Goal: Information Seeking & Learning: Learn about a topic

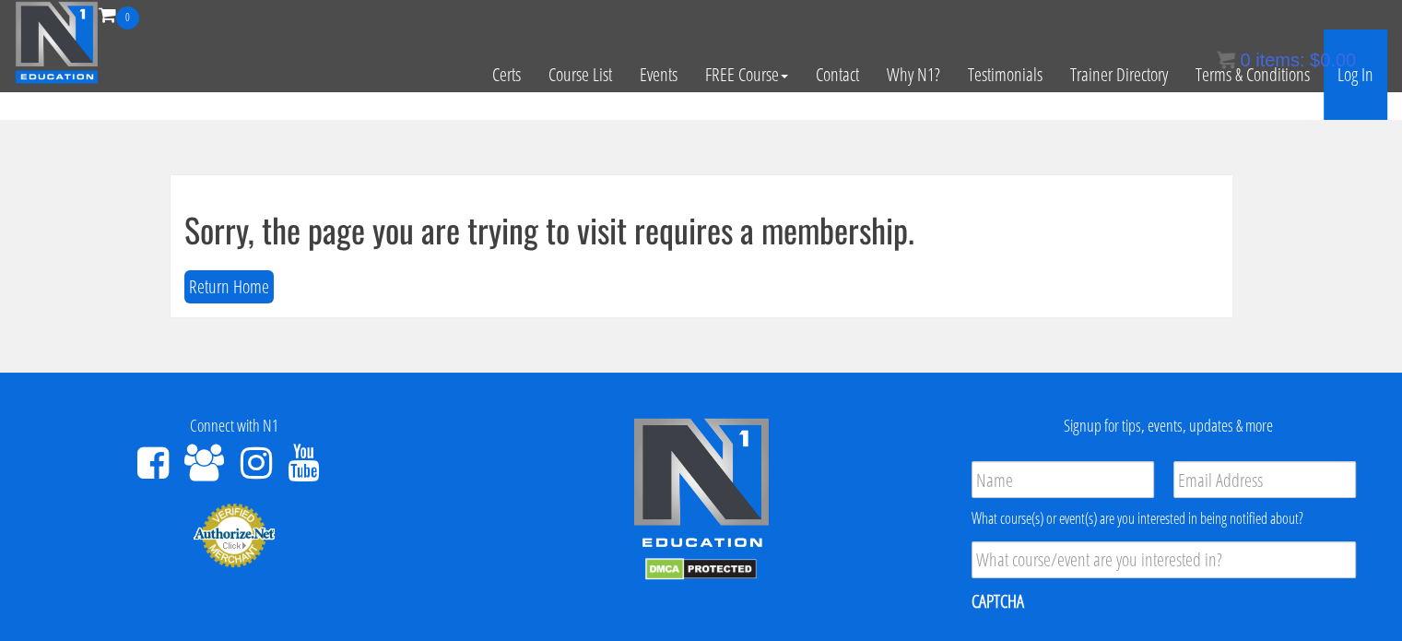
click at [1360, 75] on link "Log In" at bounding box center [1356, 74] width 64 height 90
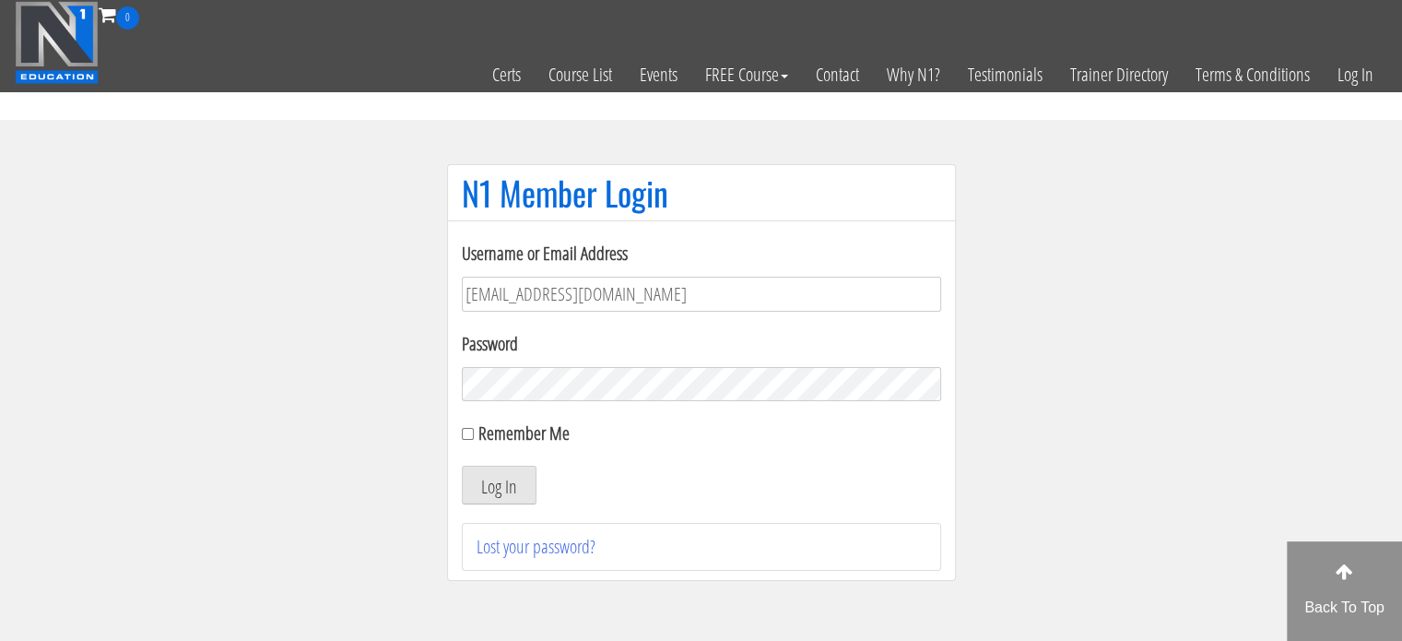
click at [462, 466] on button "Log In" at bounding box center [499, 485] width 75 height 39
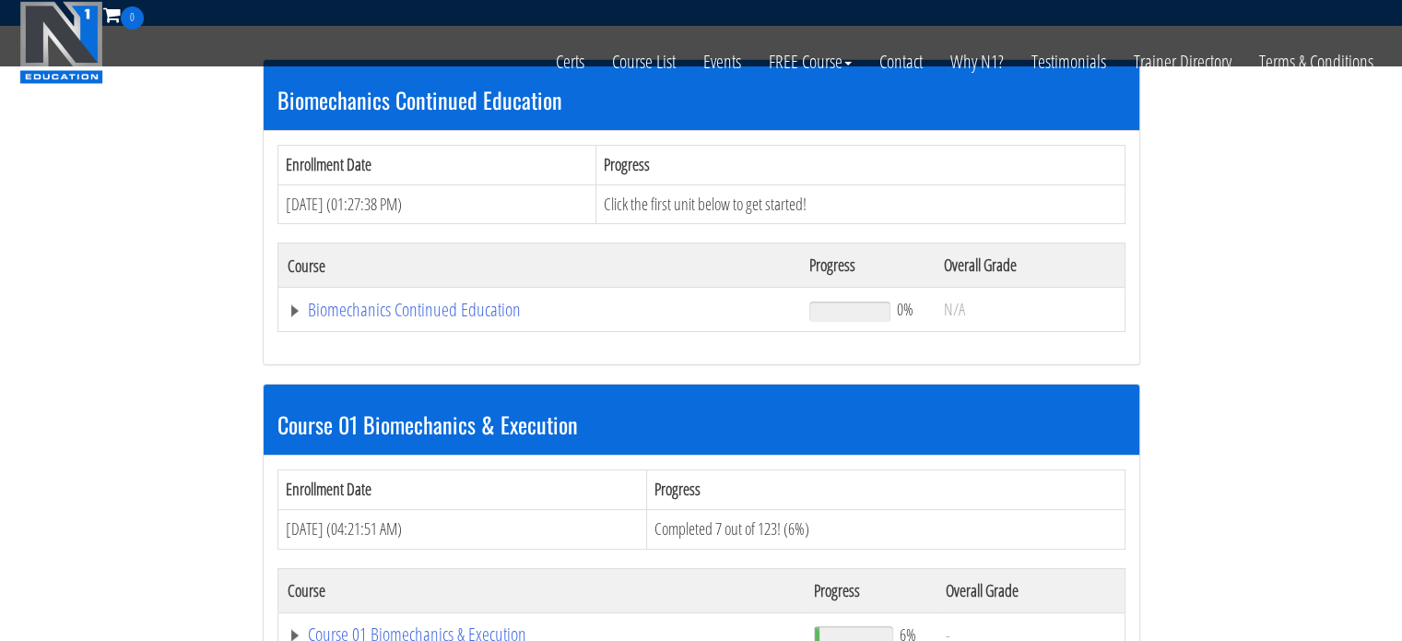
scroll to position [579, 0]
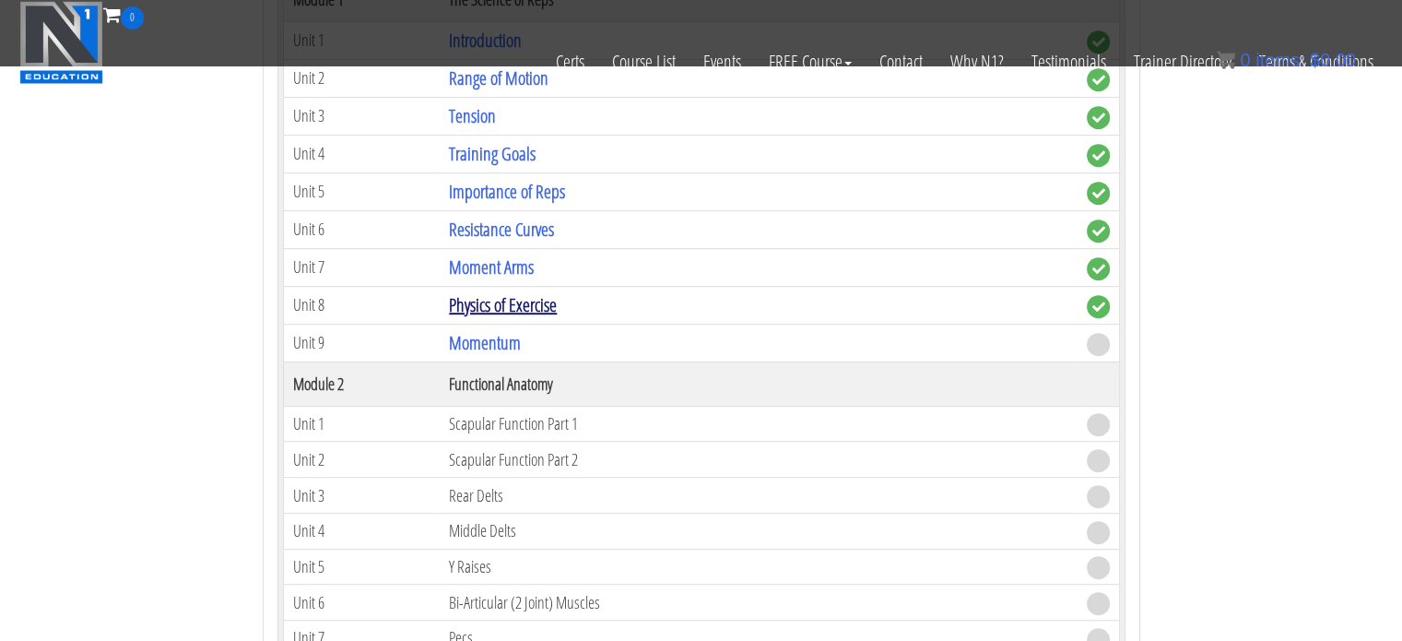
scroll to position [807, 0]
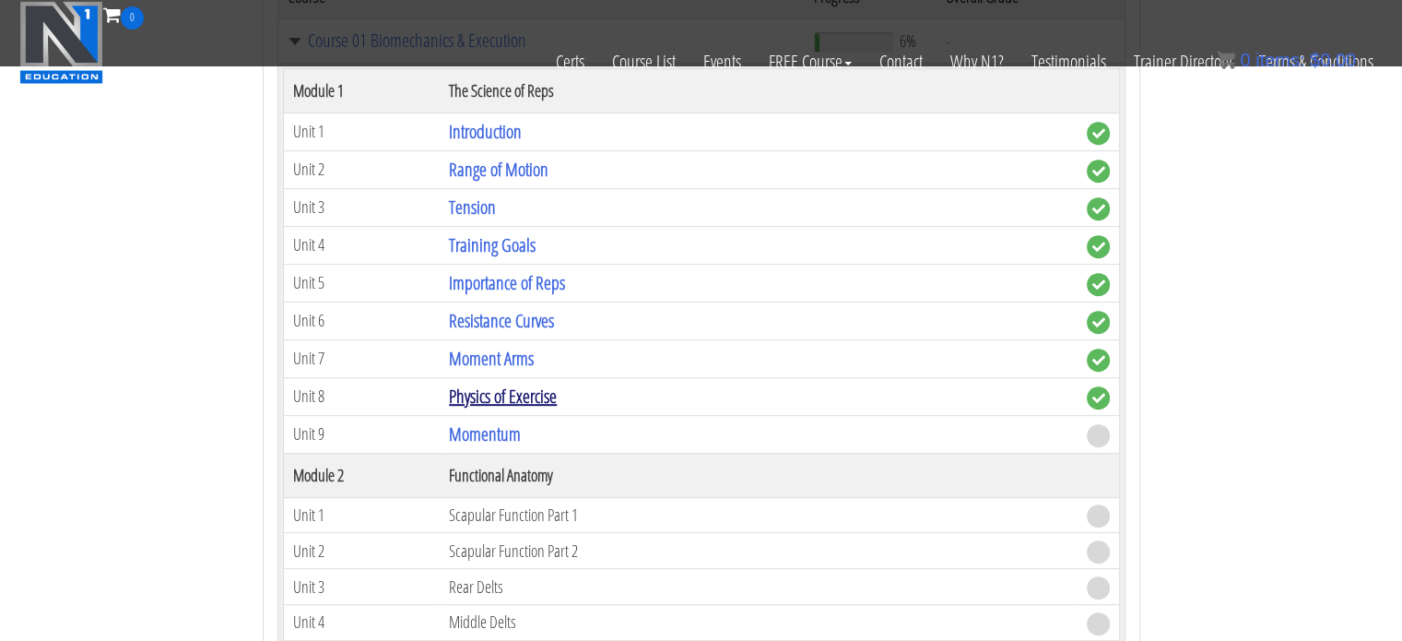
click at [508, 391] on link "Physics of Exercise" at bounding box center [503, 395] width 108 height 25
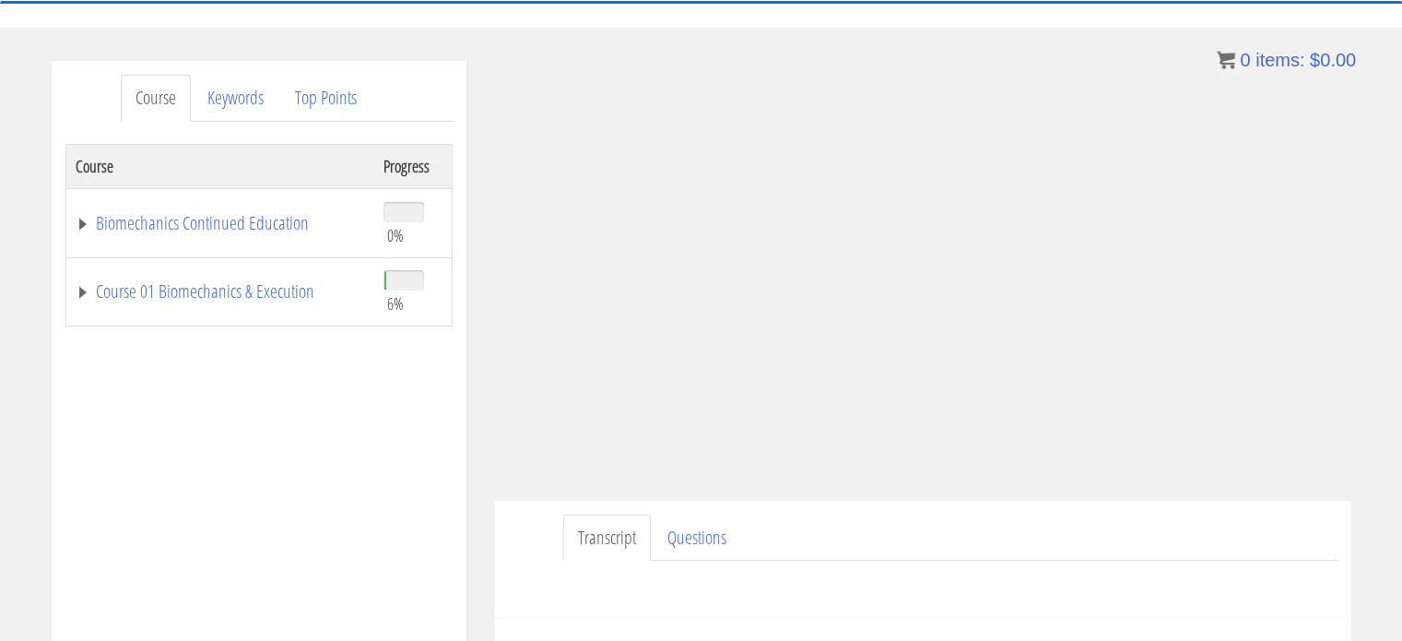
click at [1309, 505] on div "Transcript Questions Have a question on this unit? Please submit it here: Name …" at bounding box center [922, 560] width 857 height 119
click at [1357, 493] on div "James Lai jamesphysiquecraft@gmail.com 2025-08-29 2405:6e00:2242:bc27:80d0:ff34…" at bounding box center [922, 398] width 885 height 675
click at [79, 219] on link "Biomechanics Continued Education" at bounding box center [220, 223] width 289 height 18
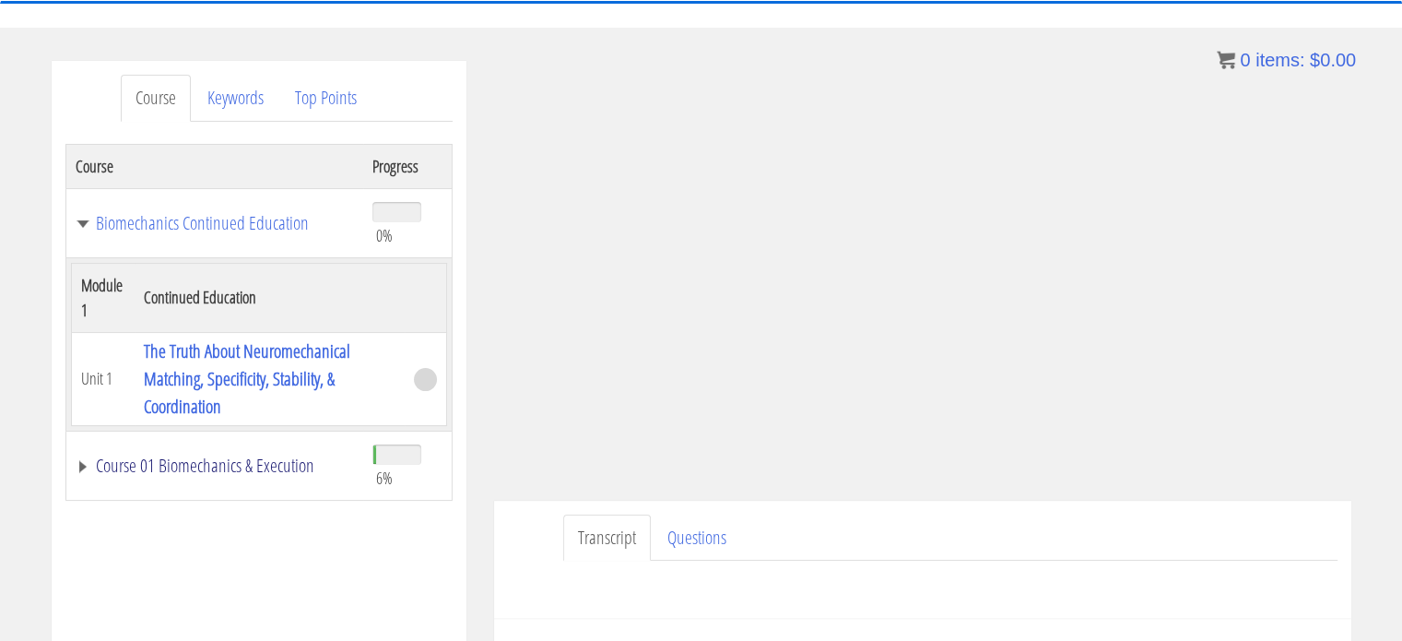
click at [82, 472] on link "Course 01 Biomechanics & Execution" at bounding box center [215, 465] width 279 height 18
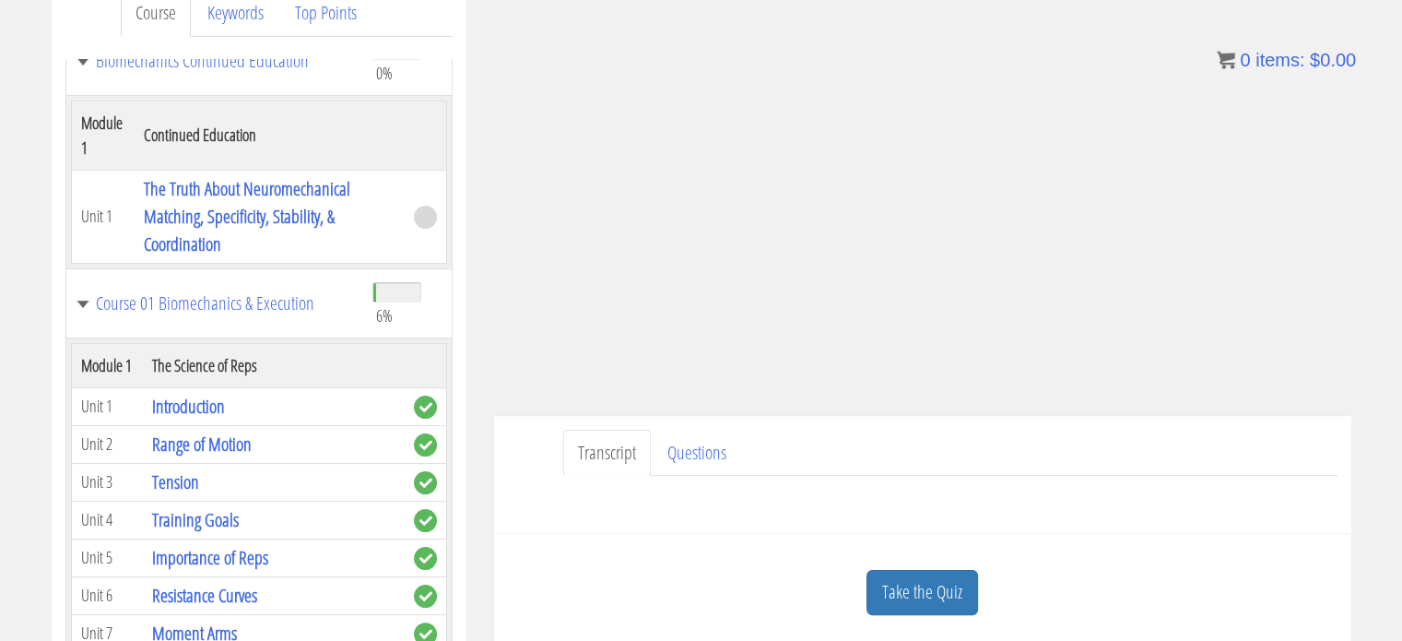
scroll to position [267, 0]
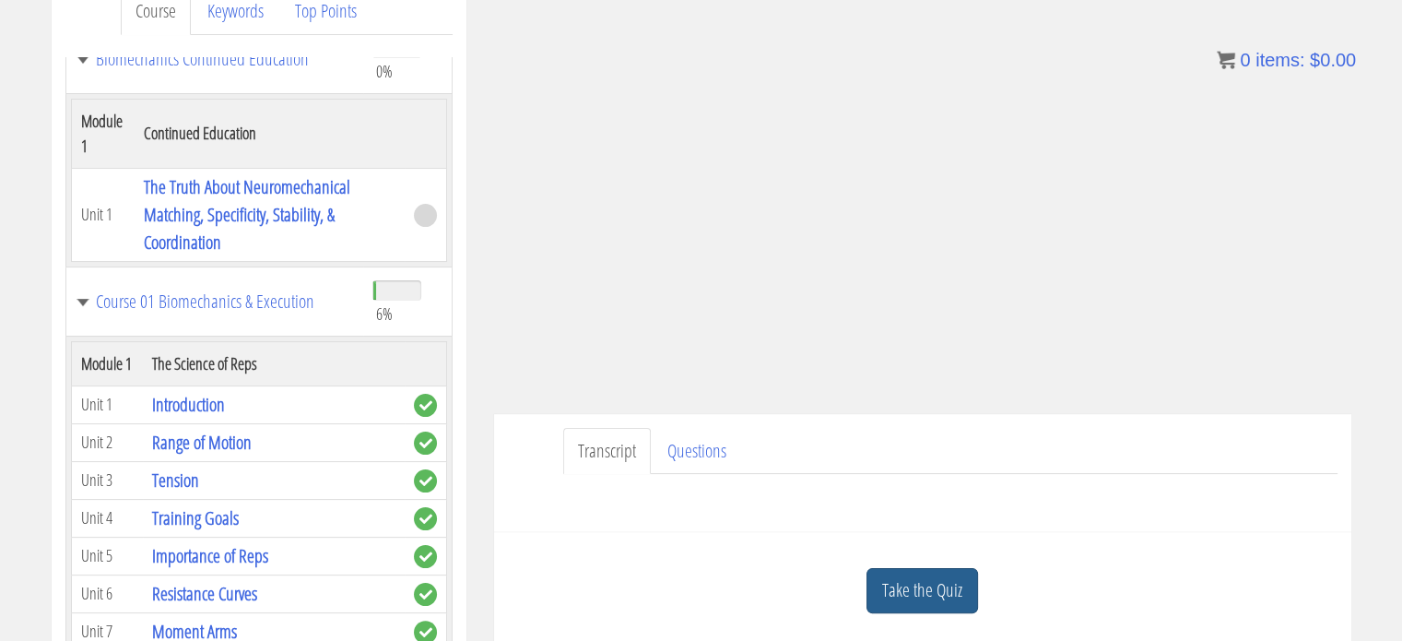
click at [949, 578] on link "Take the Quiz" at bounding box center [922, 590] width 112 height 45
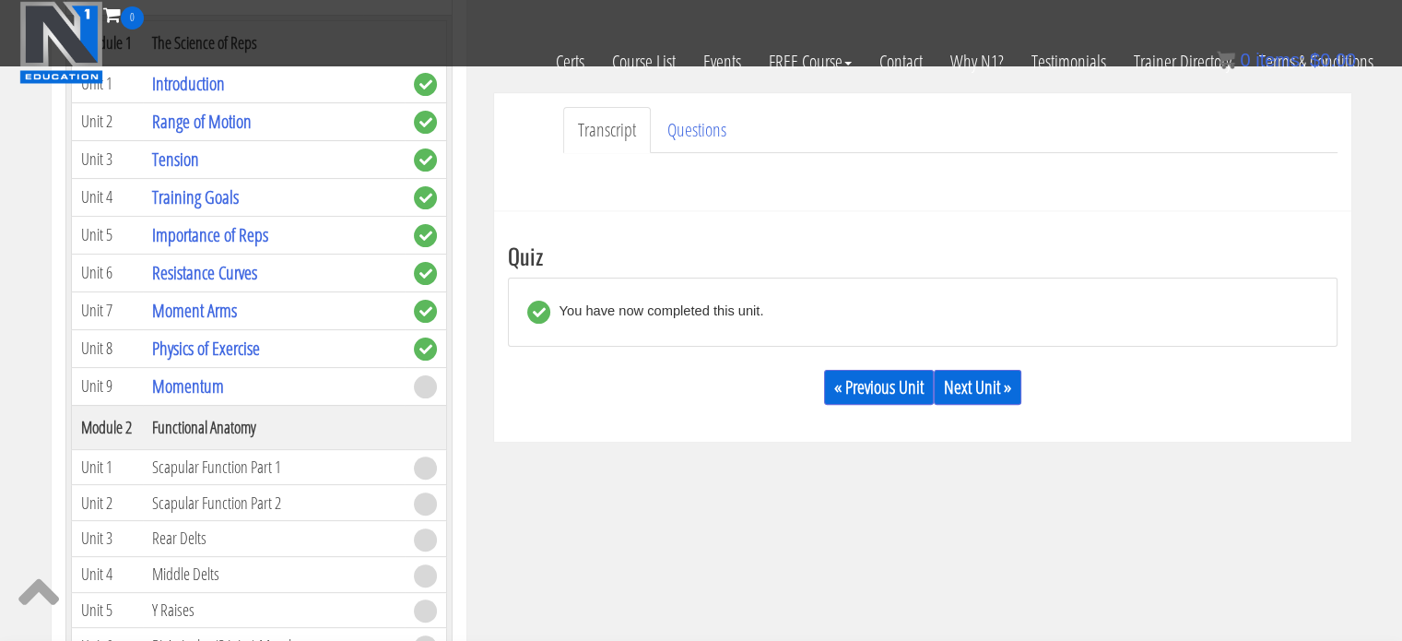
scroll to position [509, 0]
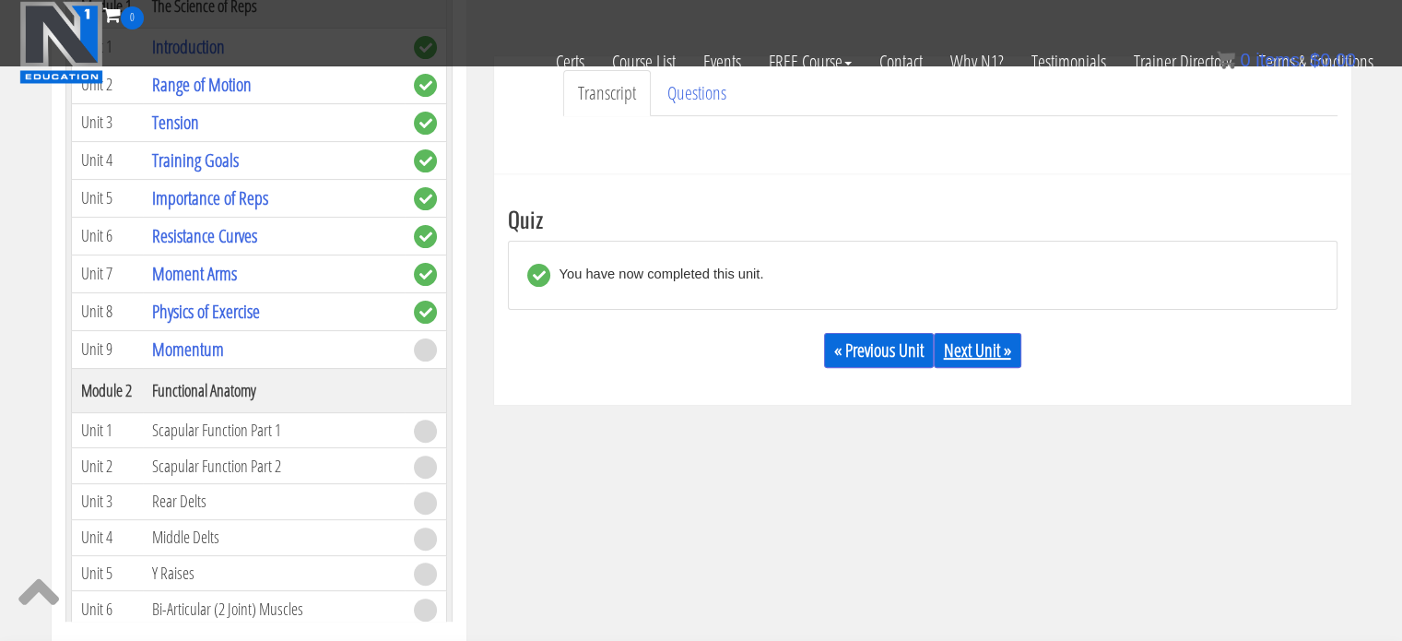
click at [977, 360] on link "Next Unit »" at bounding box center [978, 350] width 88 height 35
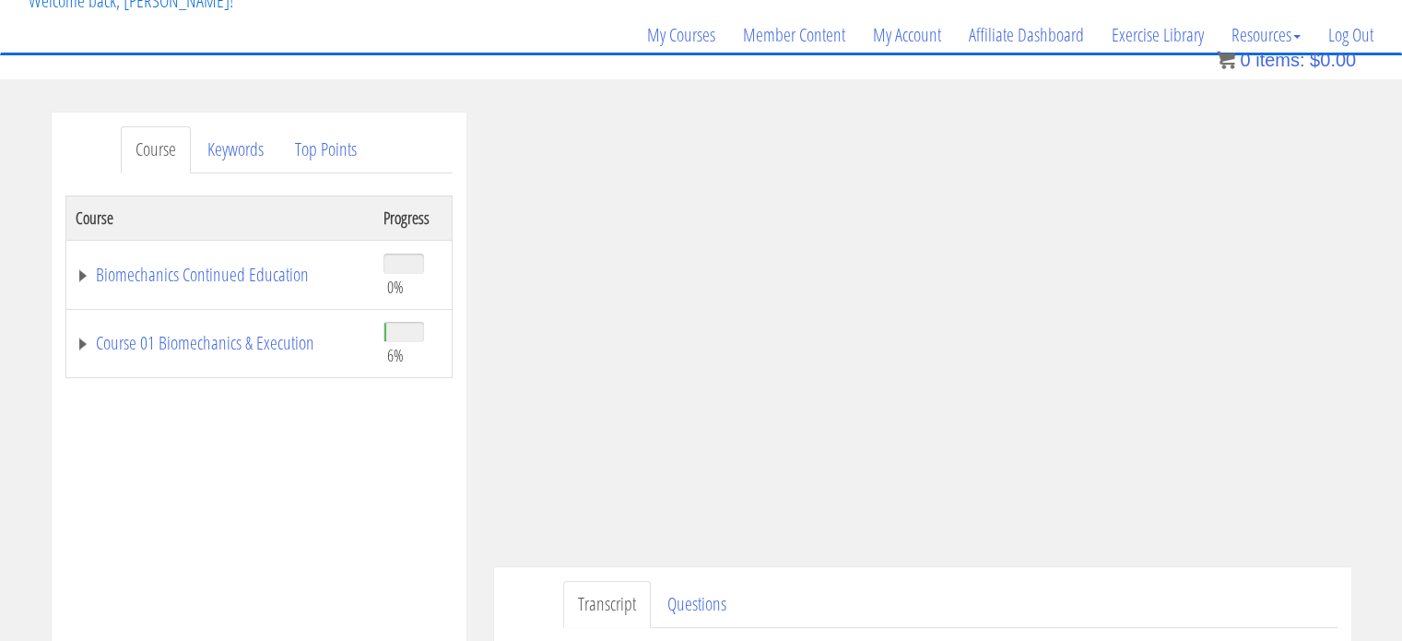
scroll to position [136, 0]
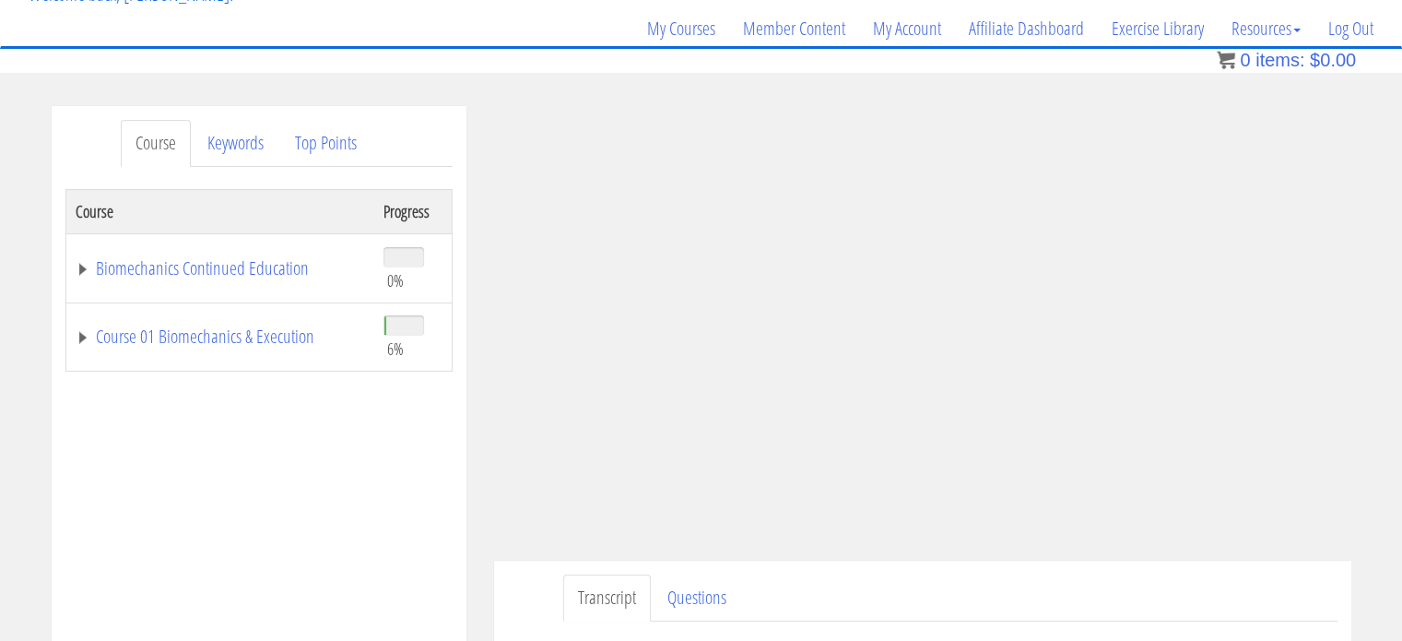
click at [1290, 568] on div "Transcript Questions Have a question on this unit? Please submit it here: Name …" at bounding box center [922, 619] width 857 height 119
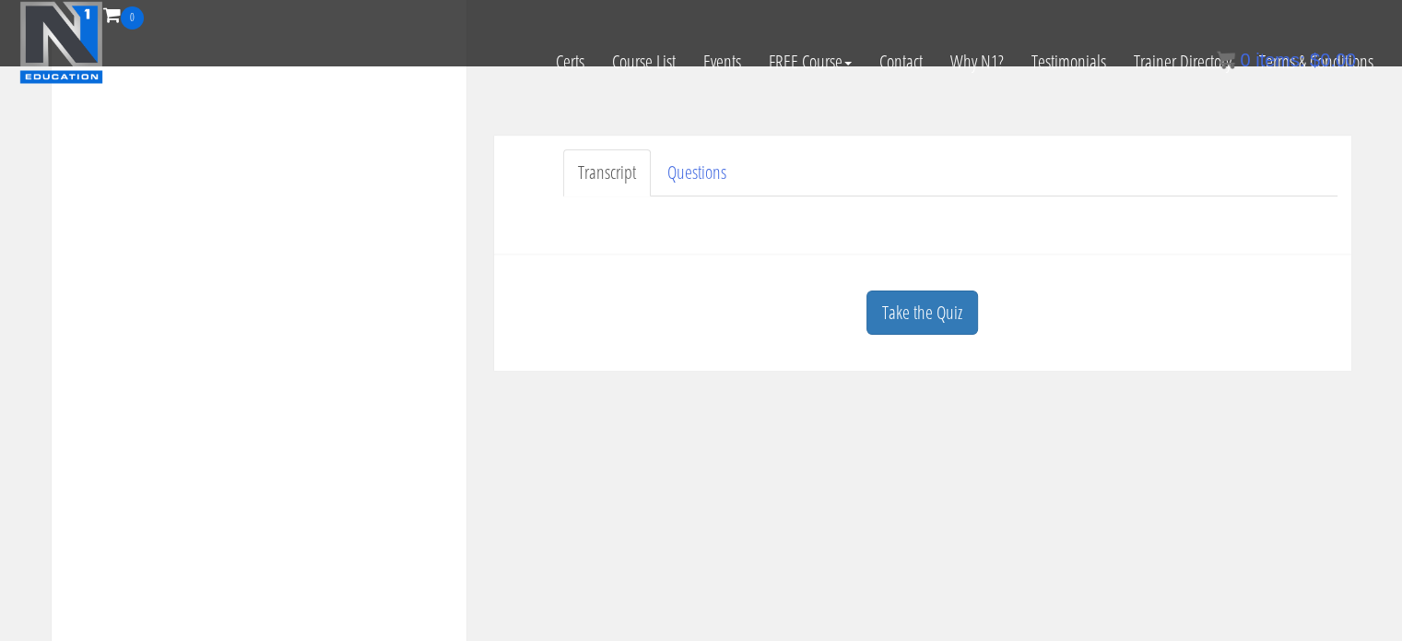
scroll to position [461, 0]
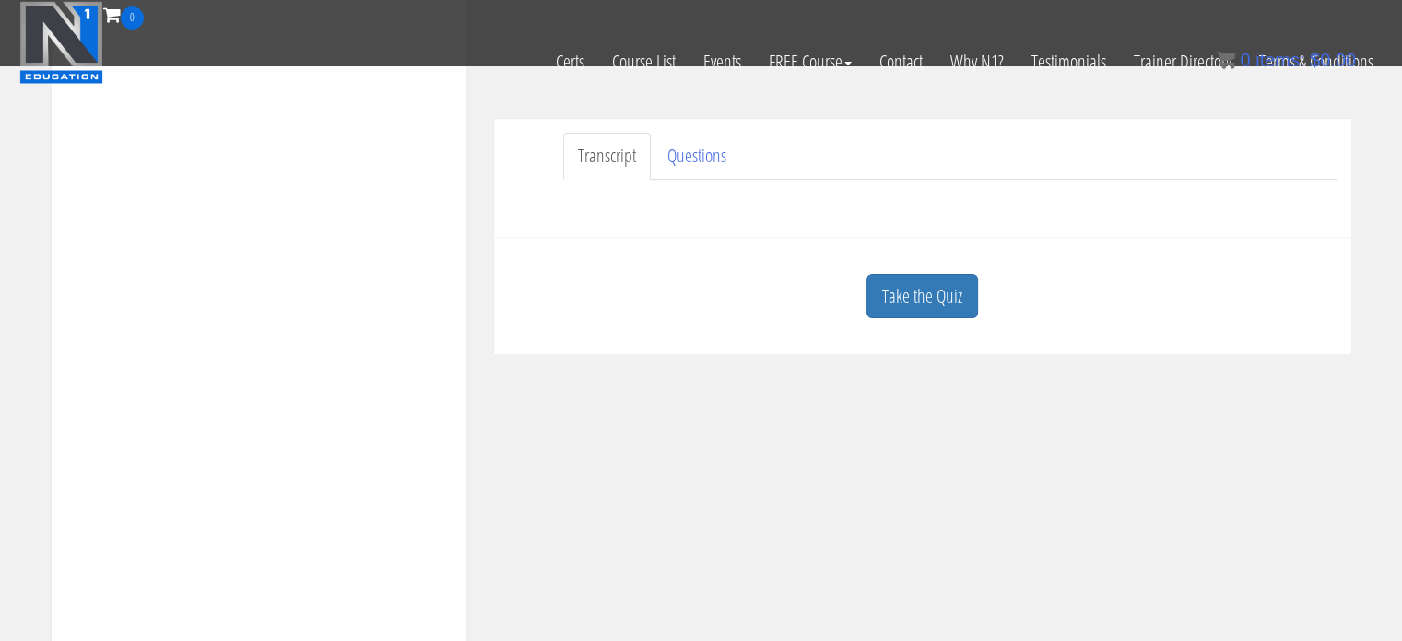
click at [911, 322] on div "Take the Quiz" at bounding box center [923, 296] width 830 height 89
click at [927, 301] on link "Take the Quiz" at bounding box center [922, 296] width 112 height 45
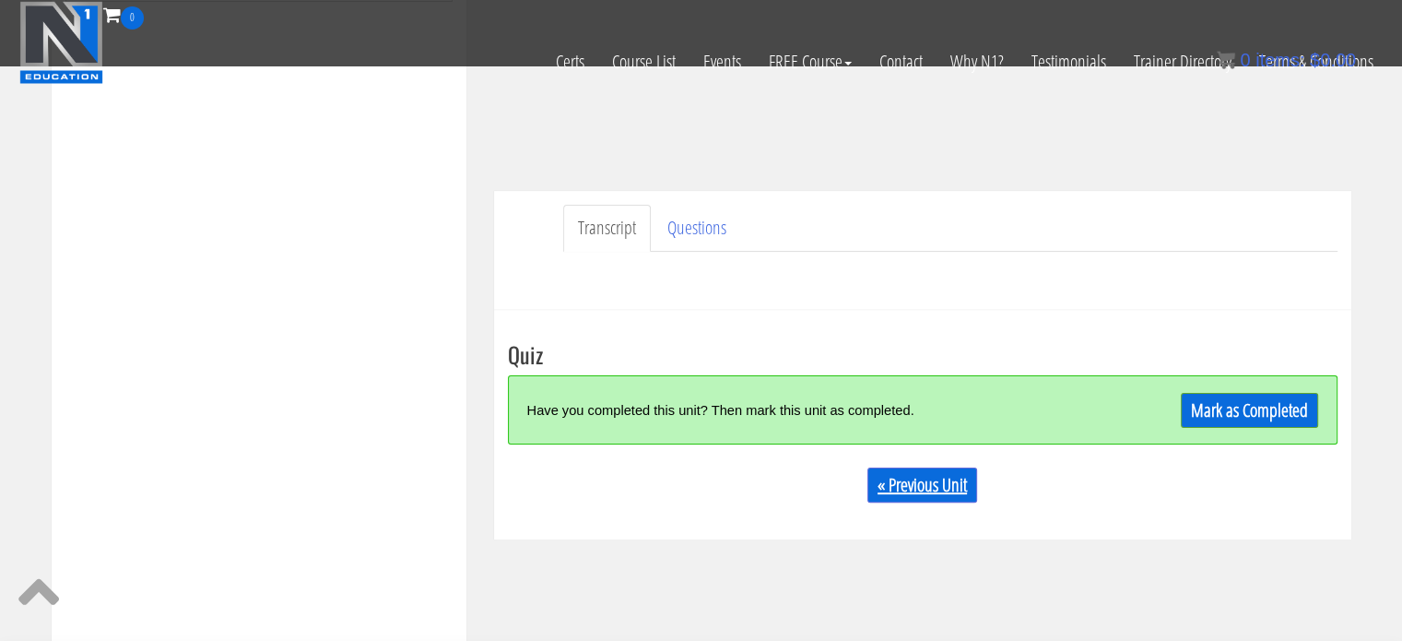
scroll to position [387, 0]
click at [1264, 418] on link "Mark as Completed" at bounding box center [1249, 412] width 137 height 35
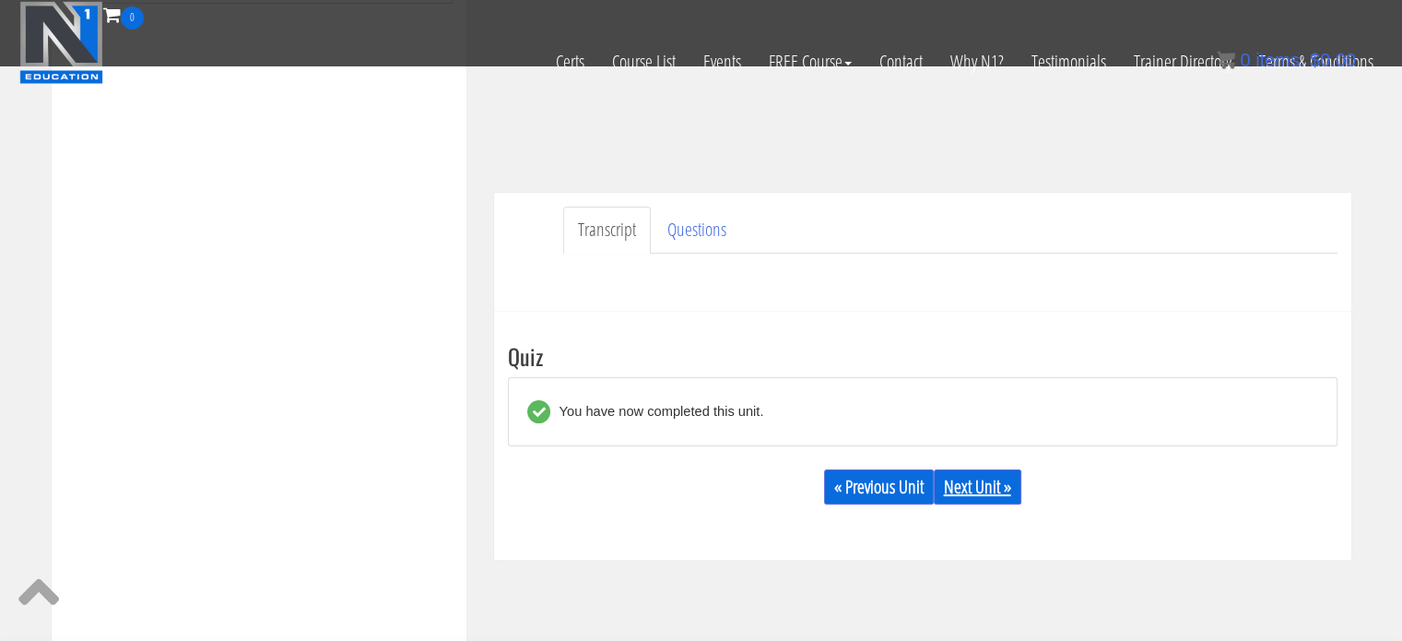
click at [986, 483] on link "Next Unit »" at bounding box center [978, 486] width 88 height 35
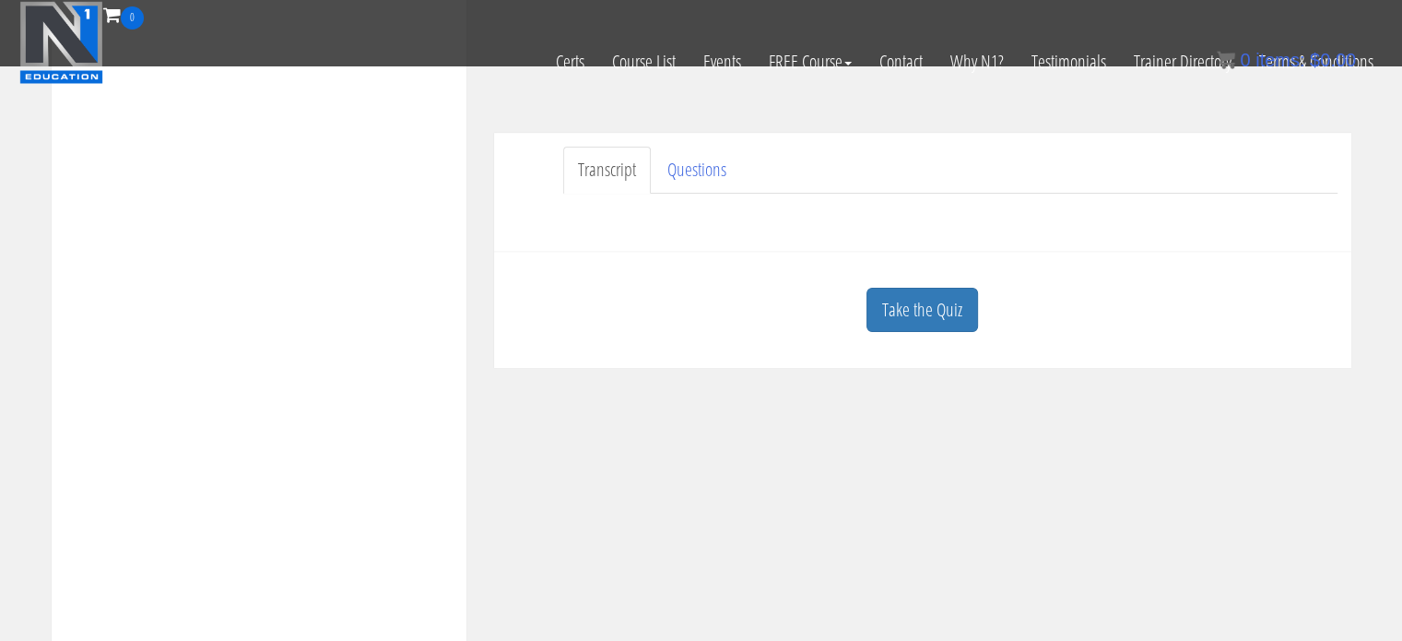
scroll to position [477, 0]
click at [903, 299] on link "Take the Quiz" at bounding box center [922, 307] width 112 height 45
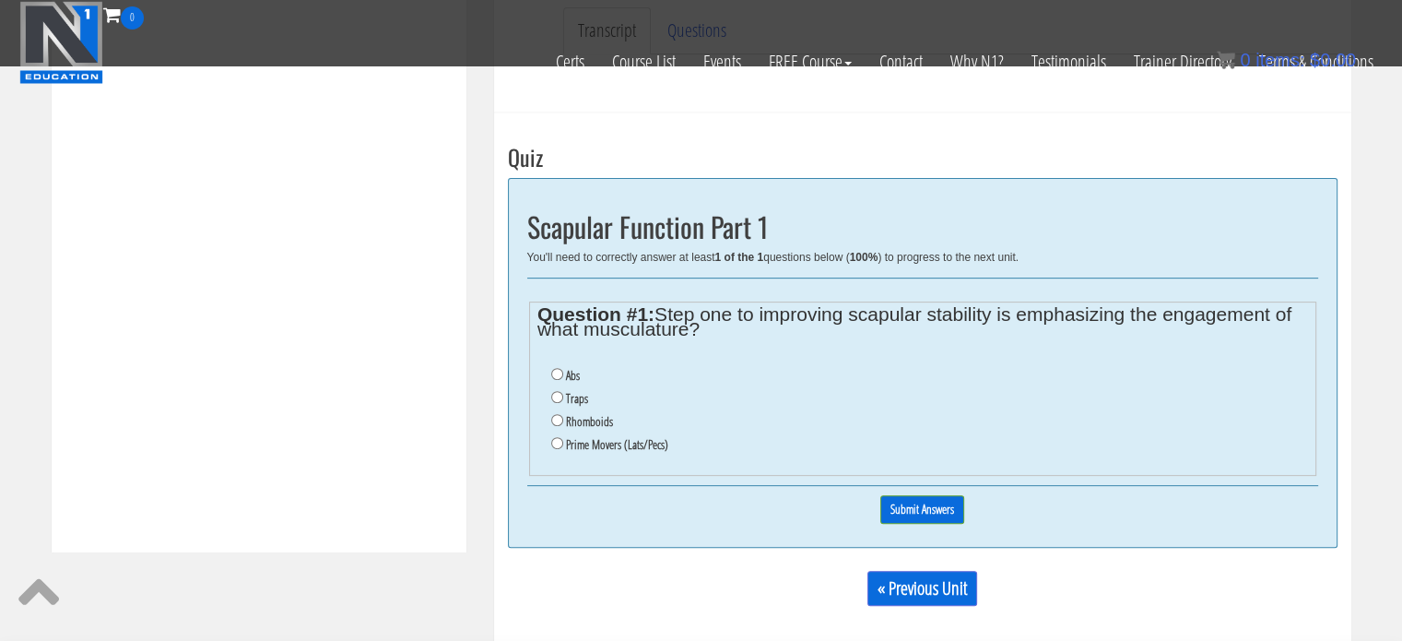
scroll to position [632, 0]
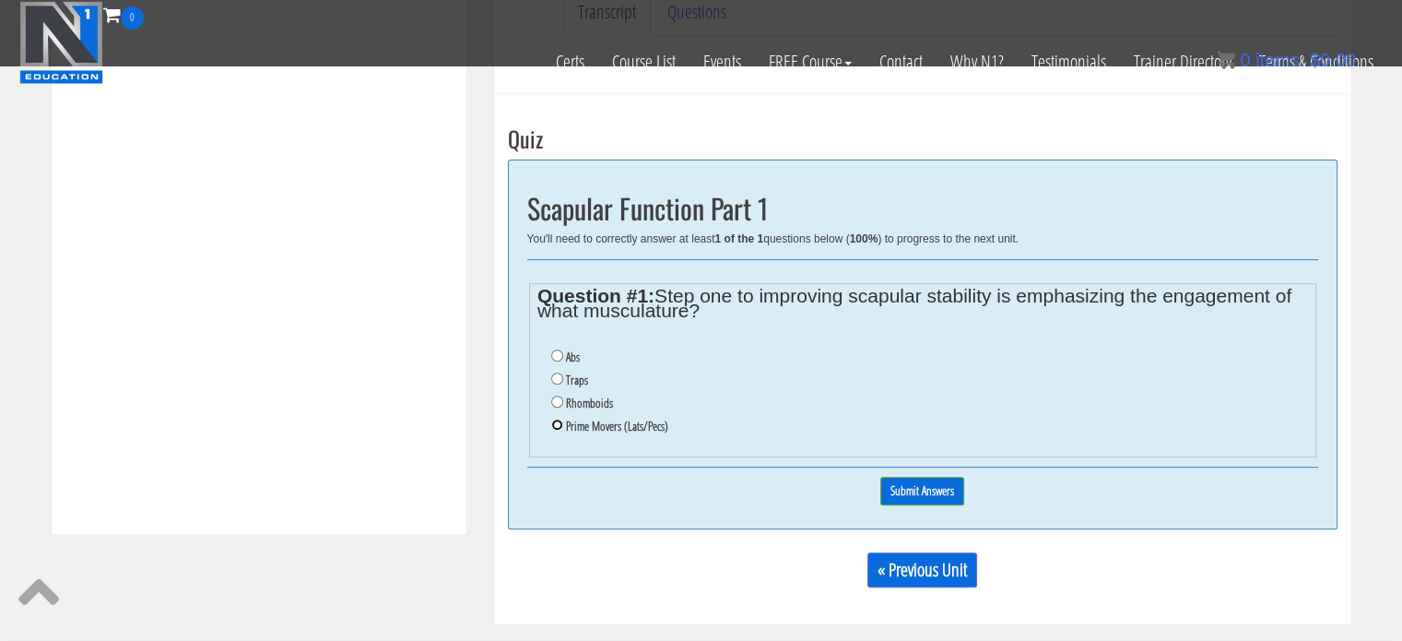
click at [553, 426] on input "Prime Movers (Lats/Pecs)" at bounding box center [557, 424] width 12 height 12
radio input "true"
click at [907, 479] on input "Submit Answers" at bounding box center [922, 491] width 84 height 29
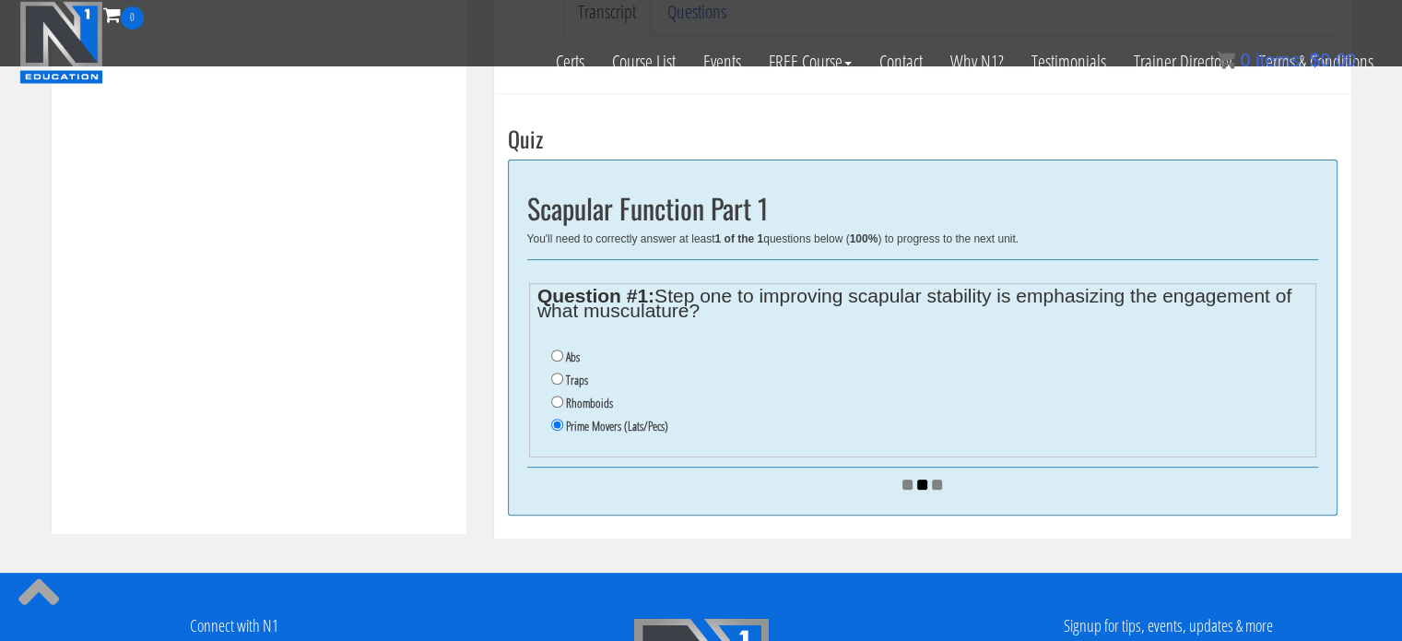
click at [907, 479] on img at bounding box center [922, 484] width 40 height 10
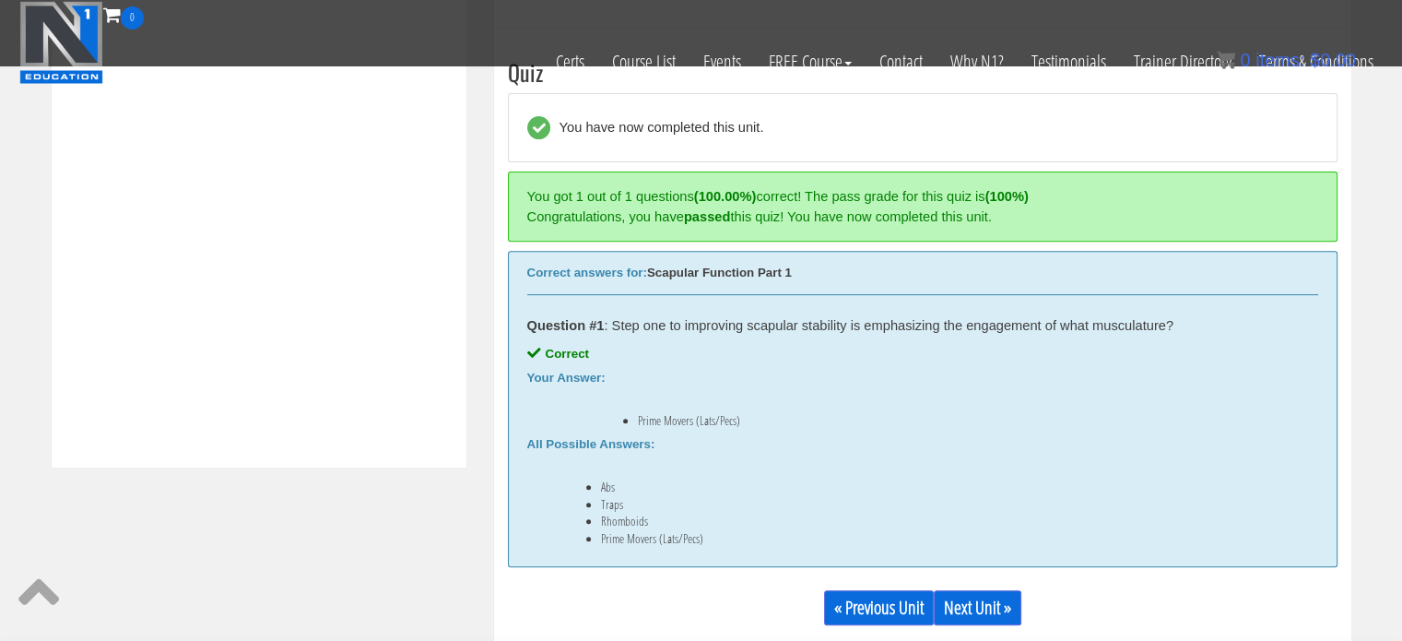
scroll to position [788, 0]
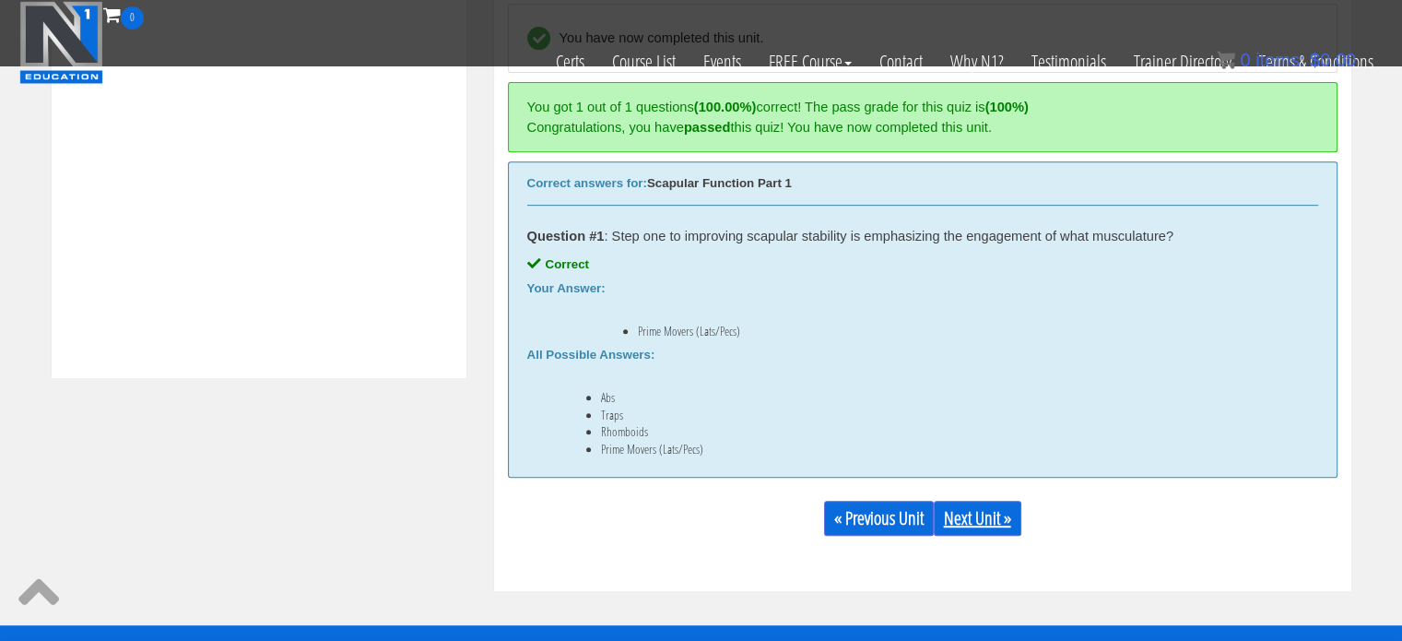
click at [984, 517] on link "Next Unit »" at bounding box center [978, 518] width 88 height 35
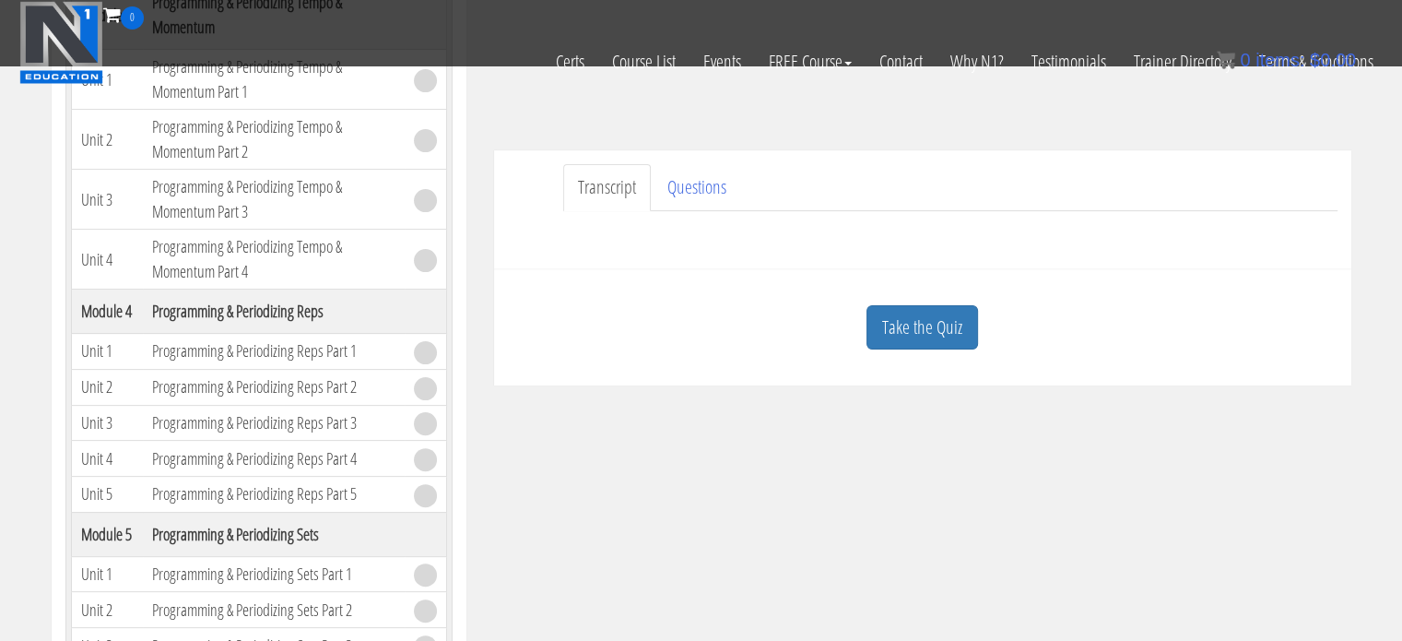
scroll to position [460, 0]
click at [923, 331] on link "Take the Quiz" at bounding box center [922, 324] width 112 height 45
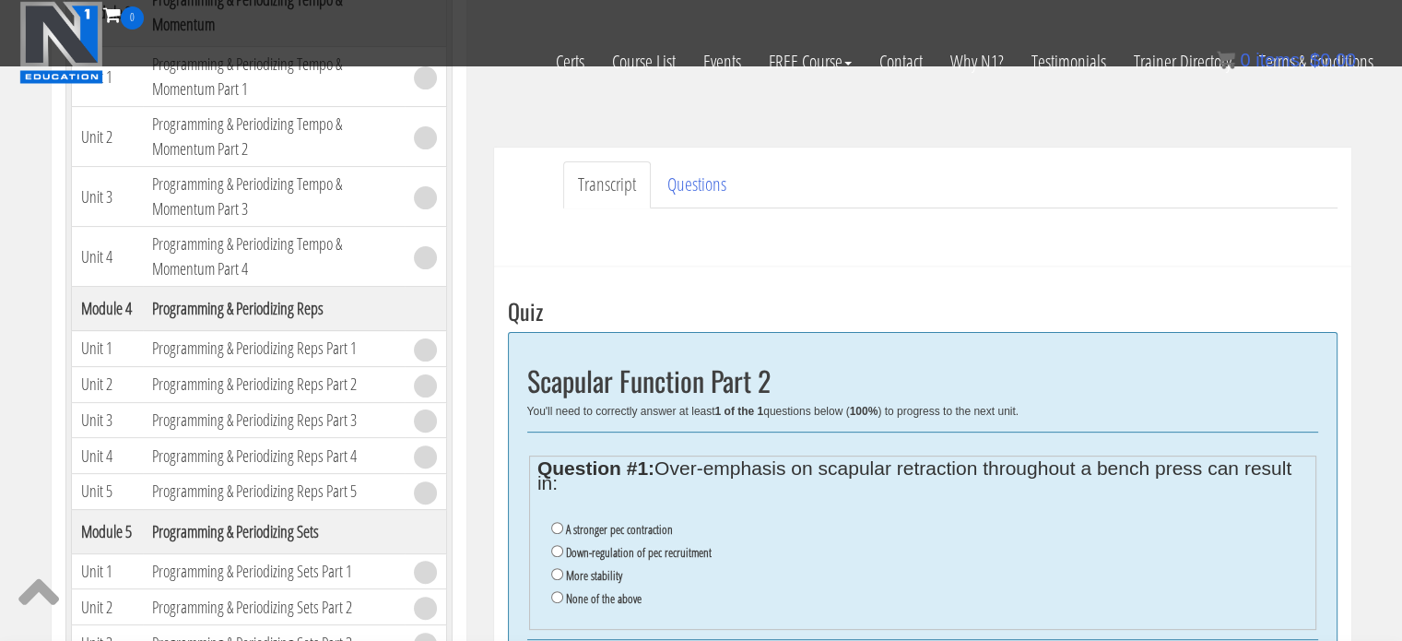
scroll to position [579, 0]
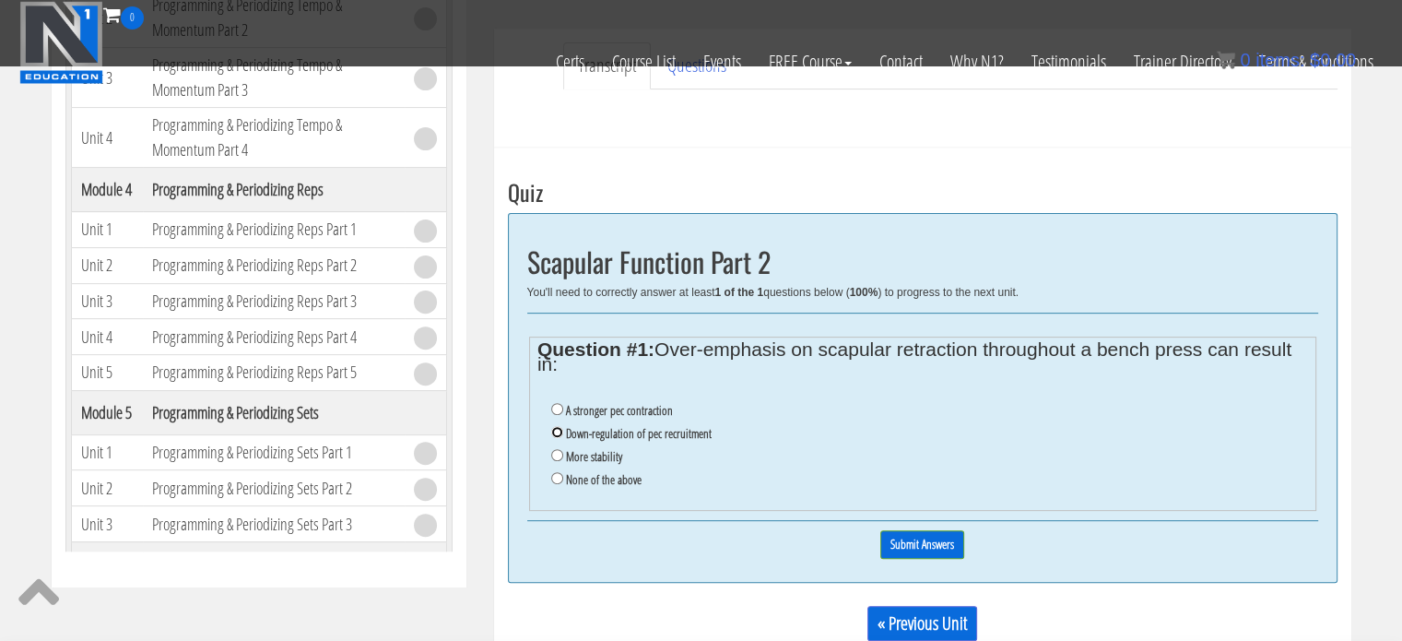
click at [560, 434] on input "Down-regulation of pec recruitment" at bounding box center [557, 432] width 12 height 12
radio input "true"
click at [907, 539] on input "Submit Answers" at bounding box center [922, 544] width 84 height 29
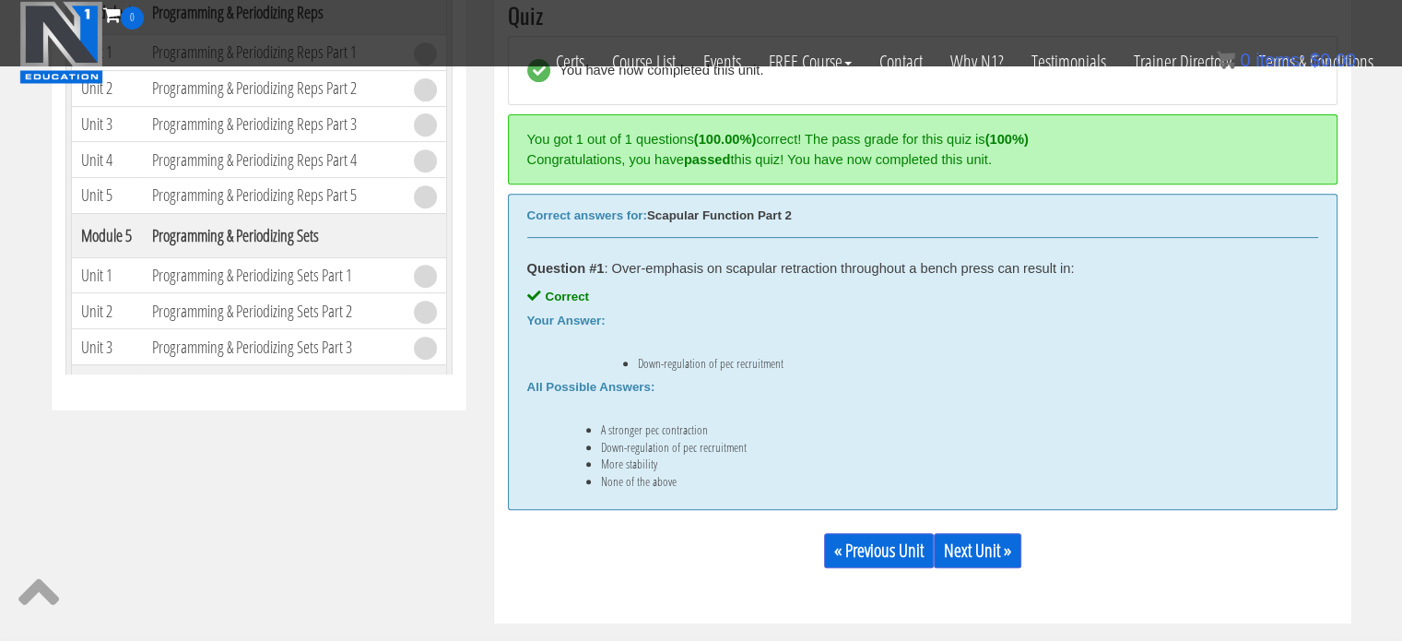
scroll to position [760, 0]
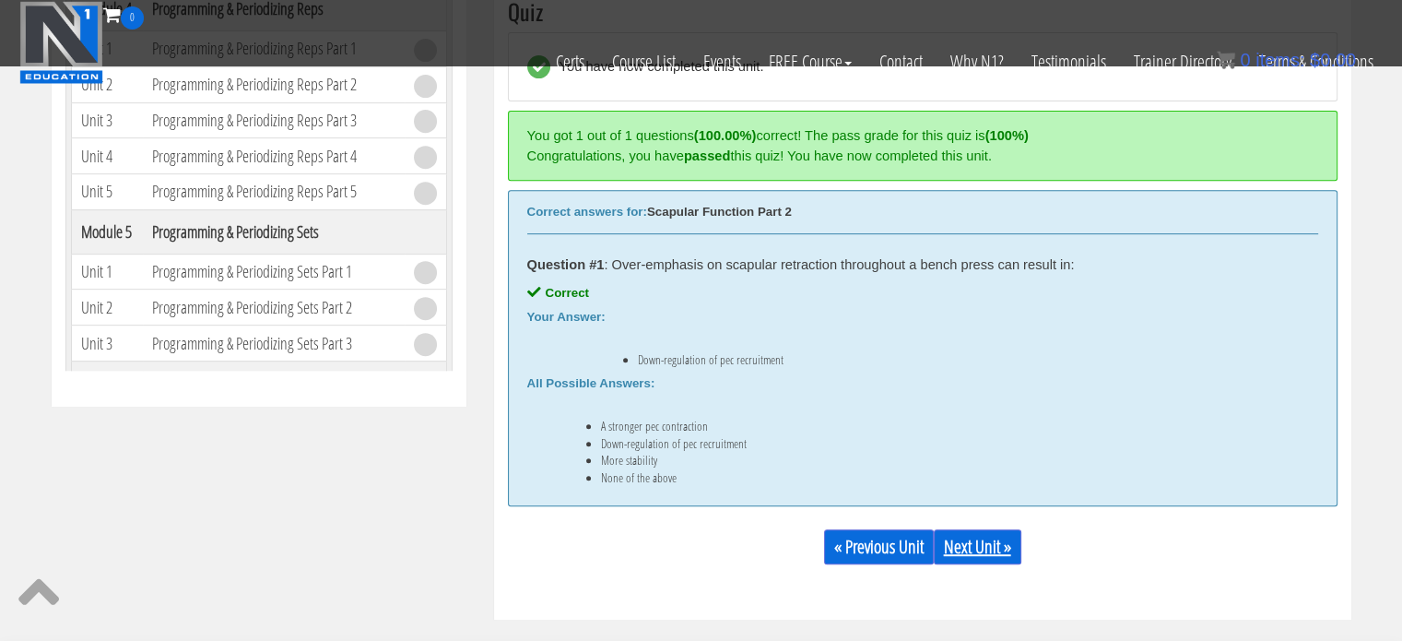
click at [989, 545] on link "Next Unit »" at bounding box center [978, 546] width 88 height 35
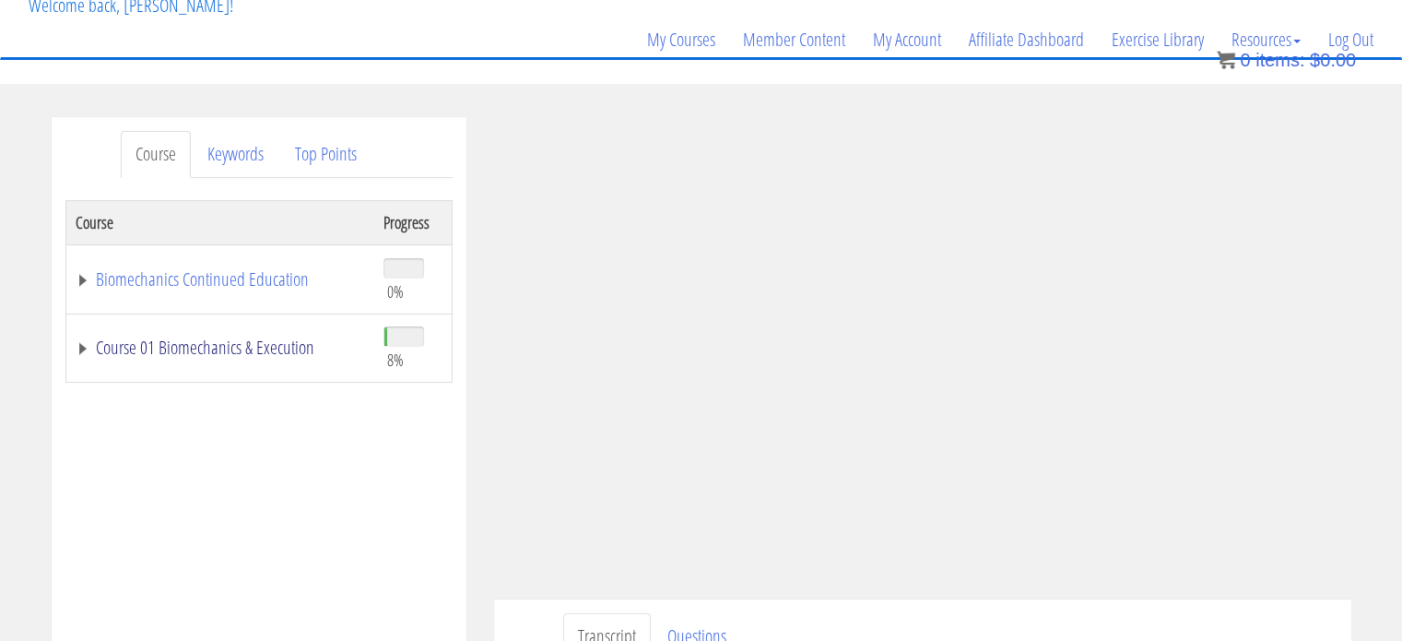
click at [76, 348] on link "Course 01 Biomechanics & Execution" at bounding box center [220, 347] width 289 height 18
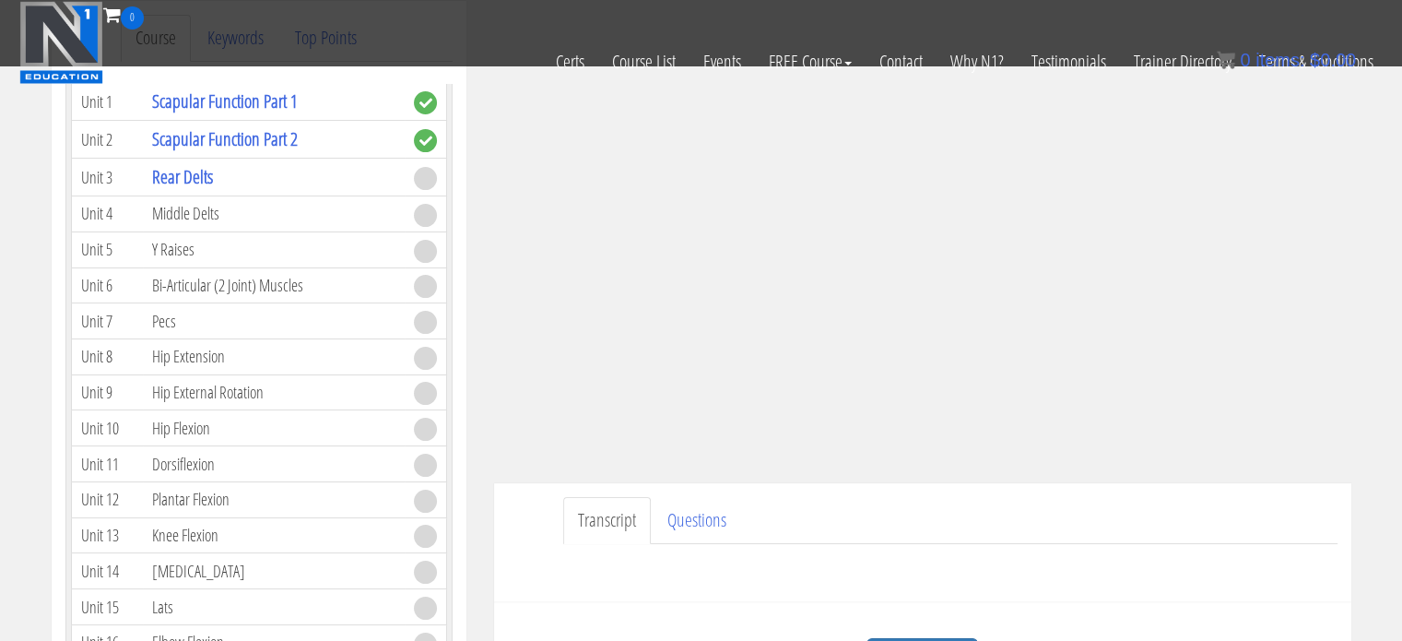
scroll to position [446, 0]
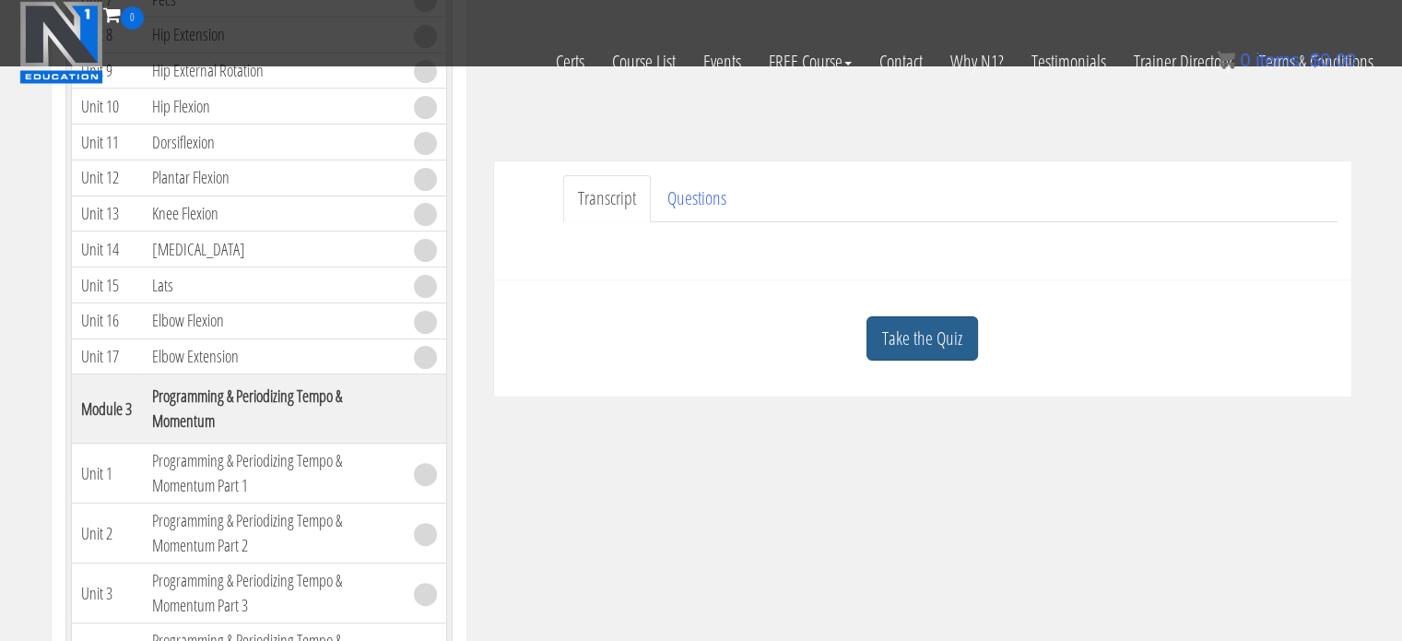
click at [918, 324] on link "Take the Quiz" at bounding box center [922, 338] width 112 height 45
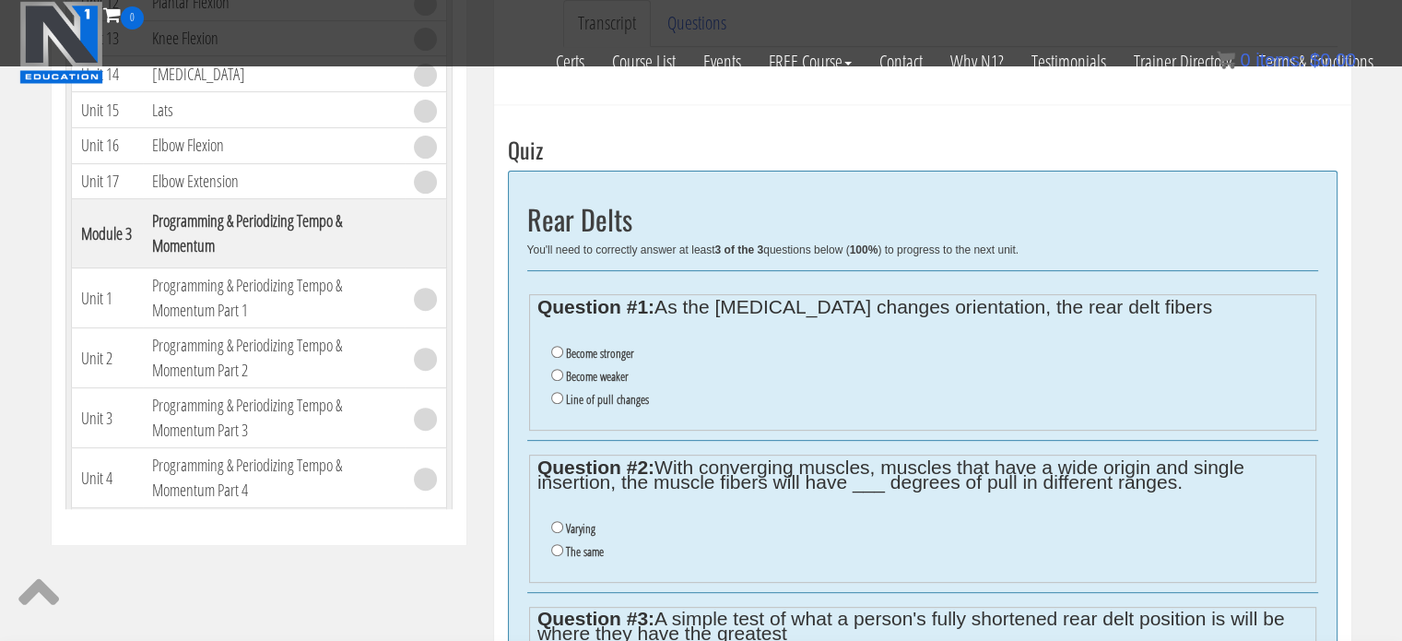
scroll to position [623, 0]
click at [553, 401] on li "Line of pull changes" at bounding box center [929, 397] width 756 height 23
click at [553, 391] on input "Line of pull changes" at bounding box center [557, 396] width 12 height 12
radio input "true"
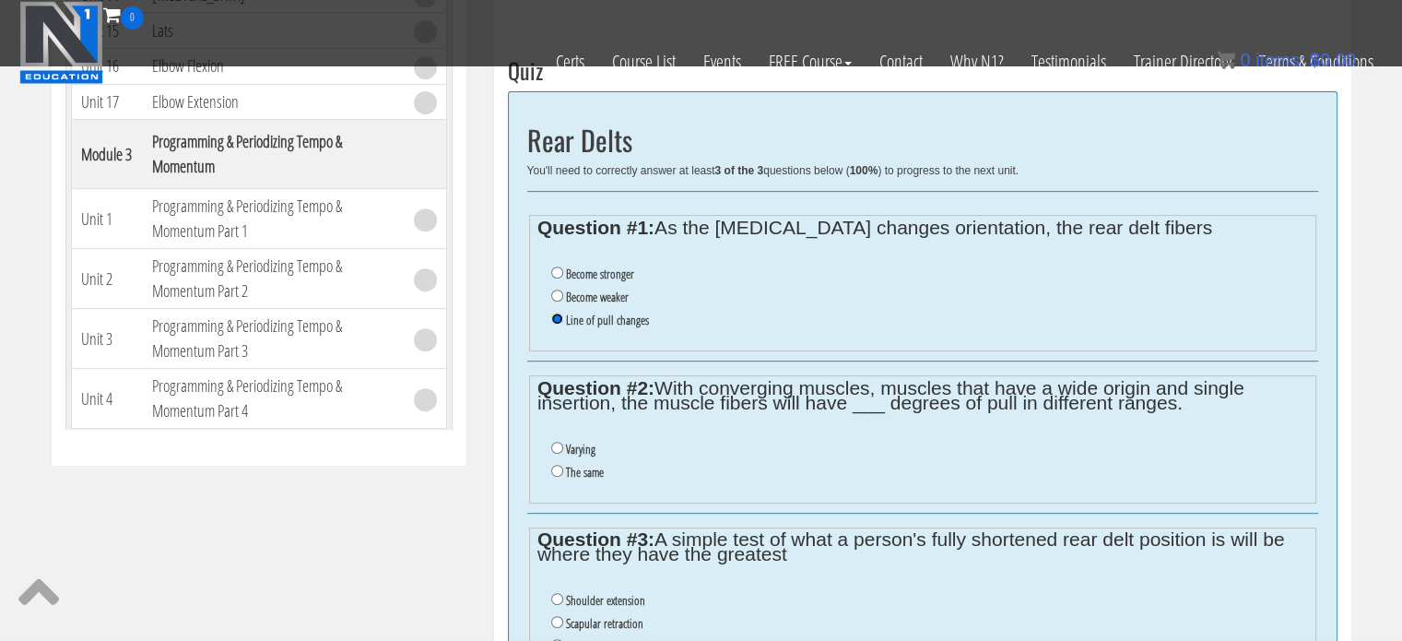
scroll to position [704, 0]
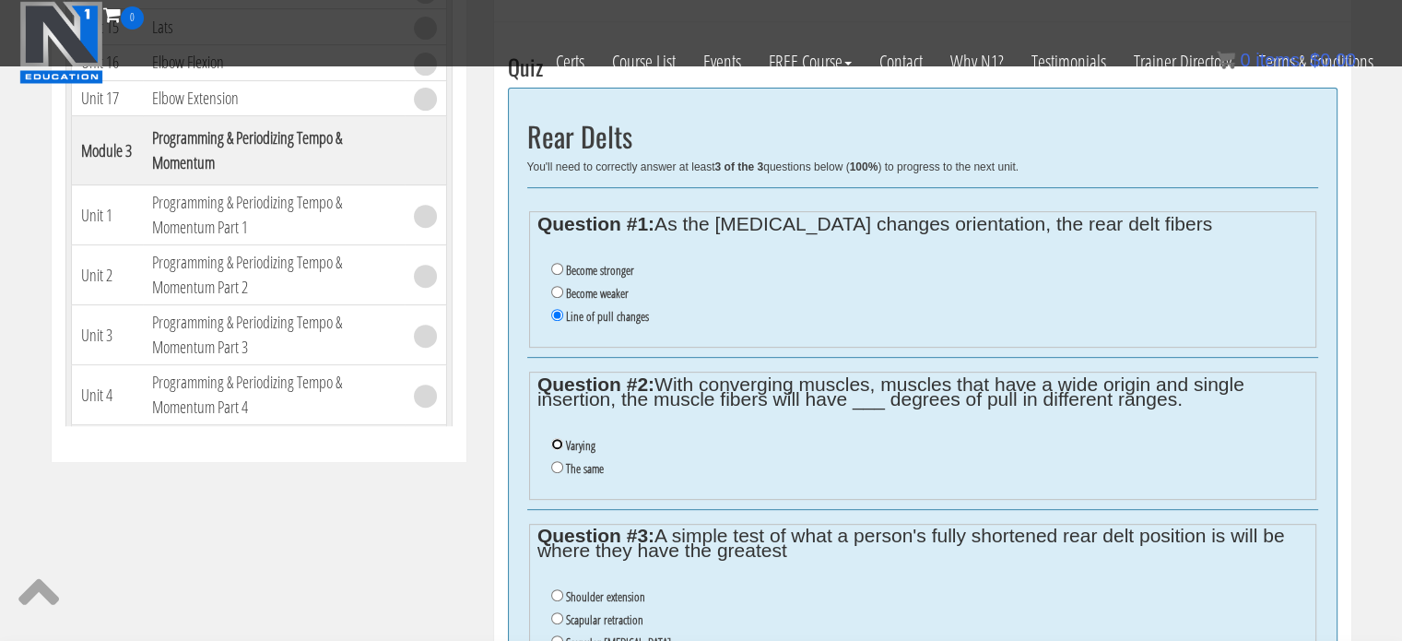
click at [555, 443] on input "Varying" at bounding box center [557, 444] width 12 height 12
radio input "true"
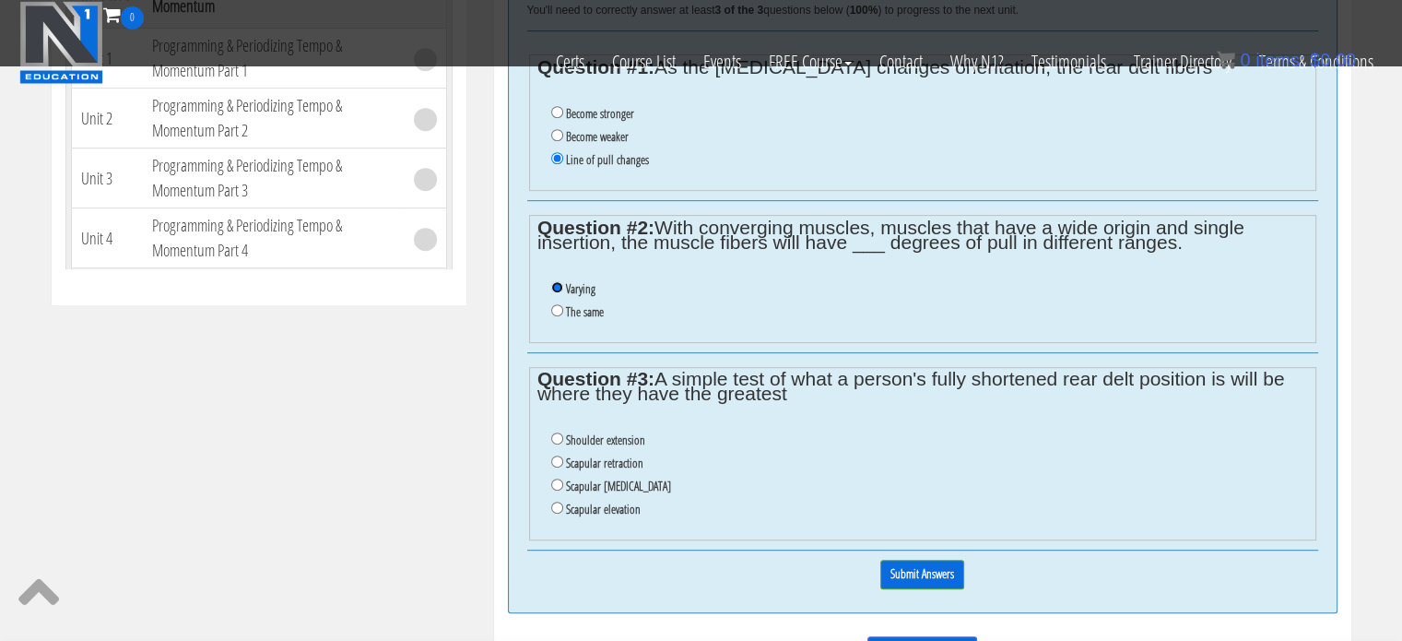
scroll to position [862, 0]
click at [554, 438] on input "Shoulder extension" at bounding box center [557, 437] width 12 height 12
radio input "true"
click at [929, 566] on input "Submit Answers" at bounding box center [922, 573] width 84 height 29
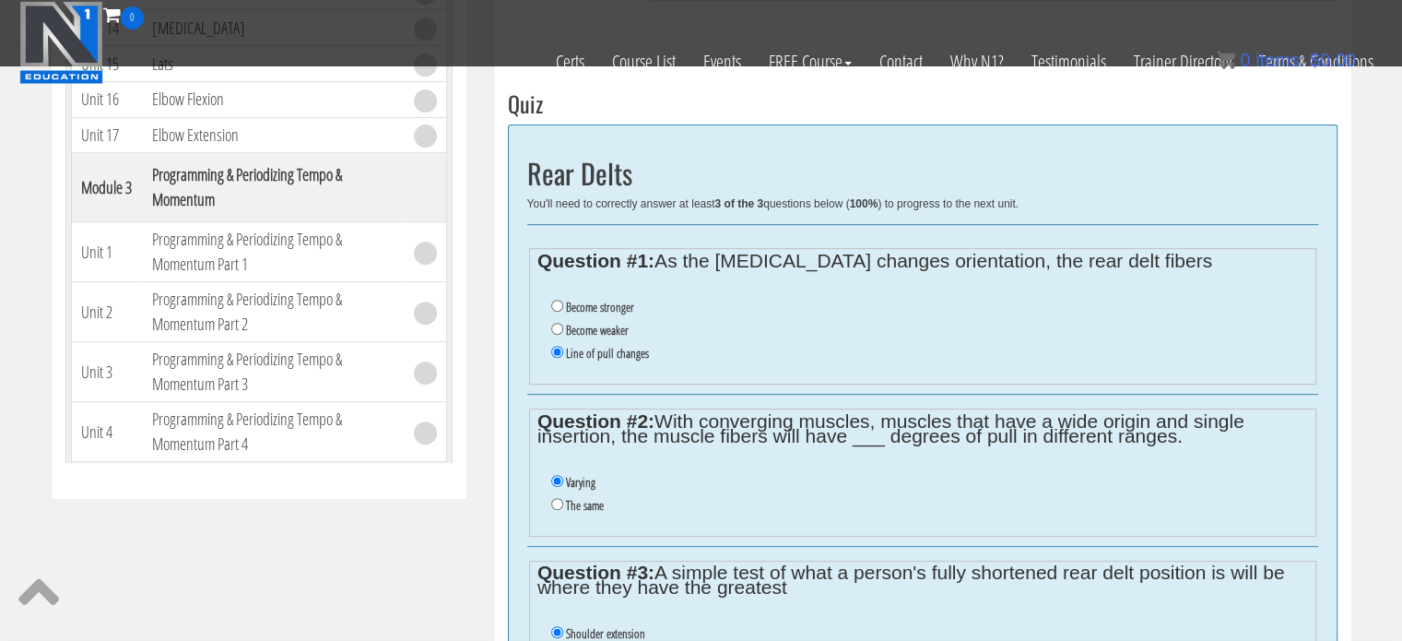
scroll to position [667, 0]
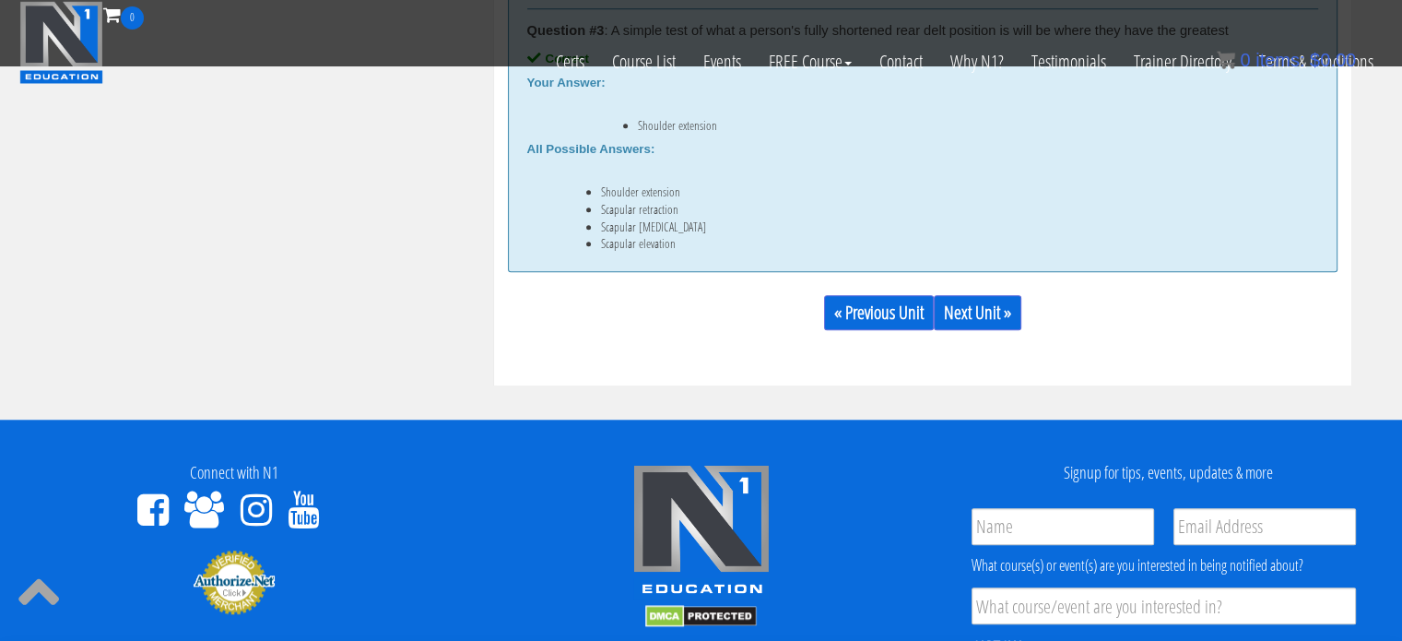
scroll to position [1480, 0]
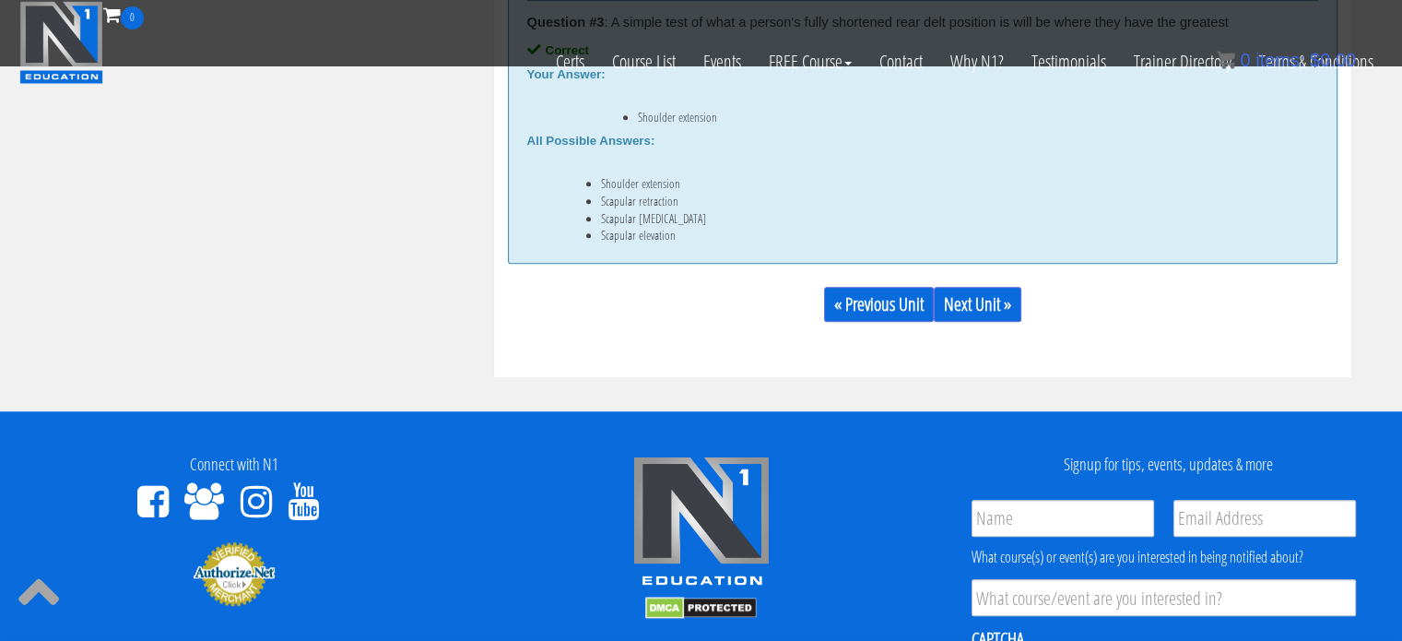
click at [981, 323] on div "« Previous Unit Next Unit »" at bounding box center [923, 304] width 830 height 63
click at [994, 301] on link "Next Unit »" at bounding box center [978, 304] width 88 height 35
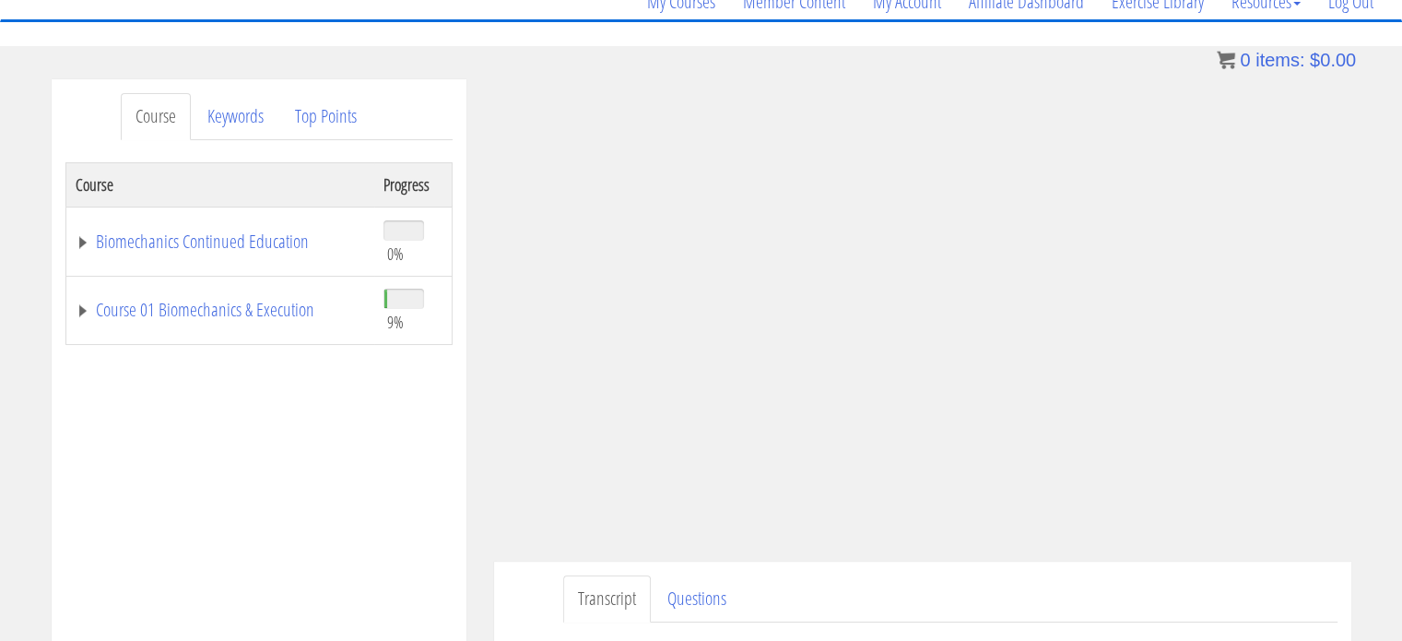
click at [1371, 489] on div "Course Keywords Top Points Course Progress Biomechanics Continued Education 0% …" at bounding box center [701, 600] width 1402 height 1042
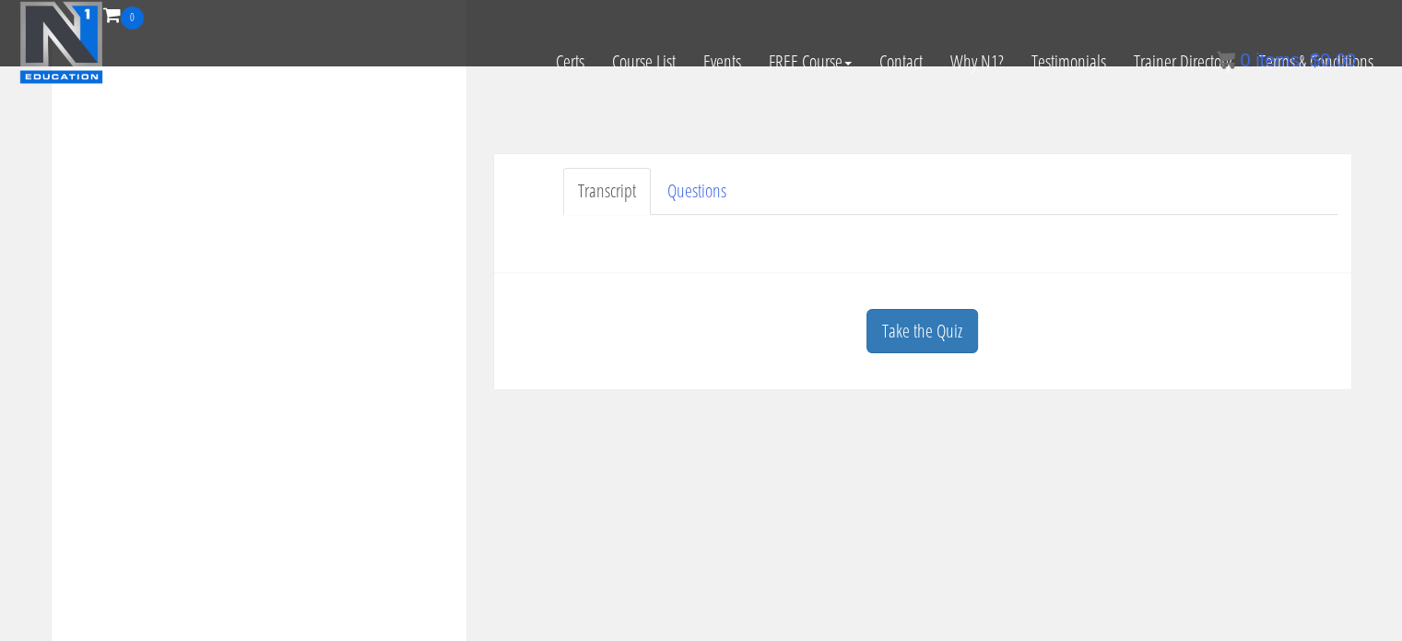
scroll to position [457, 0]
click at [914, 326] on link "Take the Quiz" at bounding box center [922, 327] width 112 height 45
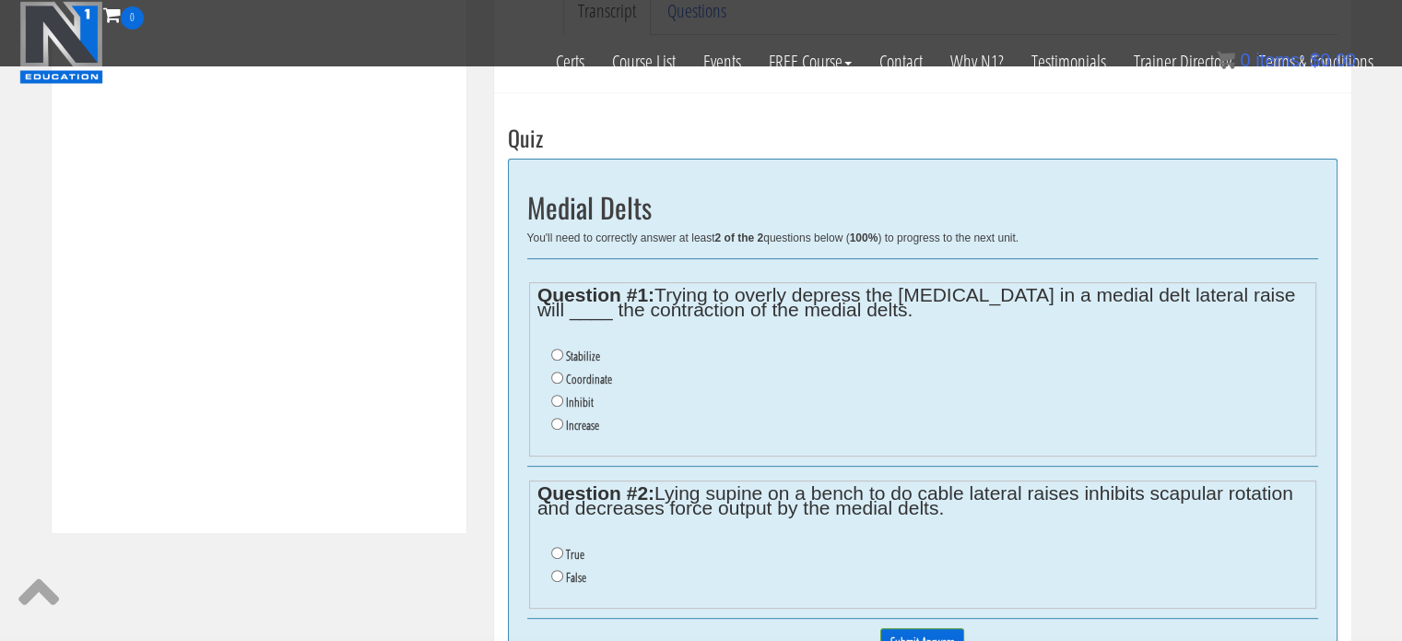
scroll to position [634, 0]
click at [558, 399] on input "Inhibit" at bounding box center [557, 400] width 12 height 12
radio input "true"
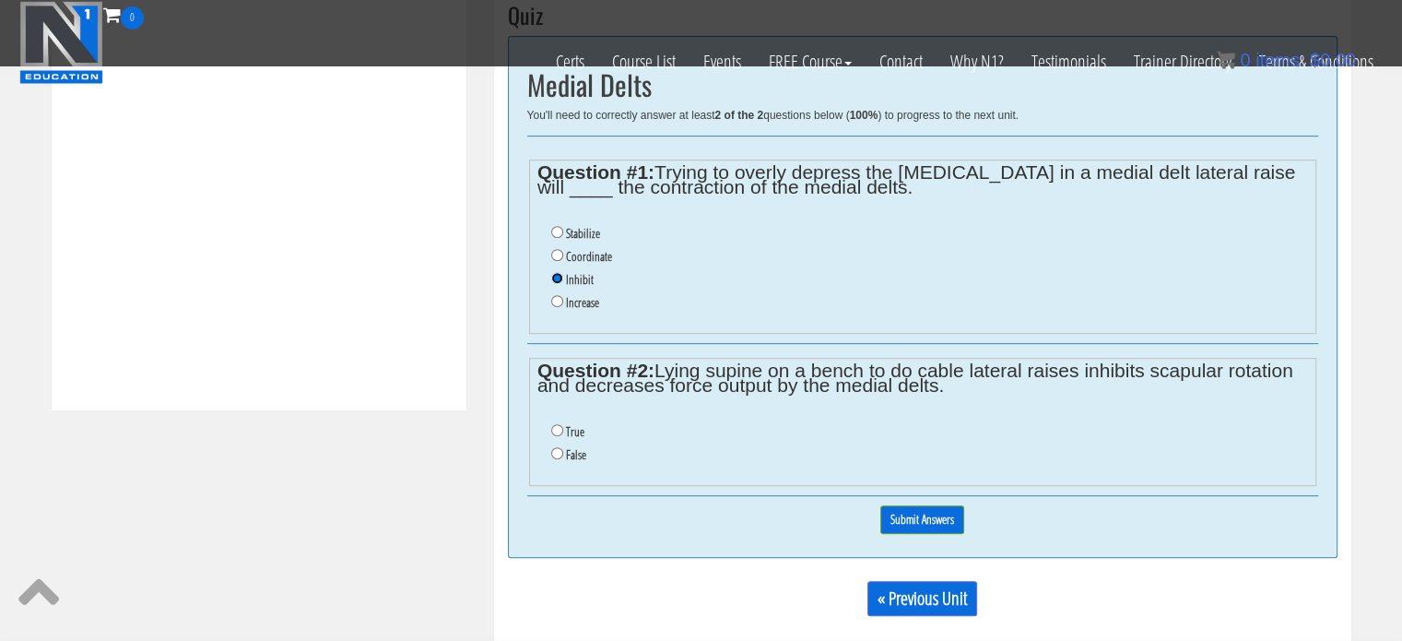
scroll to position [760, 0]
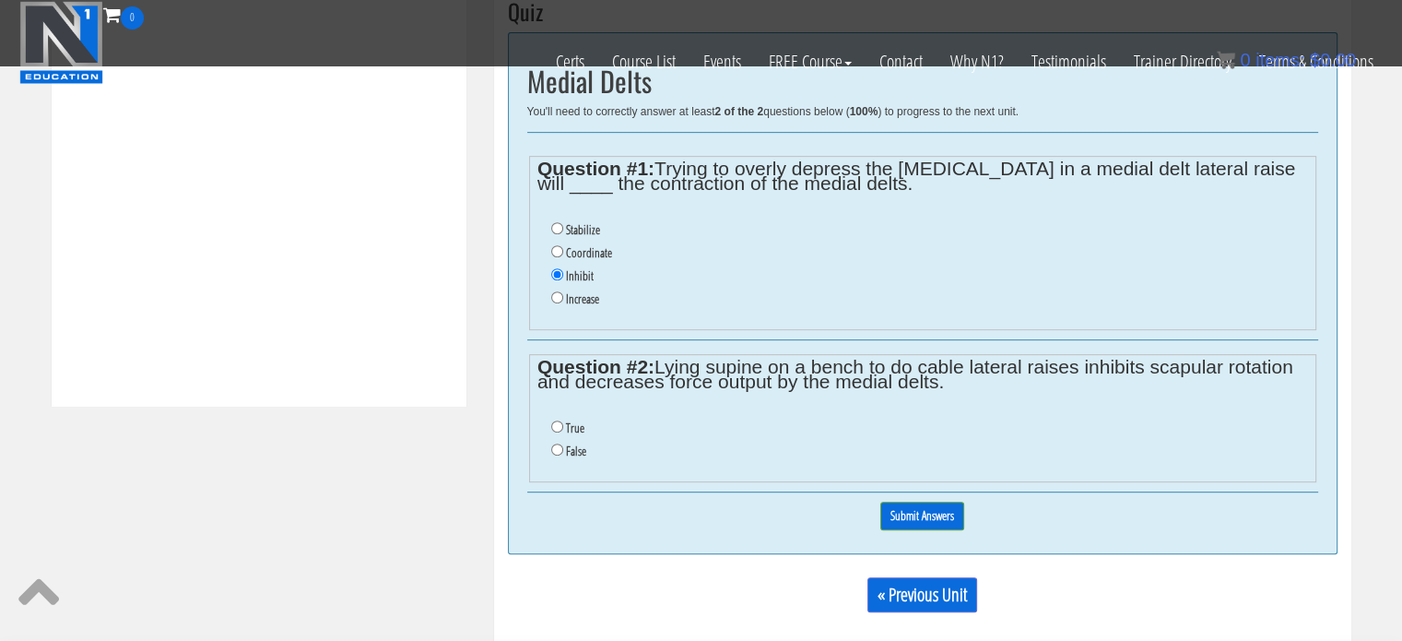
click at [568, 414] on ul "True False" at bounding box center [922, 439] width 770 height 65
click at [562, 417] on li "True" at bounding box center [929, 428] width 756 height 23
click at [551, 420] on input "True" at bounding box center [557, 426] width 12 height 12
radio input "true"
click at [892, 523] on input "Submit Answers" at bounding box center [922, 515] width 84 height 29
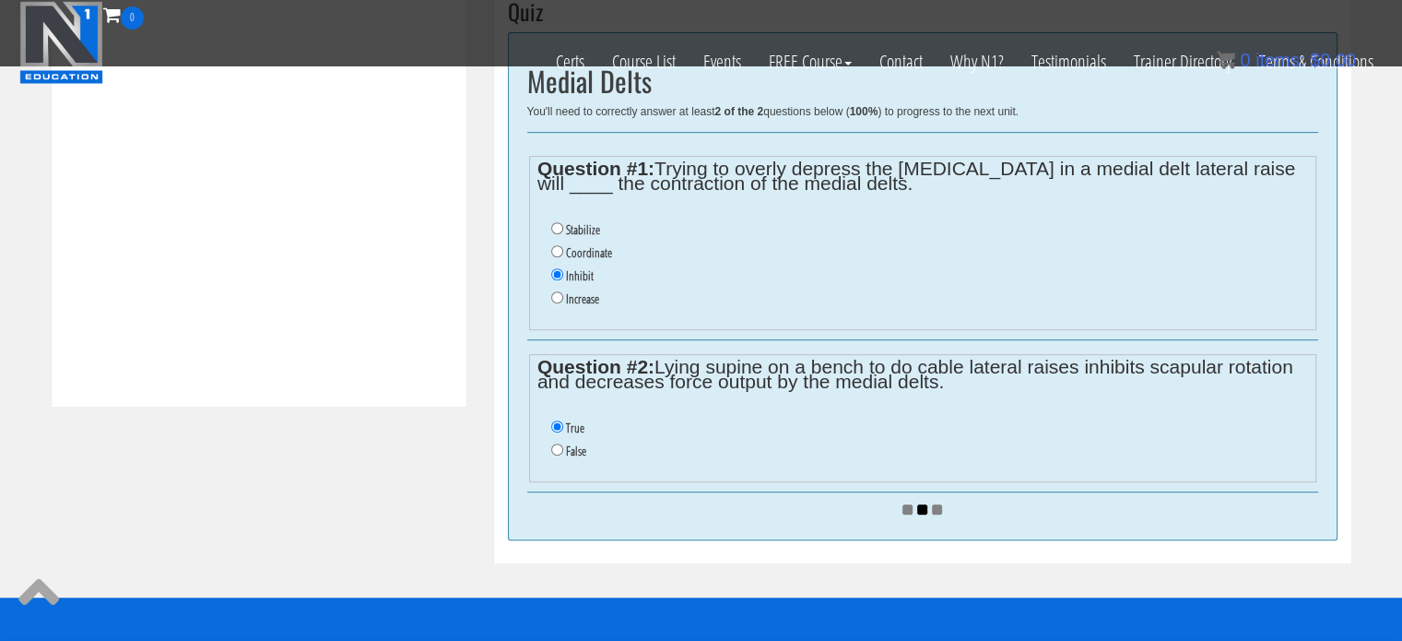
click at [894, 521] on div "0% Submit Answers" at bounding box center [922, 508] width 791 height 33
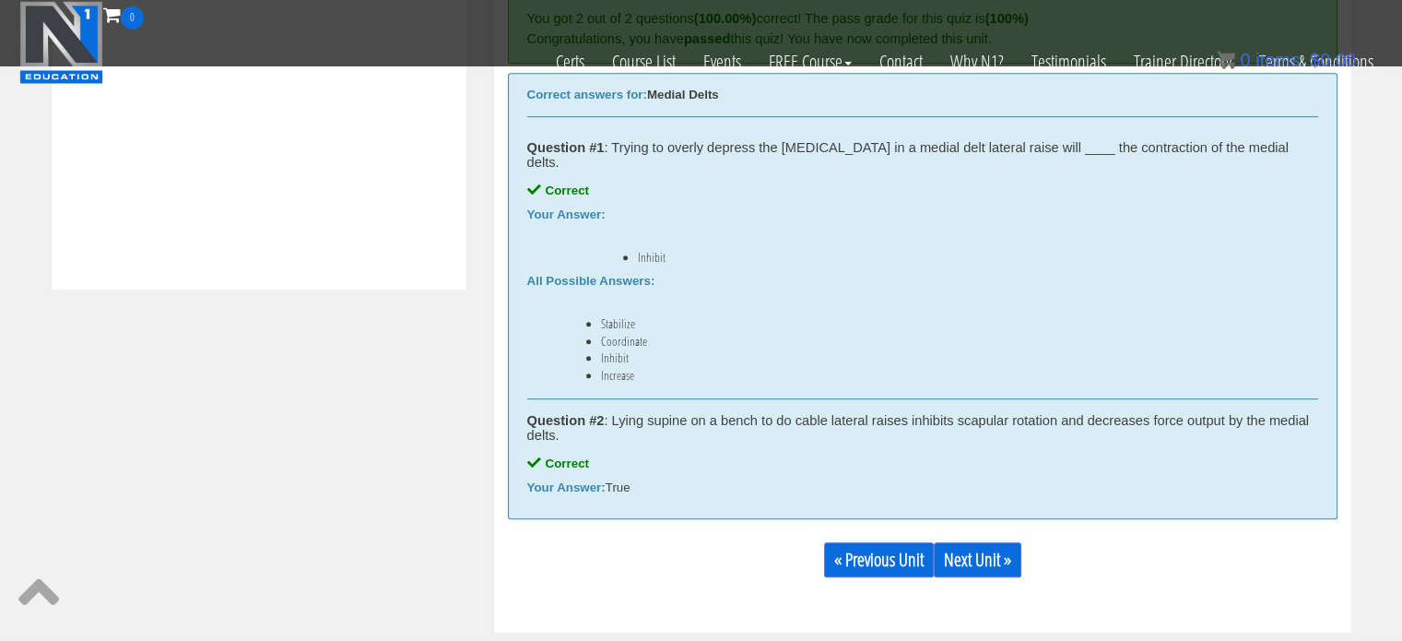
scroll to position [878, 0]
click at [999, 547] on link "Next Unit »" at bounding box center [978, 557] width 88 height 35
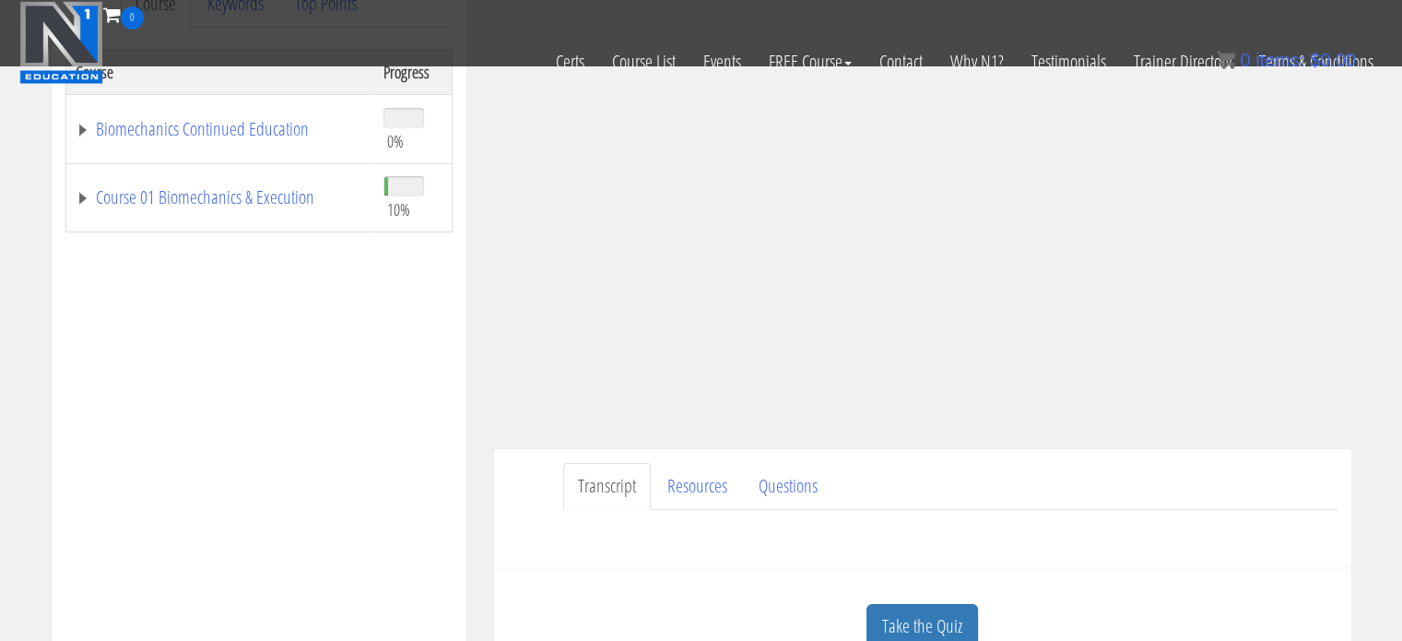
scroll to position [426, 0]
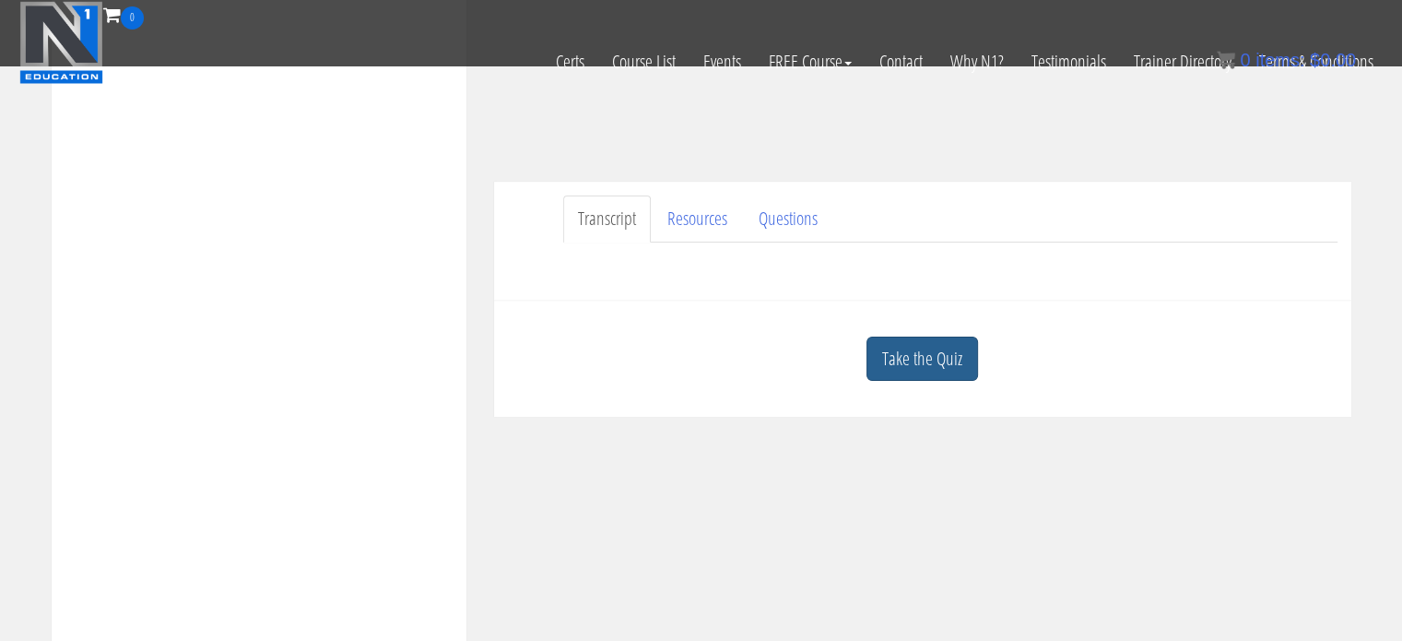
drag, startPoint x: 916, startPoint y: 523, endPoint x: 923, endPoint y: 353, distance: 169.7
click at [923, 353] on div "Course Keywords Top Points Course Progress Biomechanics Continued Education 0% …" at bounding box center [701, 219] width 1327 height 1041
click at [923, 353] on link "Take the Quiz" at bounding box center [922, 358] width 112 height 45
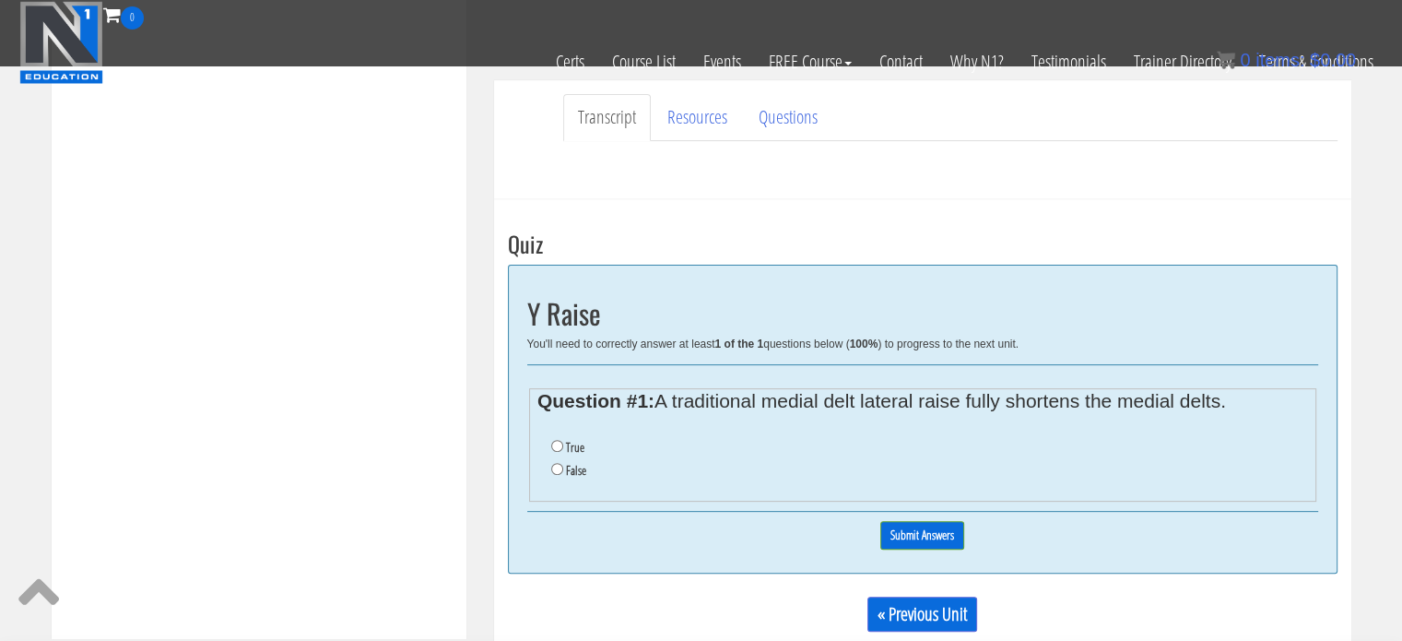
scroll to position [531, 0]
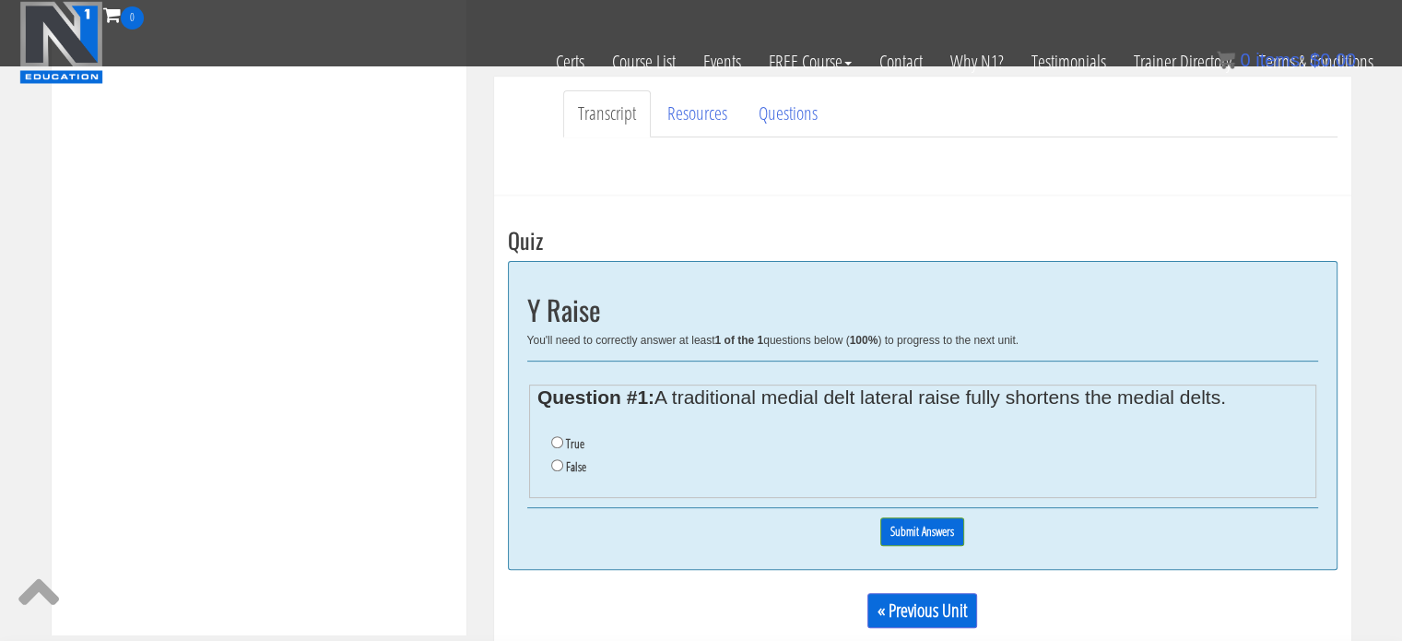
click at [564, 467] on li "False" at bounding box center [929, 466] width 756 height 23
click at [555, 466] on input "False" at bounding box center [557, 465] width 12 height 12
radio input "true"
click at [933, 539] on input "Submit Answers" at bounding box center [922, 531] width 84 height 29
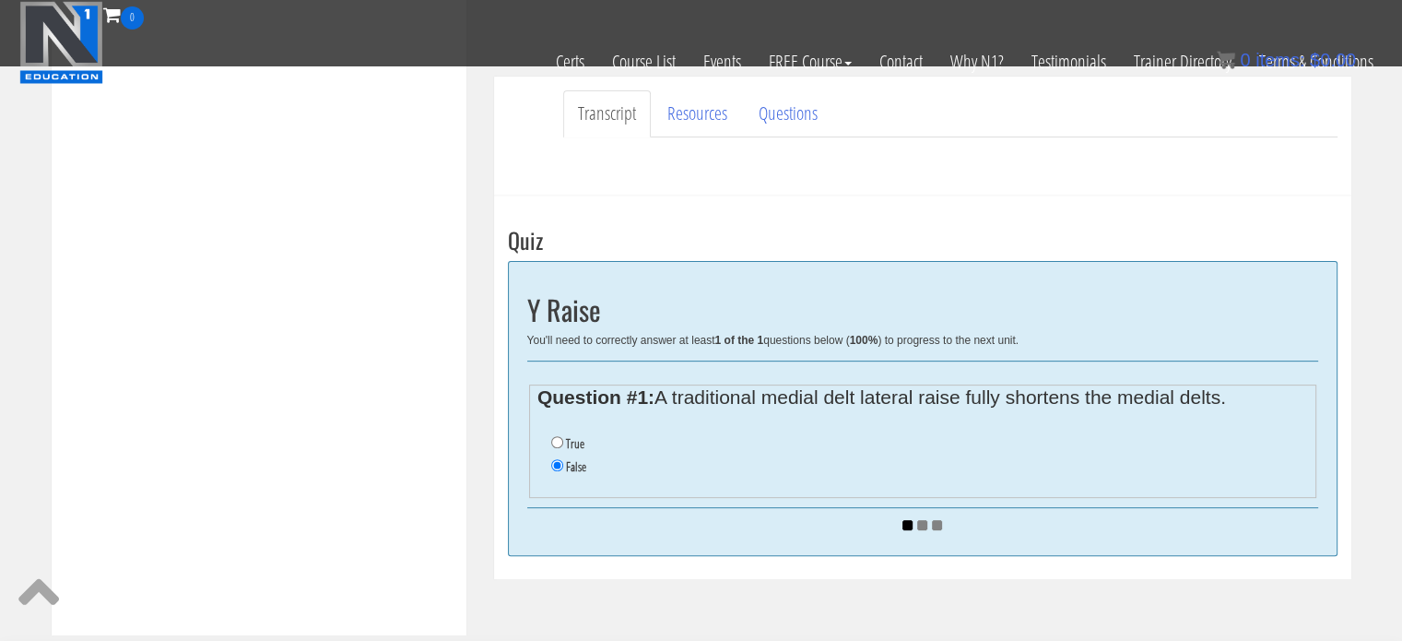
scroll to position [605, 0]
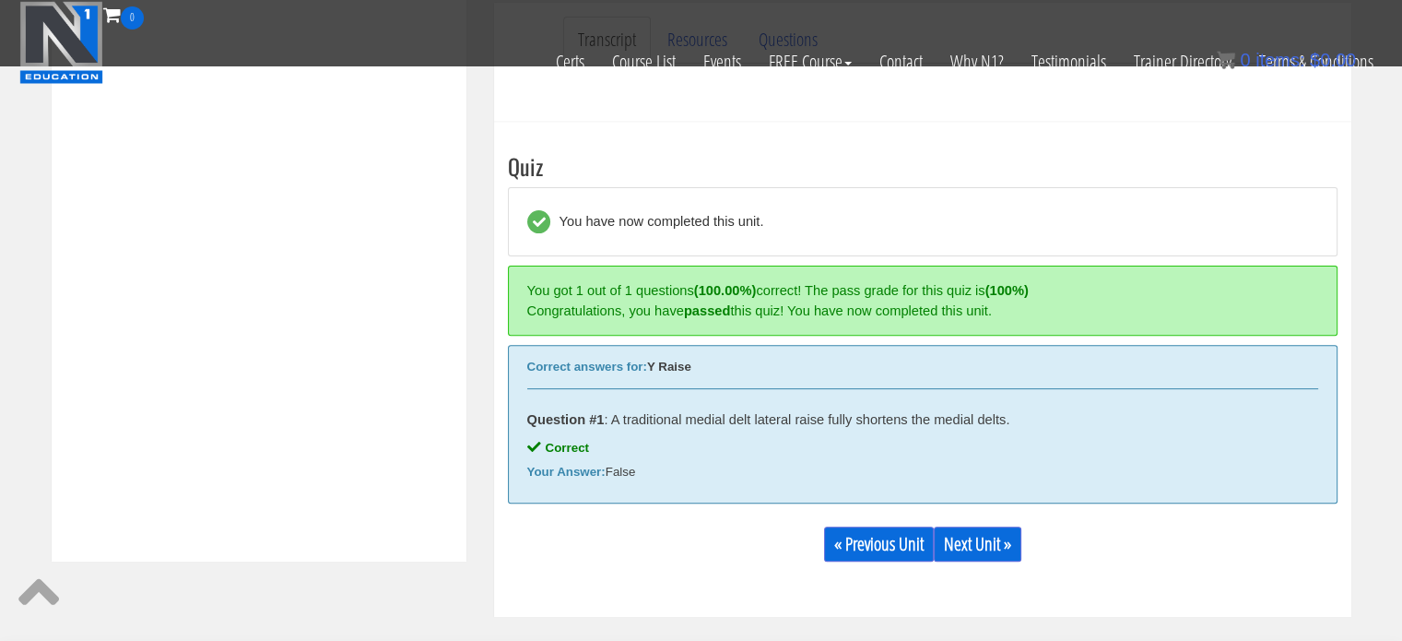
scroll to position [699, 0]
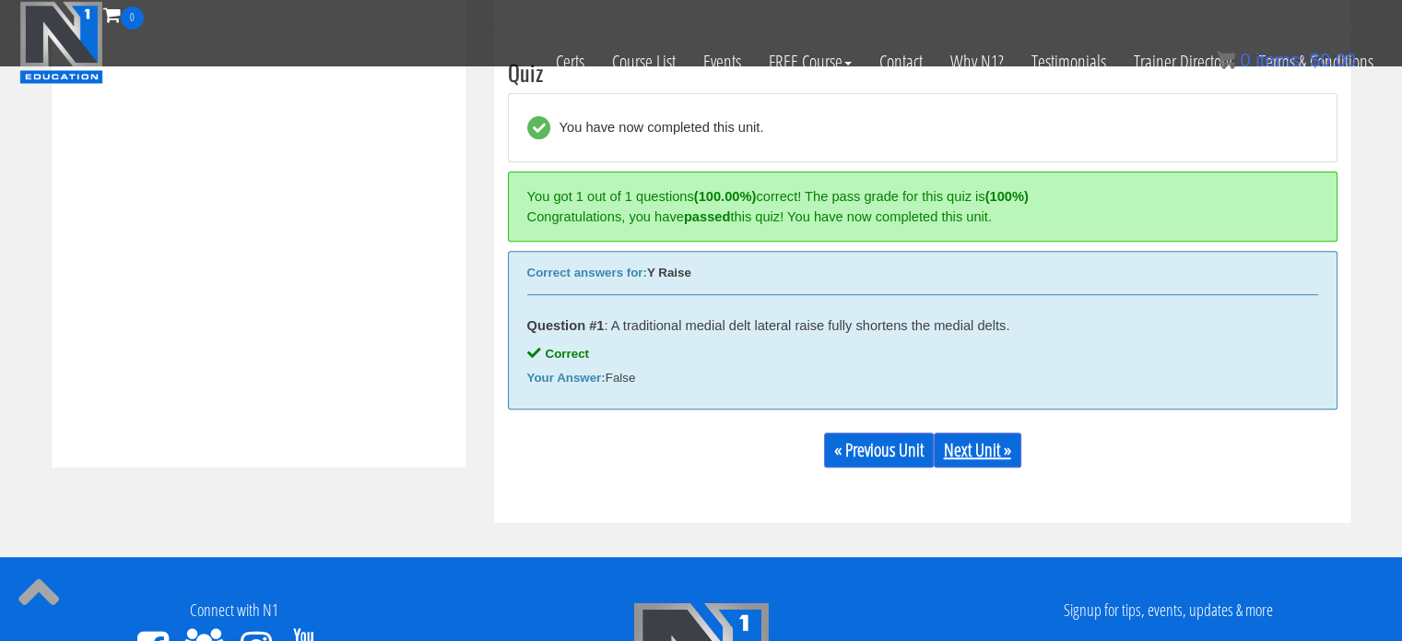
click at [975, 464] on link "Next Unit »" at bounding box center [978, 449] width 88 height 35
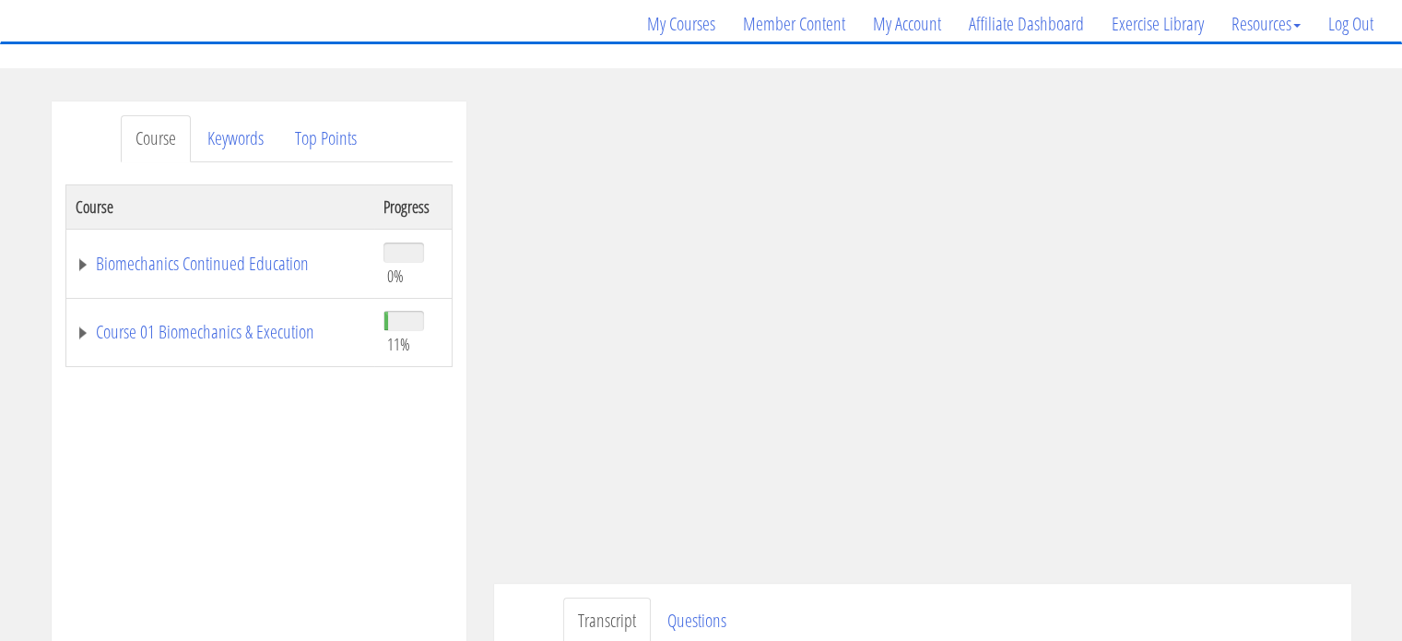
scroll to position [139, 0]
click at [76, 332] on link "Course 01 Biomechanics & Execution" at bounding box center [220, 333] width 289 height 18
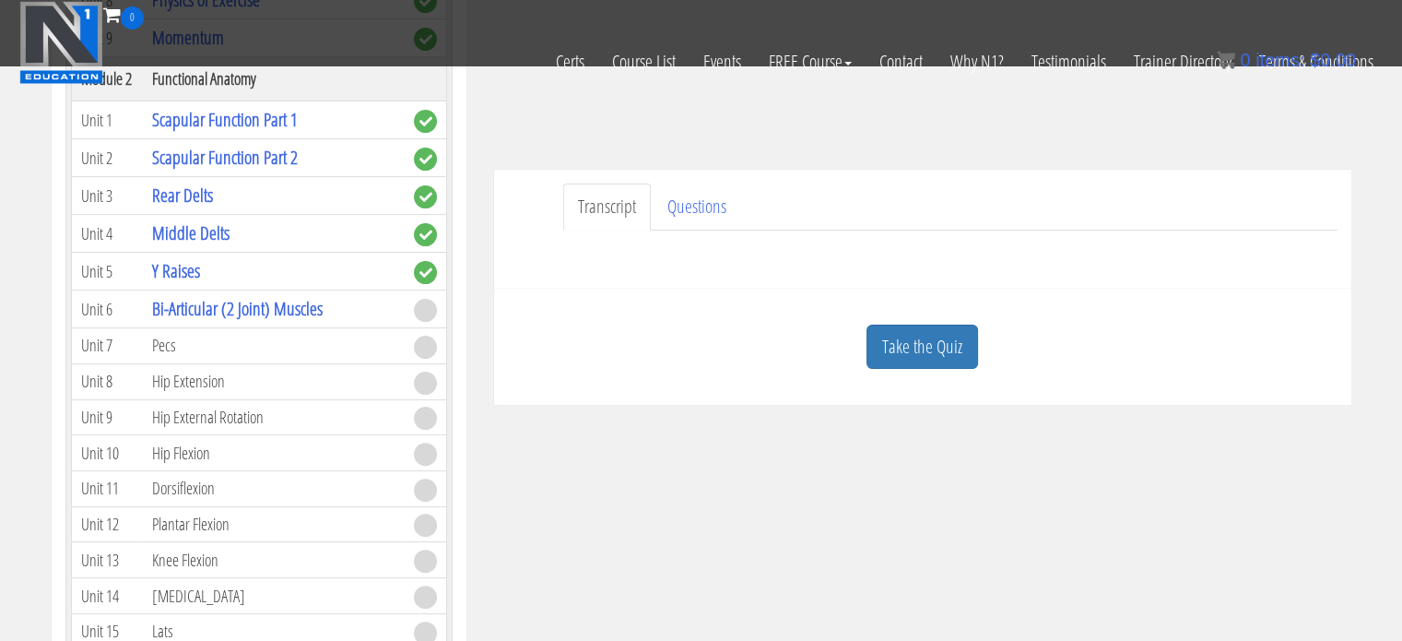
scroll to position [439, 0]
click at [948, 346] on link "Take the Quiz" at bounding box center [922, 346] width 112 height 45
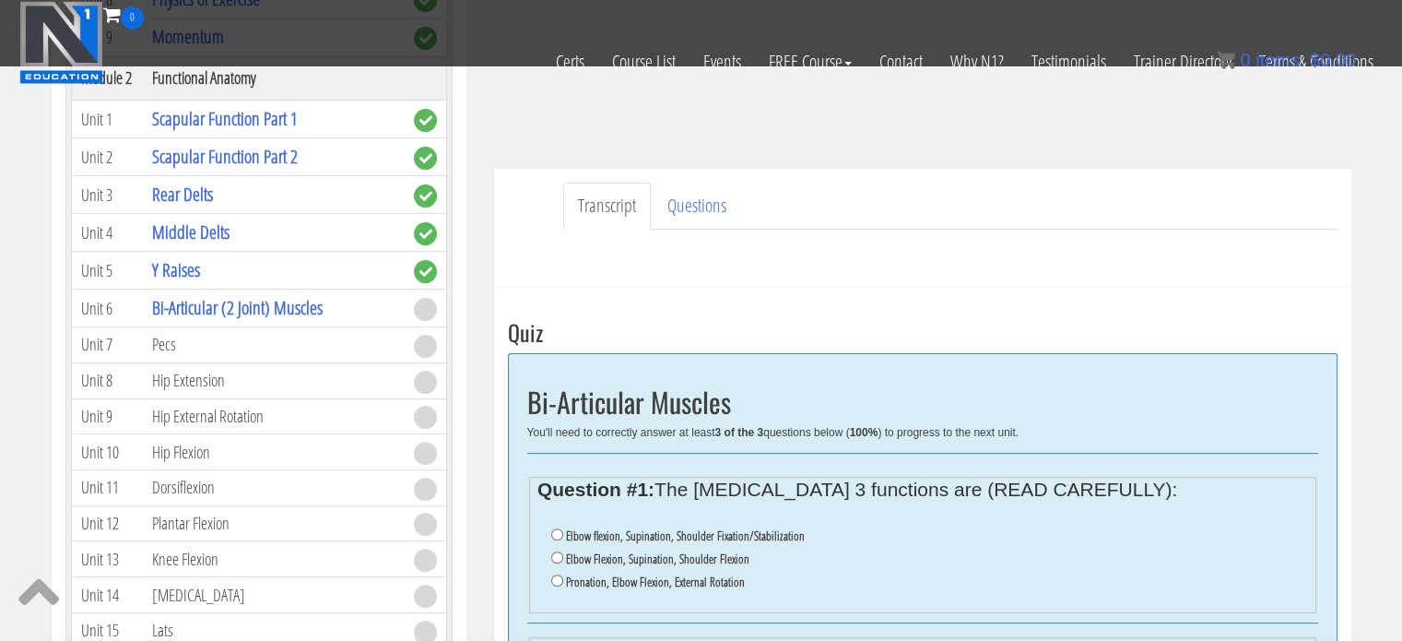
scroll to position [586, 0]
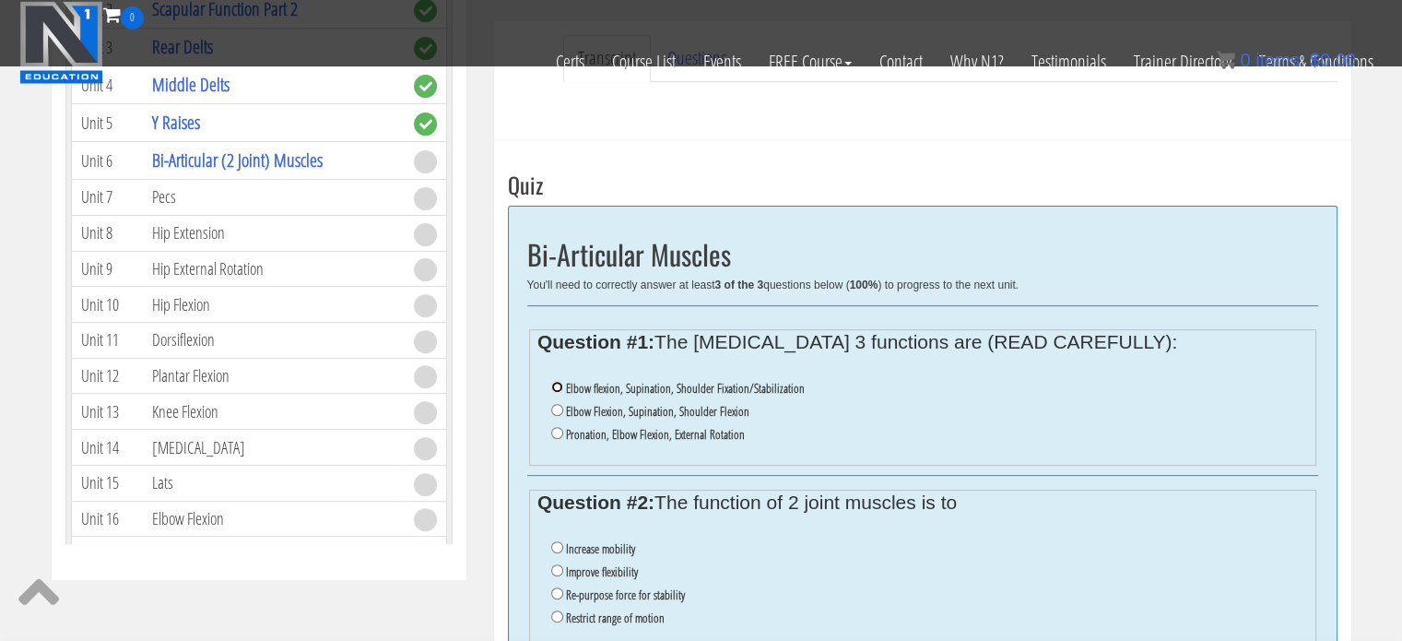
click at [560, 388] on input "Elbow flexion, Supination, Shoulder Fixation/Stabilization" at bounding box center [557, 387] width 12 height 12
radio input "true"
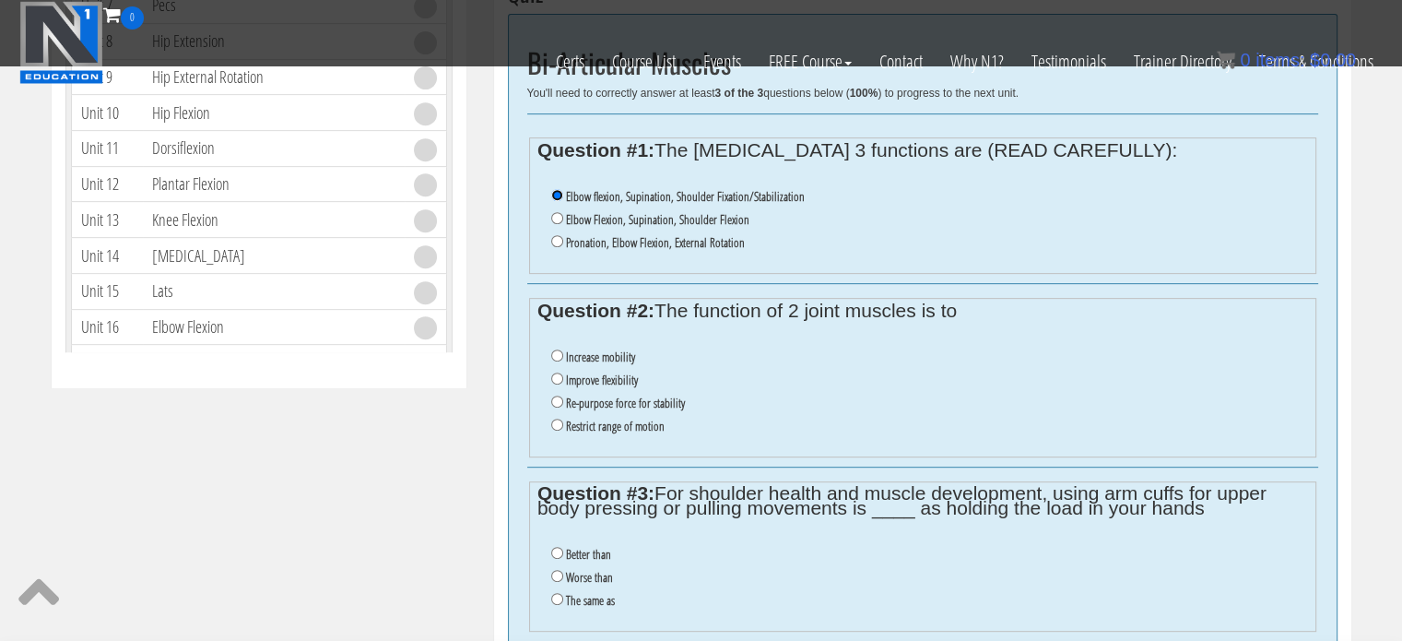
scroll to position [796, 0]
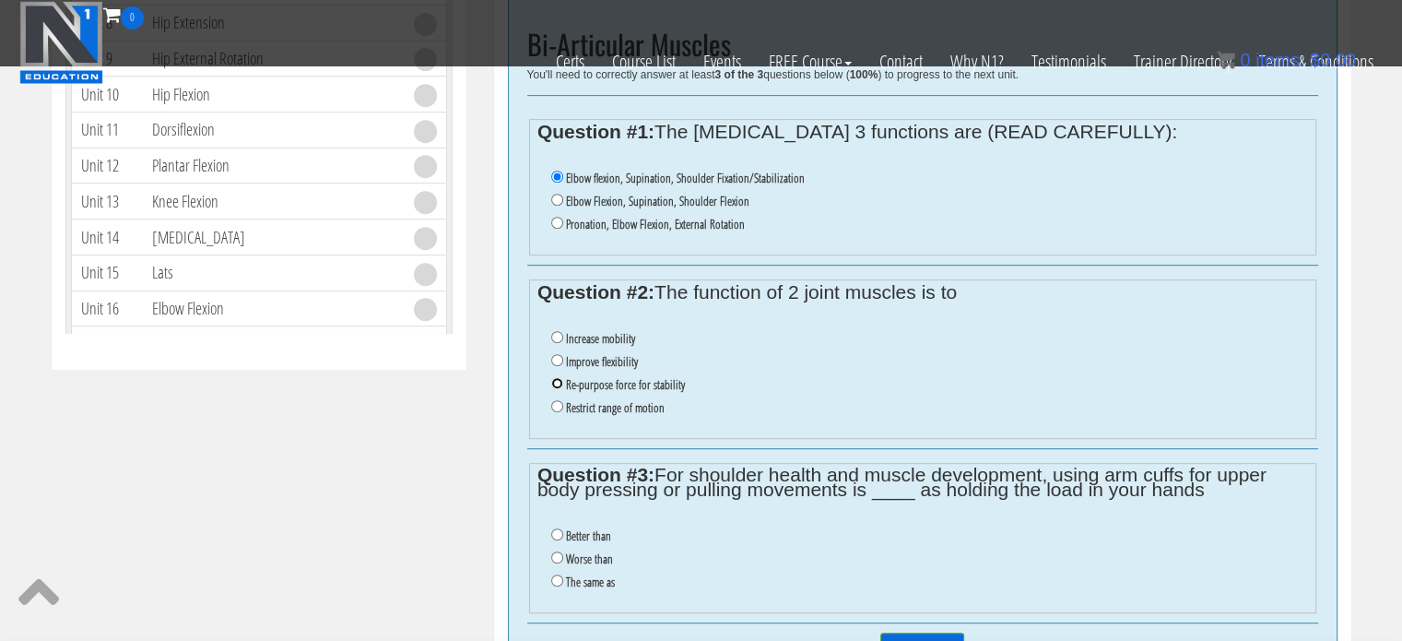
click at [558, 383] on input "Re-purpose force for stability" at bounding box center [557, 383] width 12 height 12
radio input "true"
click at [553, 557] on input "Worse than" at bounding box center [557, 557] width 12 height 12
radio input "true"
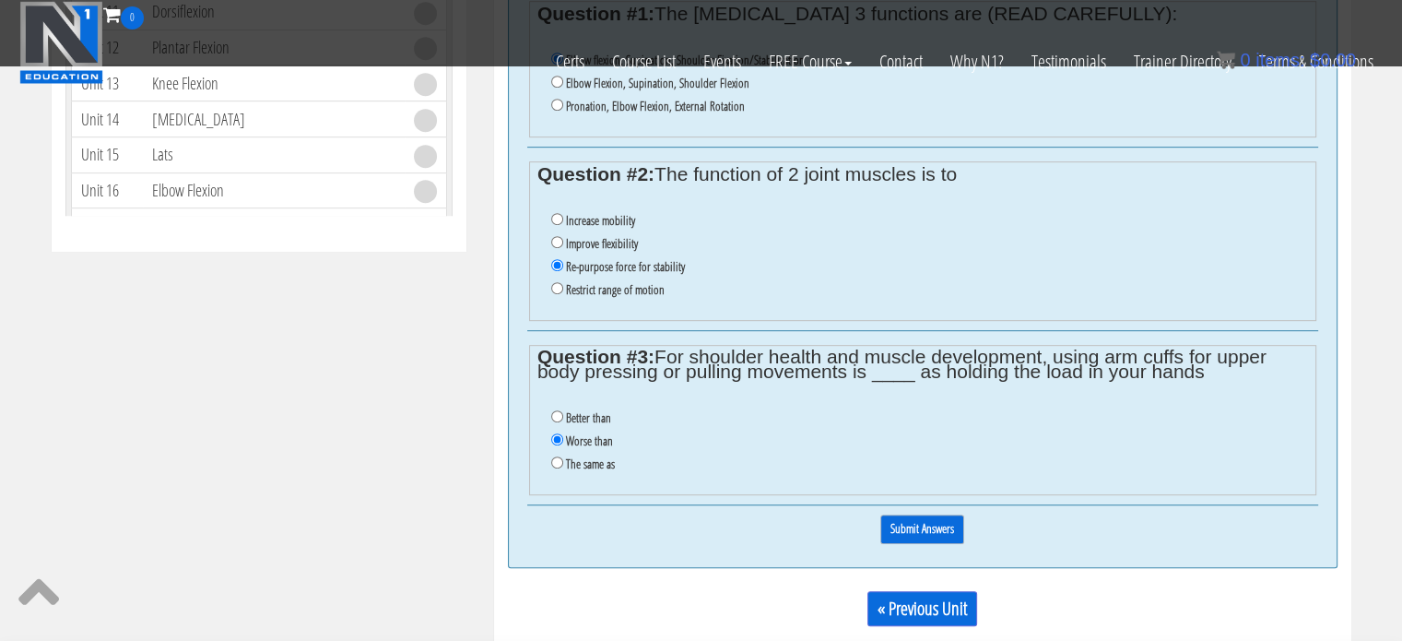
click at [923, 525] on input "Submit Answers" at bounding box center [922, 528] width 84 height 29
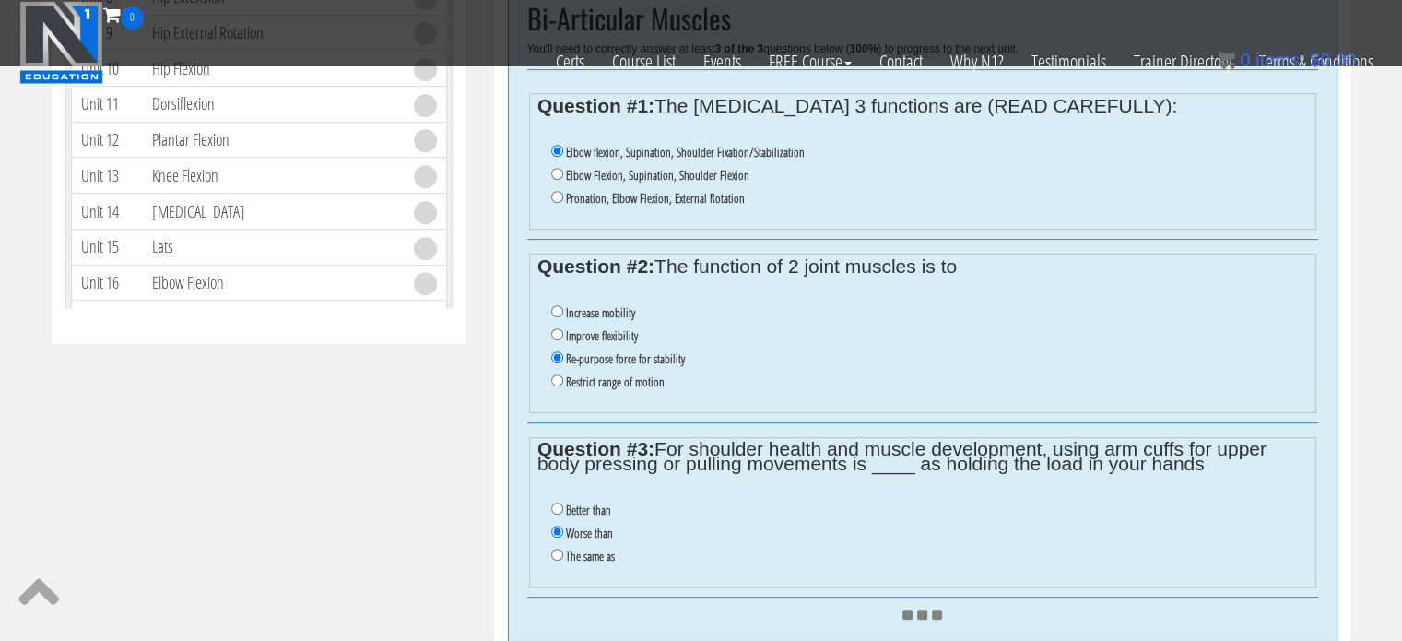
scroll to position [819, 0]
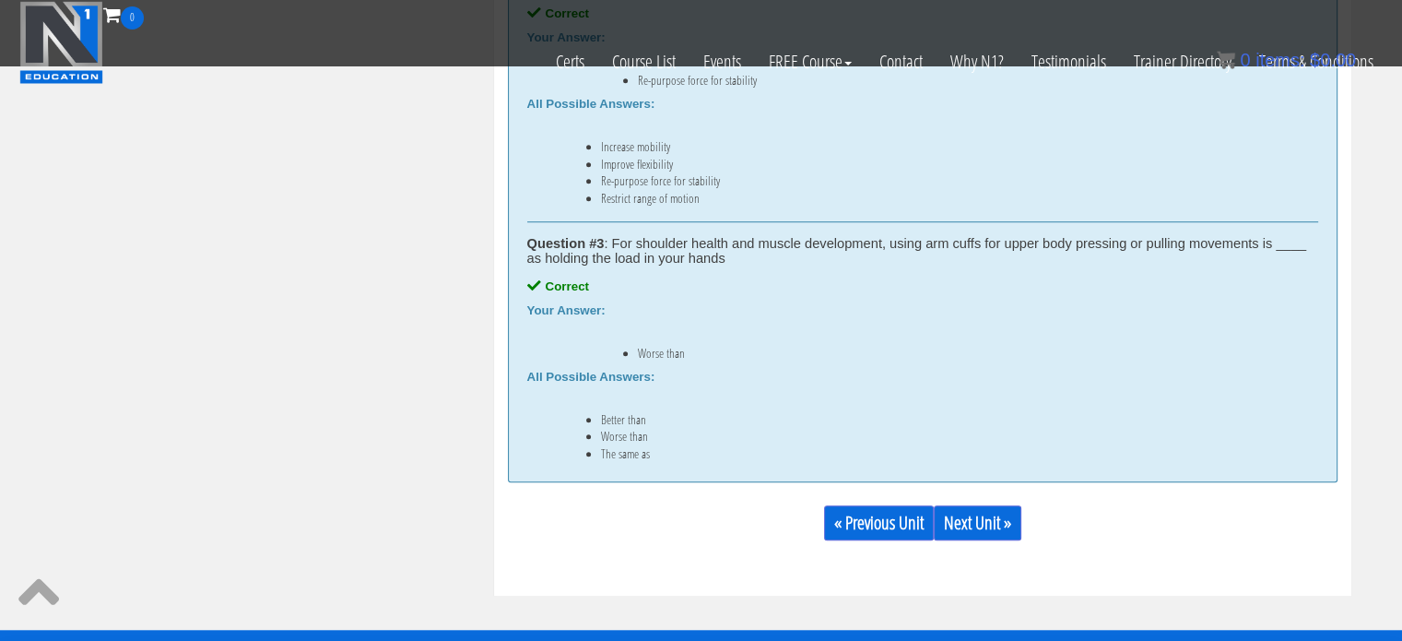
scroll to position [1289, 0]
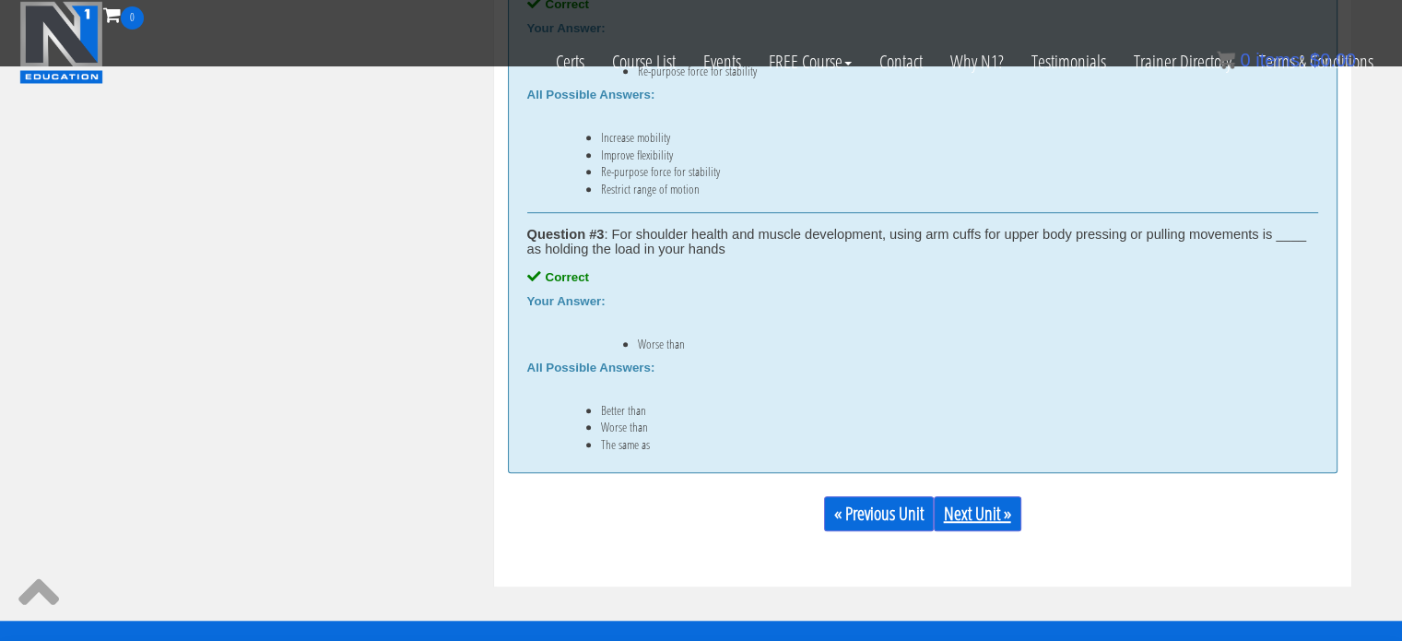
click at [992, 511] on link "Next Unit »" at bounding box center [978, 513] width 88 height 35
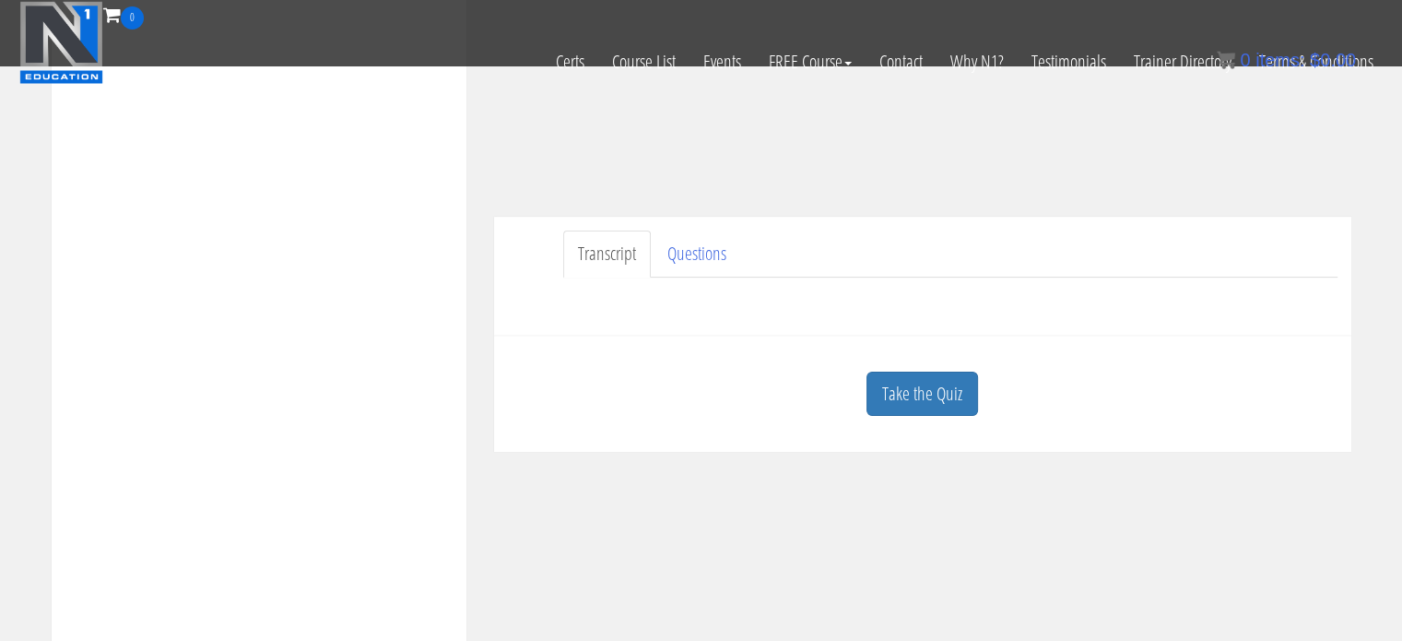
scroll to position [439, 0]
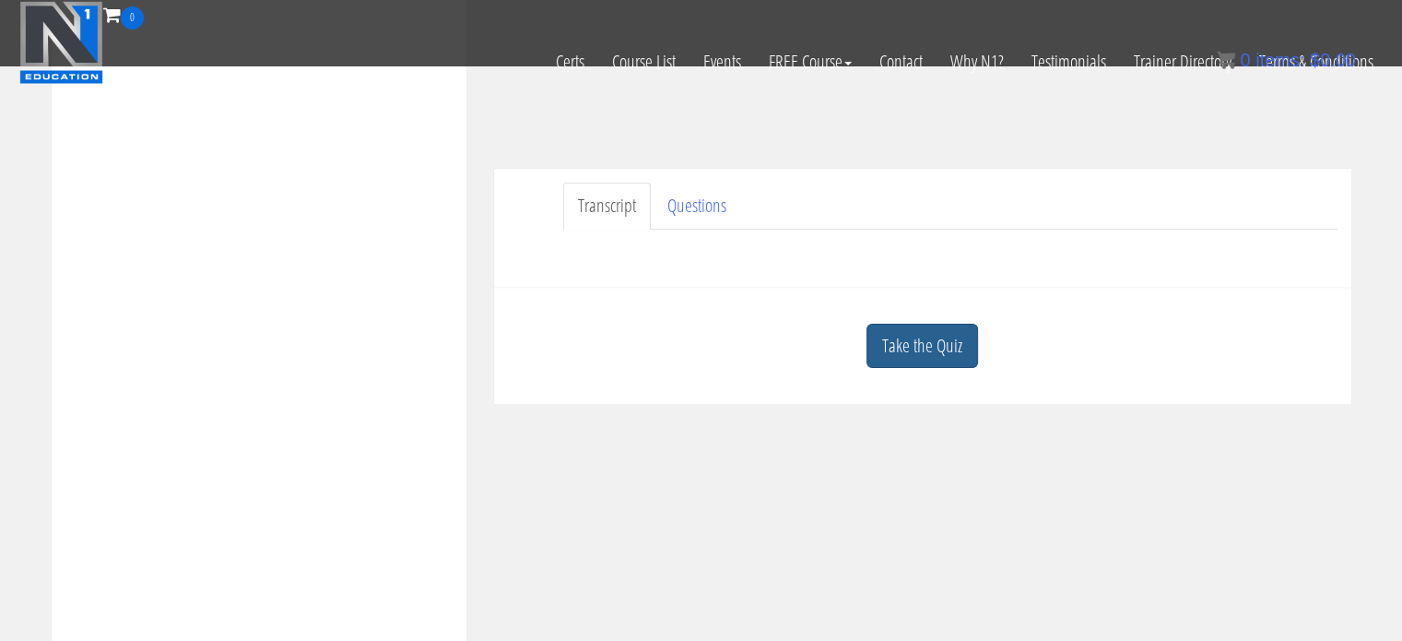
click at [903, 331] on link "Take the Quiz" at bounding box center [922, 346] width 112 height 45
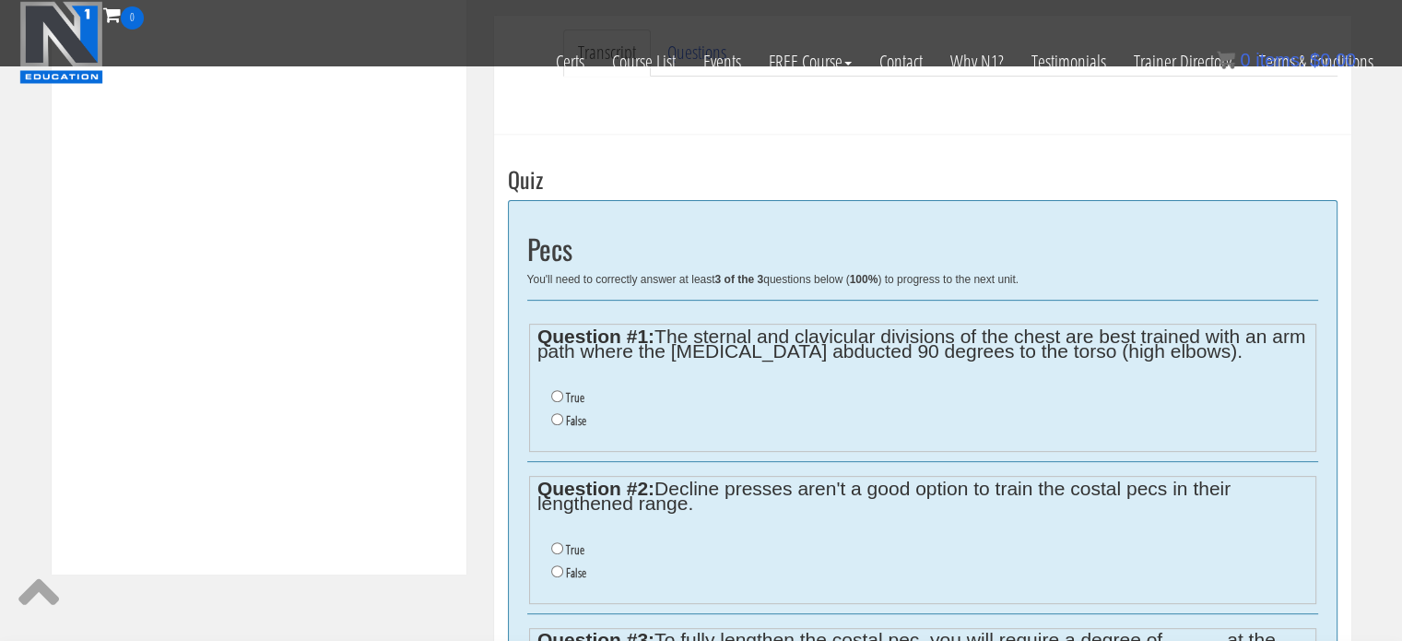
scroll to position [597, 0]
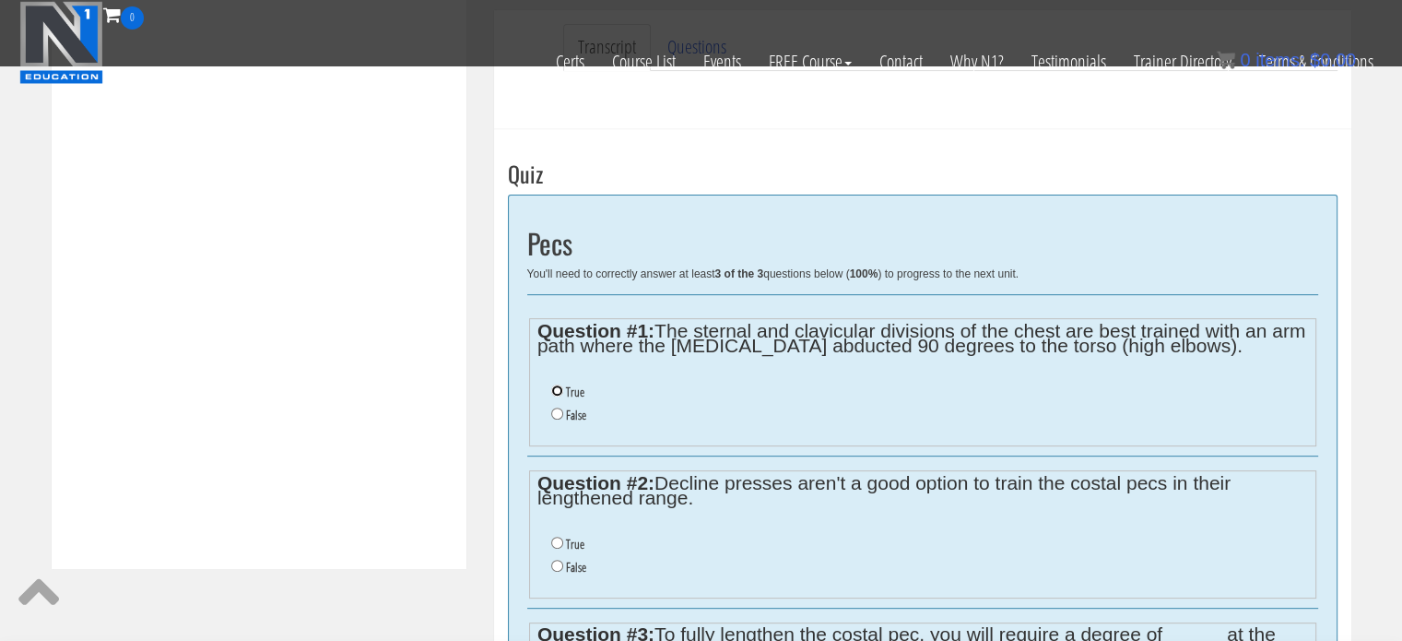
click at [558, 386] on input "True" at bounding box center [557, 390] width 12 height 12
radio input "true"
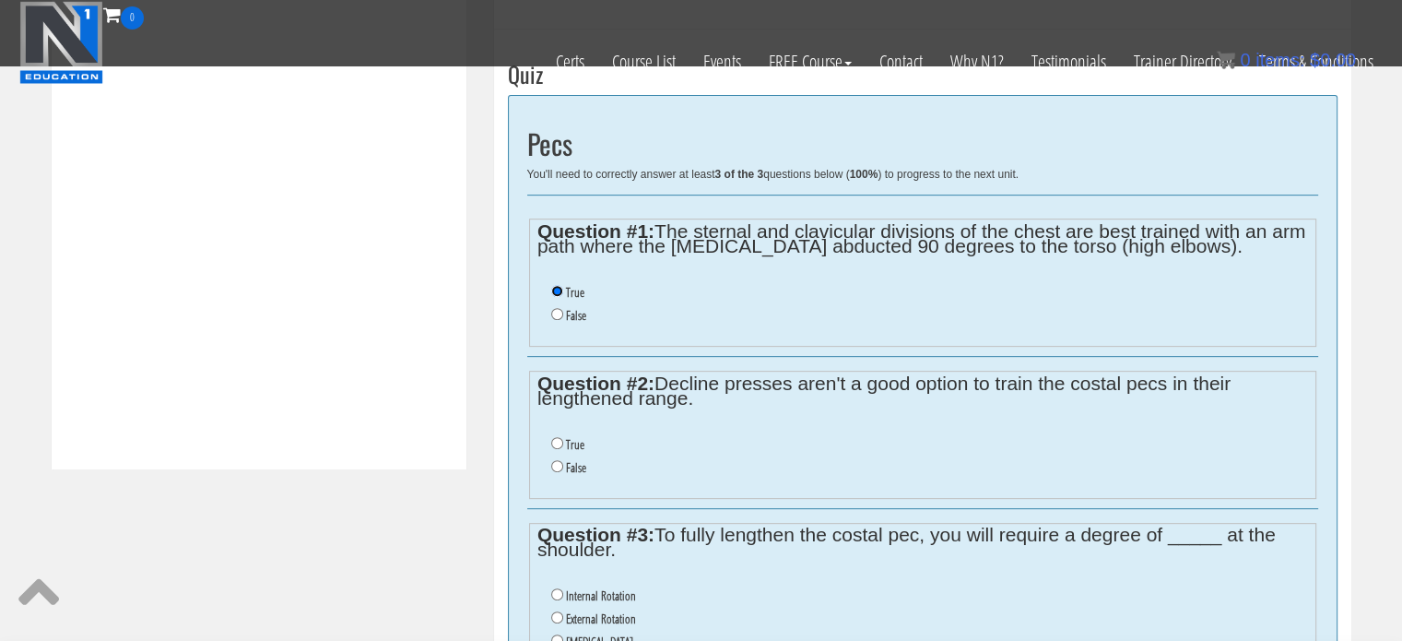
scroll to position [697, 0]
click at [558, 466] on input "False" at bounding box center [557, 466] width 12 height 12
radio input "true"
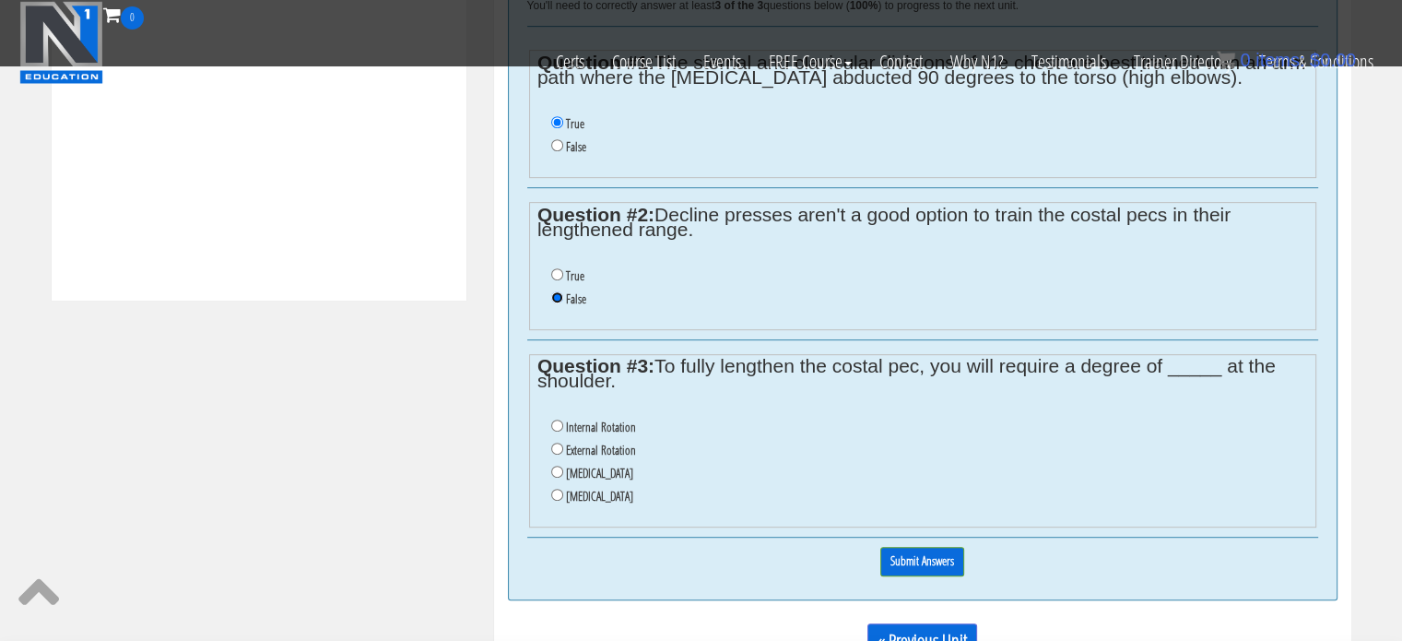
scroll to position [866, 0]
click at [558, 428] on input "Internal Rotation" at bounding box center [557, 424] width 12 height 12
radio input "true"
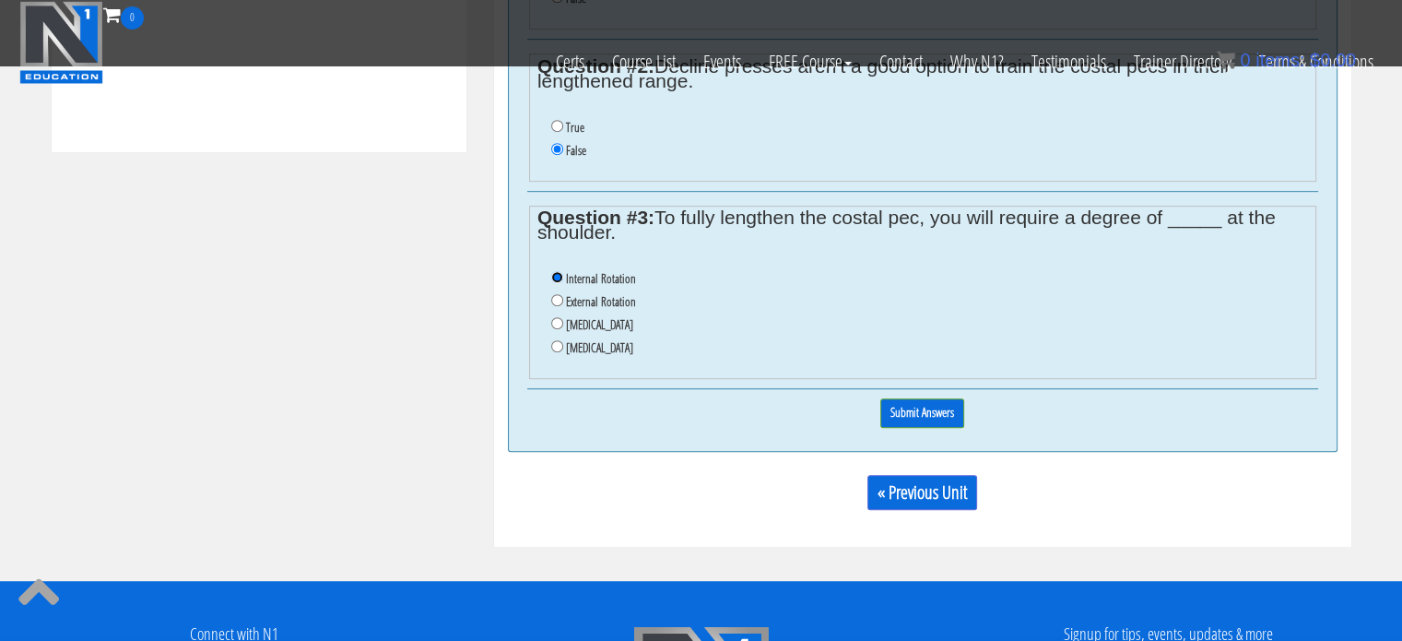
scroll to position [1018, 0]
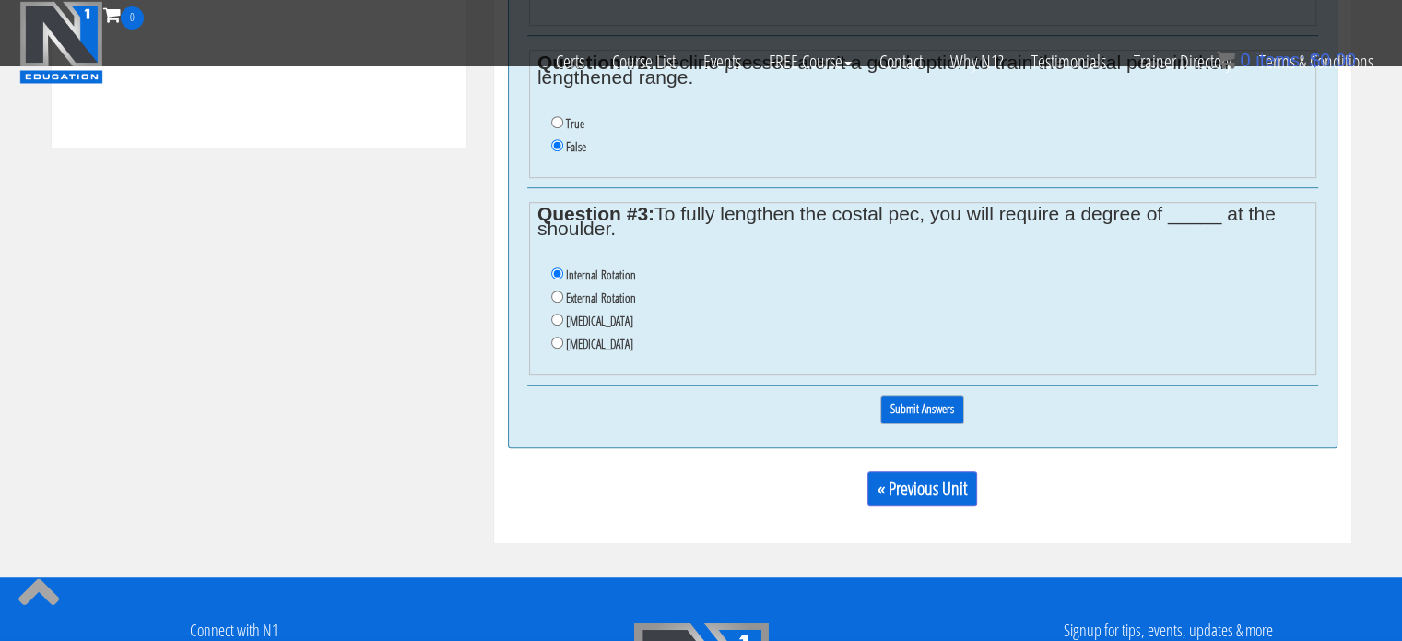
click at [925, 399] on input "Submit Answers" at bounding box center [922, 409] width 84 height 29
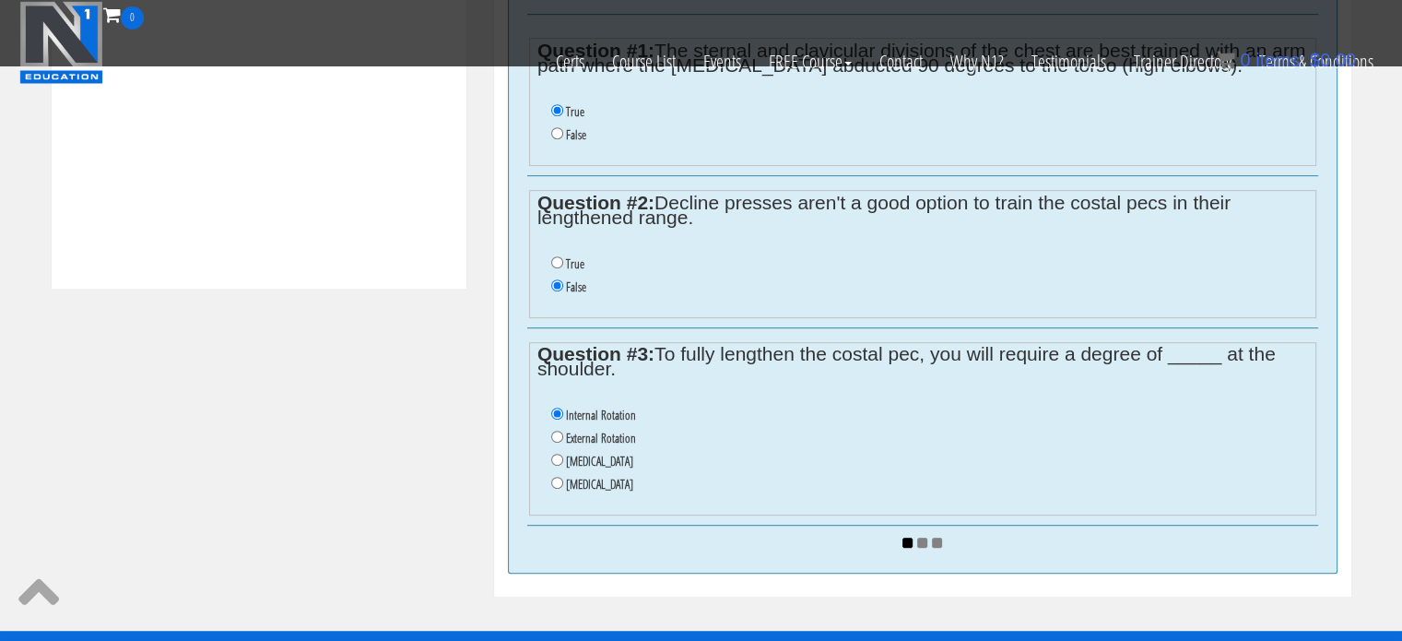
scroll to position [878, 0]
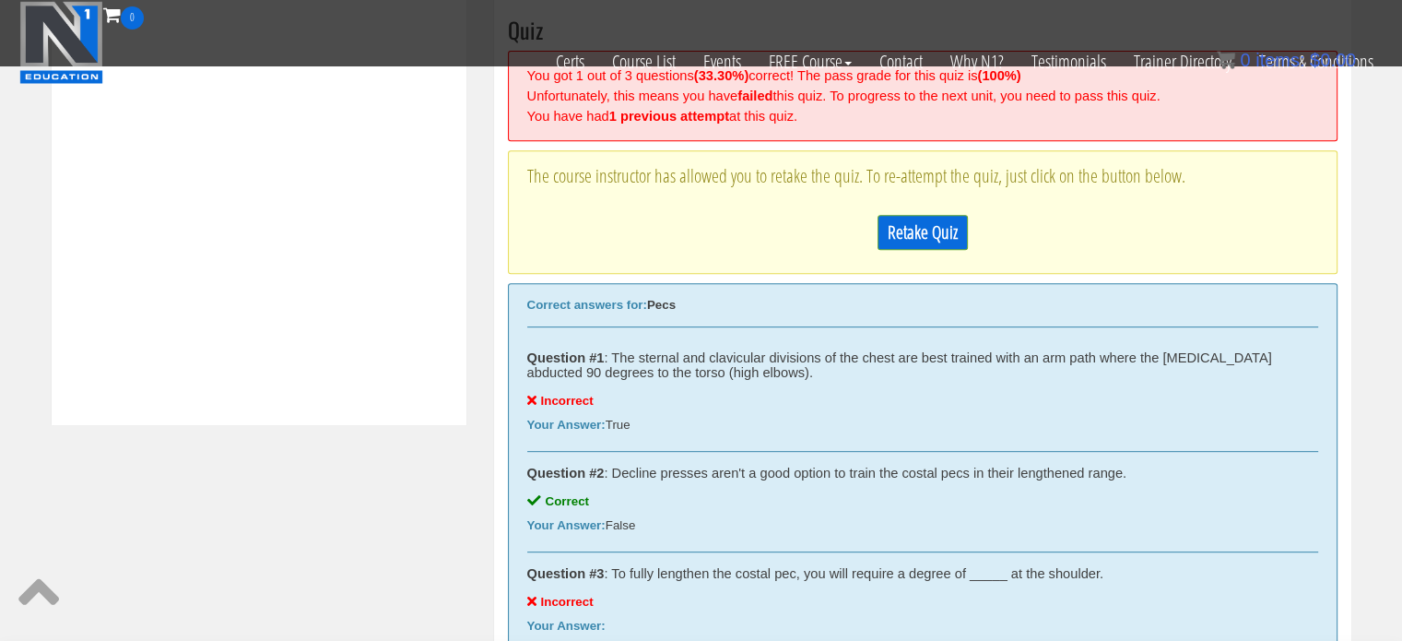
scroll to position [742, 0]
click at [933, 242] on link "Retake Quiz" at bounding box center [923, 231] width 90 height 35
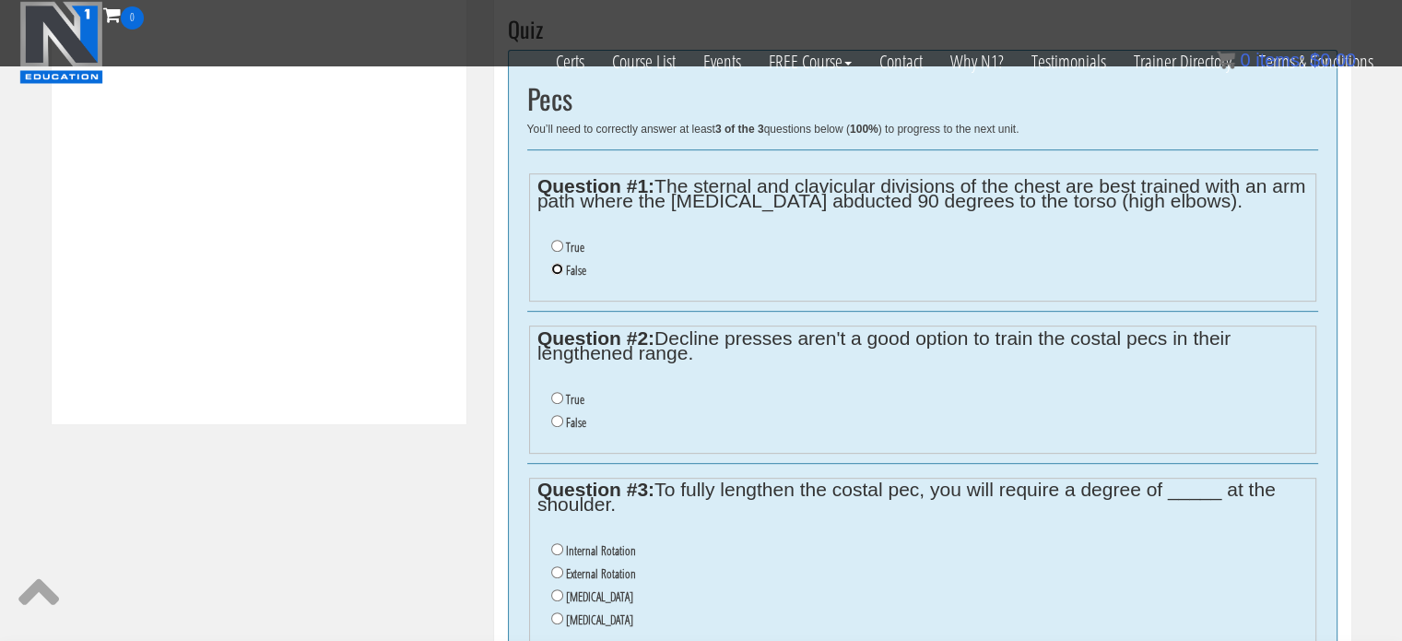
click at [559, 268] on input "False" at bounding box center [557, 269] width 12 height 12
radio input "true"
click at [552, 392] on input "True" at bounding box center [557, 398] width 12 height 12
radio input "true"
click at [559, 415] on input "False" at bounding box center [557, 421] width 12 height 12
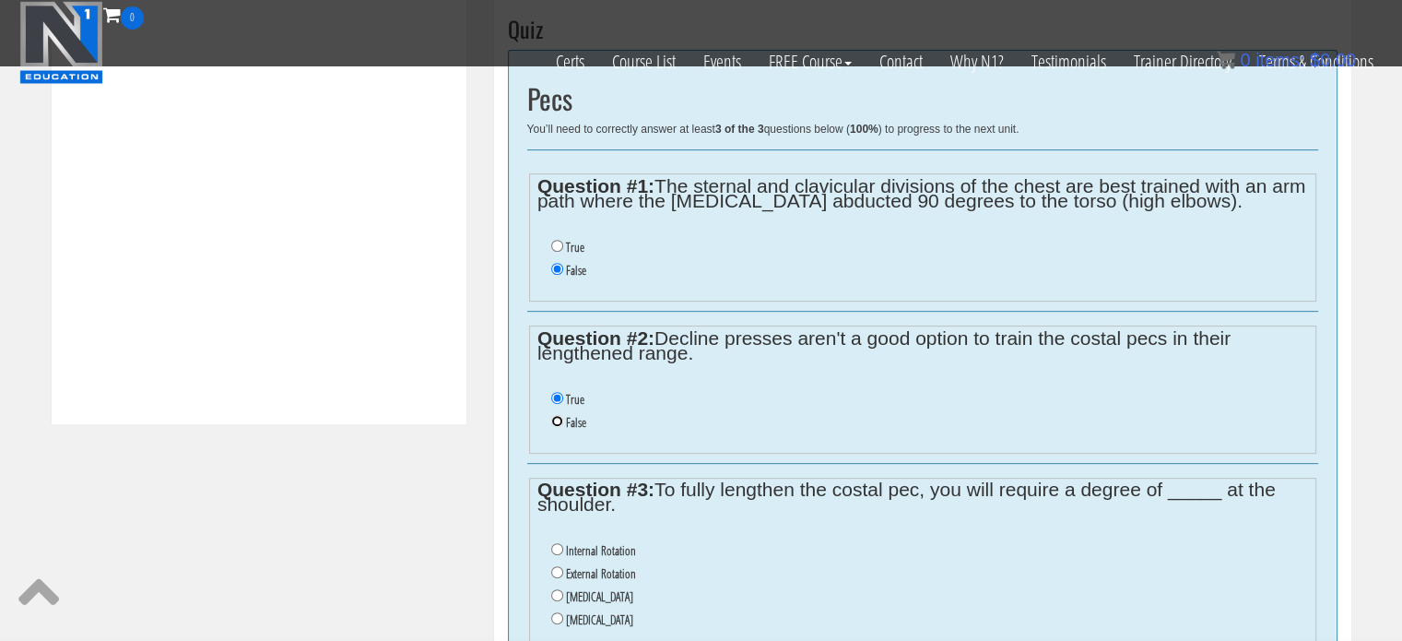
radio input "true"
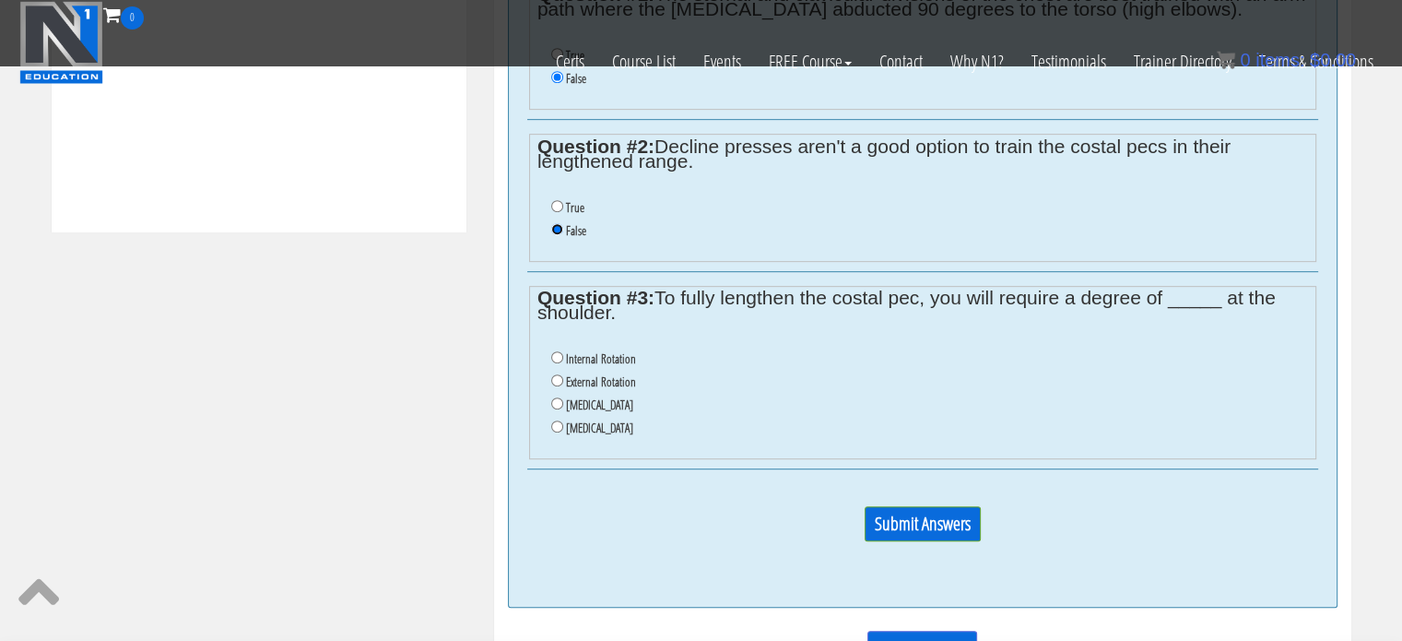
scroll to position [937, 0]
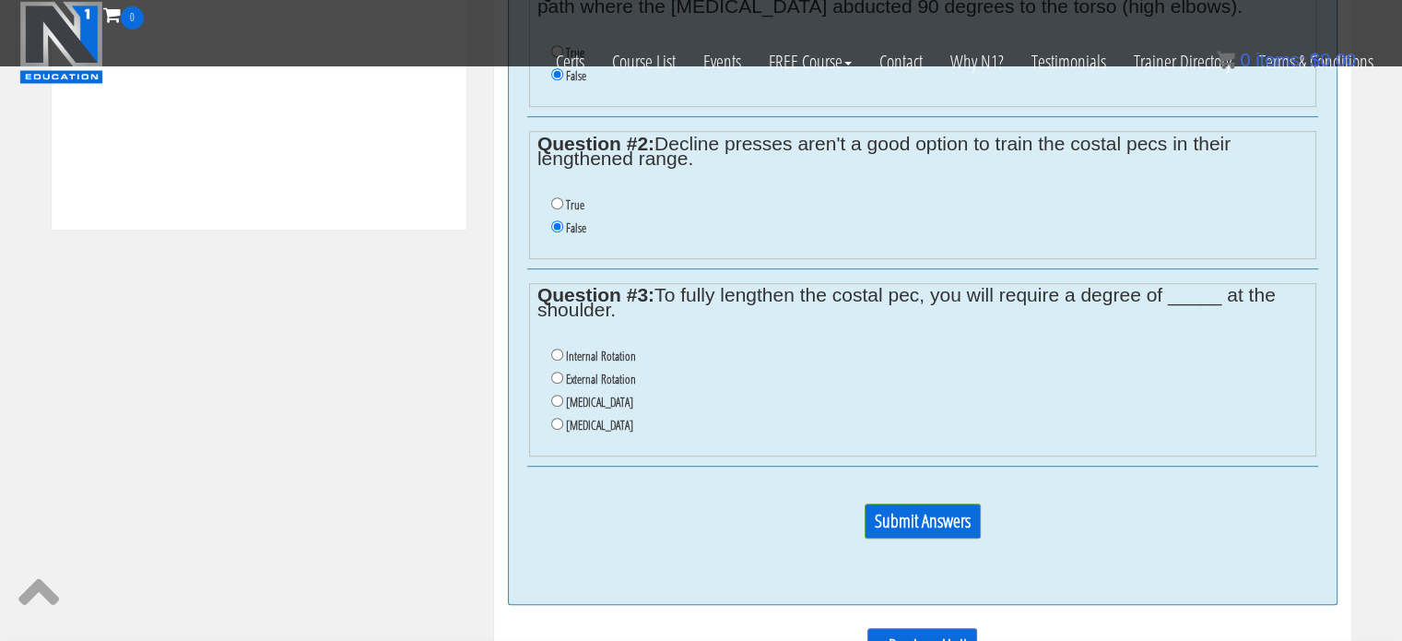
click at [559, 383] on li "External Rotation" at bounding box center [929, 379] width 756 height 23
click at [557, 378] on input "External Rotation" at bounding box center [557, 377] width 12 height 12
radio input "true"
click at [922, 509] on input "Submit Answers" at bounding box center [923, 520] width 116 height 35
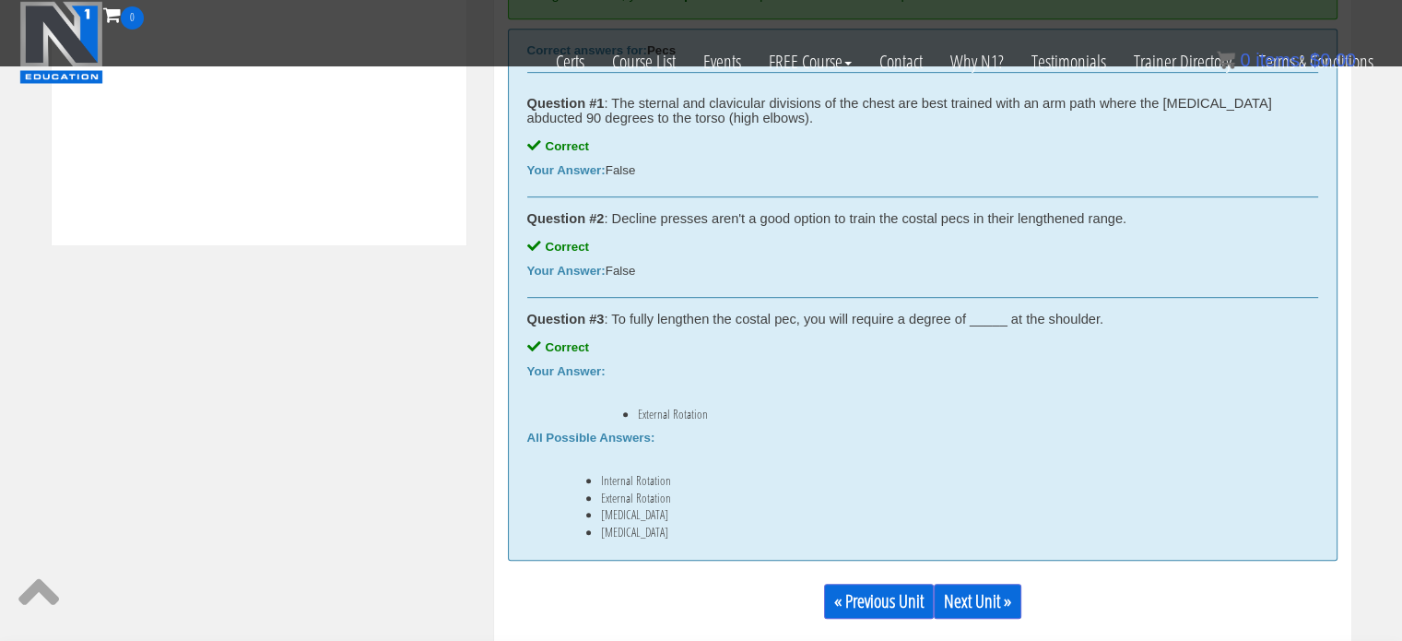
scroll to position [923, 0]
click at [993, 604] on link "Next Unit »" at bounding box center [978, 599] width 88 height 35
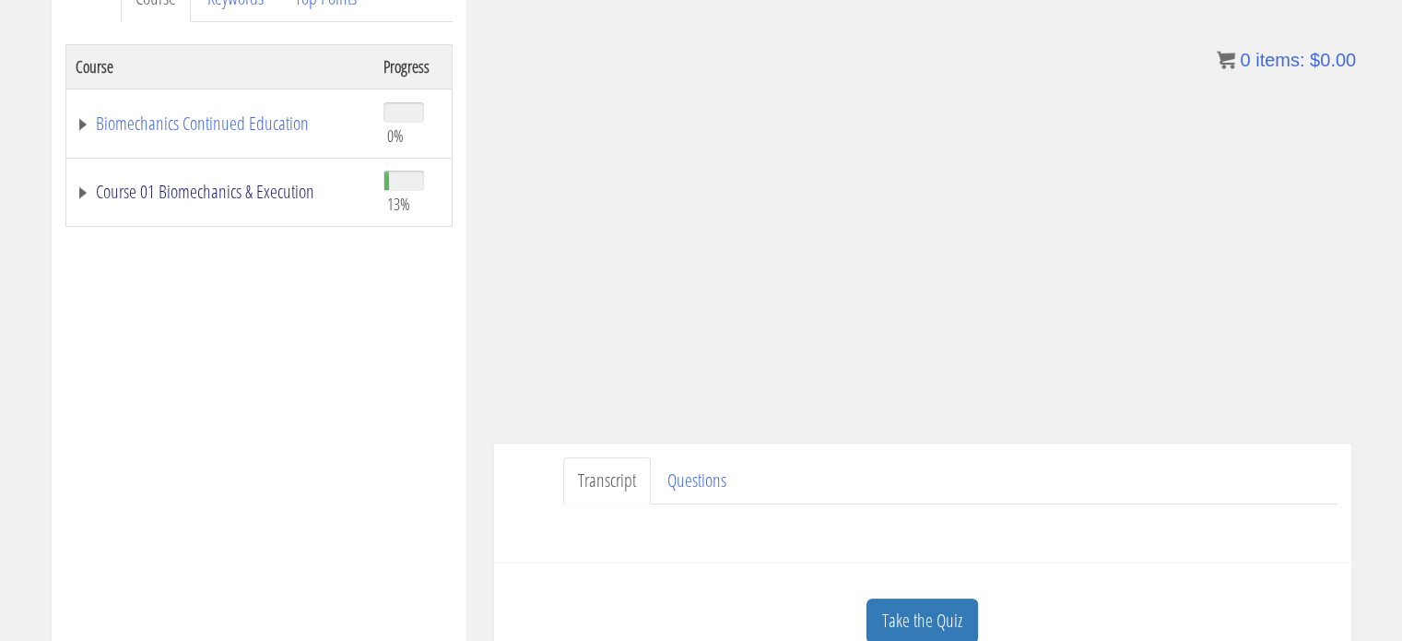
click at [78, 192] on link "Course 01 Biomechanics & Execution" at bounding box center [220, 192] width 289 height 18
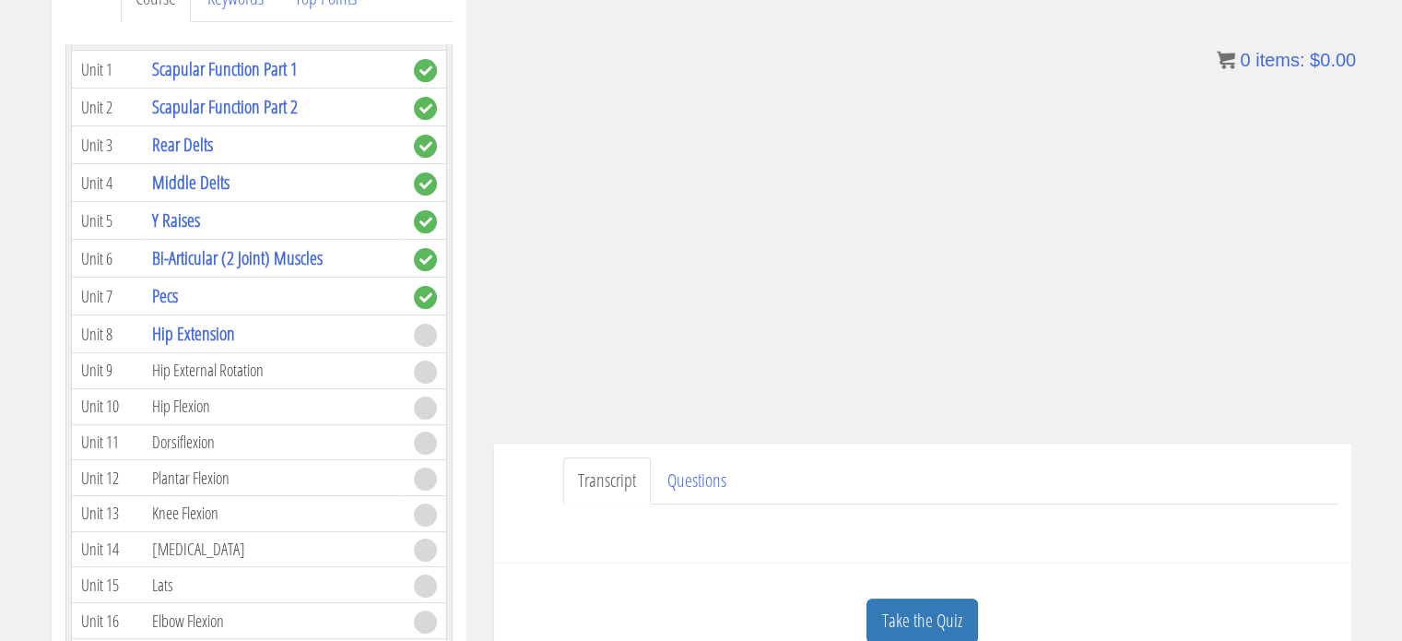
scroll to position [611, 0]
